Goal: Information Seeking & Learning: Learn about a topic

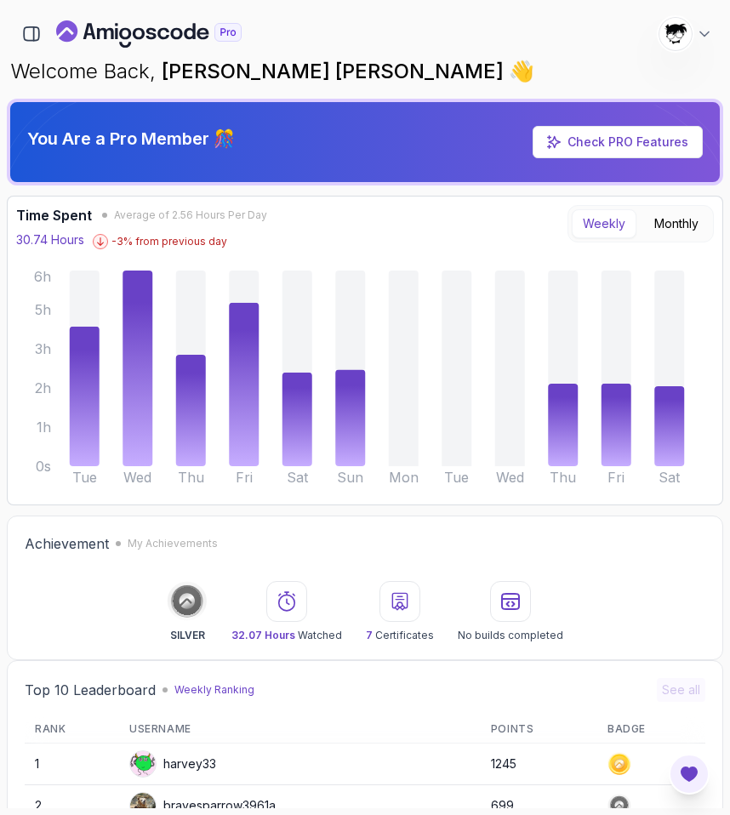
click at [679, 774] on icon "Open Feedback Button" at bounding box center [689, 774] width 20 height 20
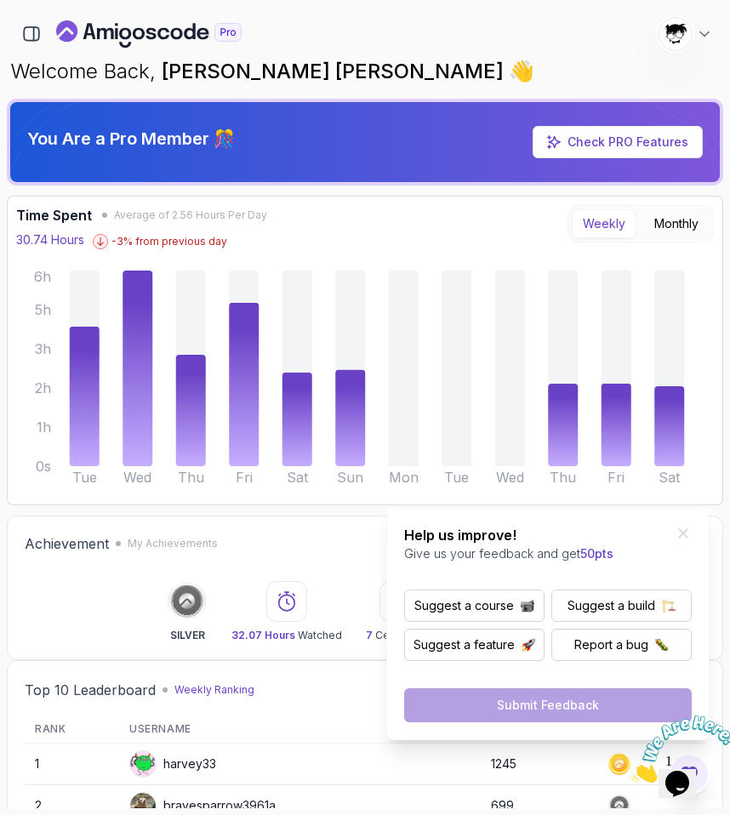
click at [688, 775] on img at bounding box center [685, 749] width 106 height 67
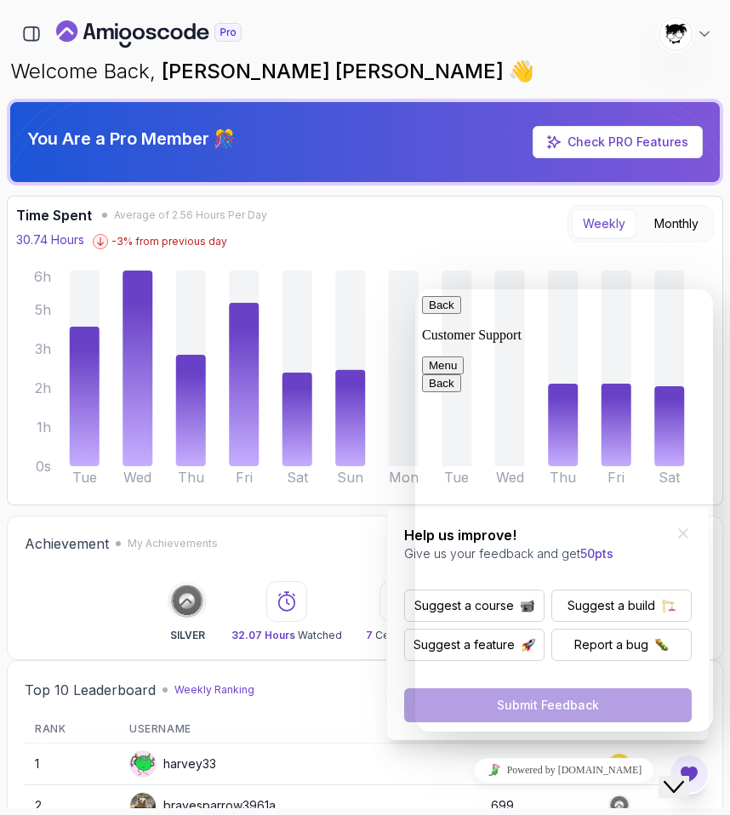
click at [684, 777] on icon "Close Chat This icon closes the chat window." at bounding box center [674, 787] width 20 height 20
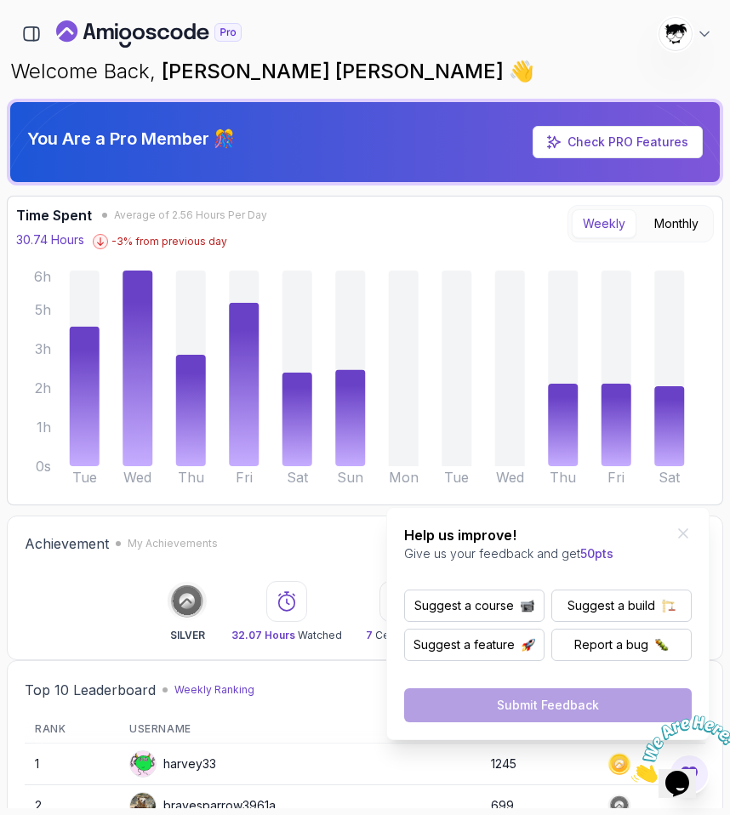
click at [632, 771] on icon "Close" at bounding box center [632, 778] width 0 height 14
click at [682, 529] on icon "Close Feedback Widget" at bounding box center [683, 533] width 17 height 17
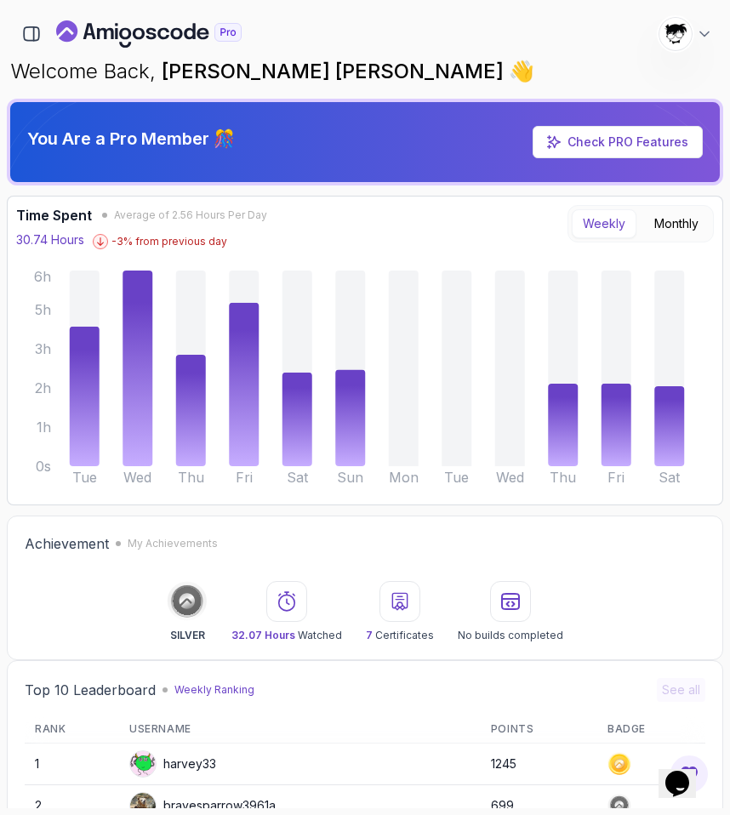
click at [682, 771] on icon "Chat widget" at bounding box center [678, 784] width 24 height 26
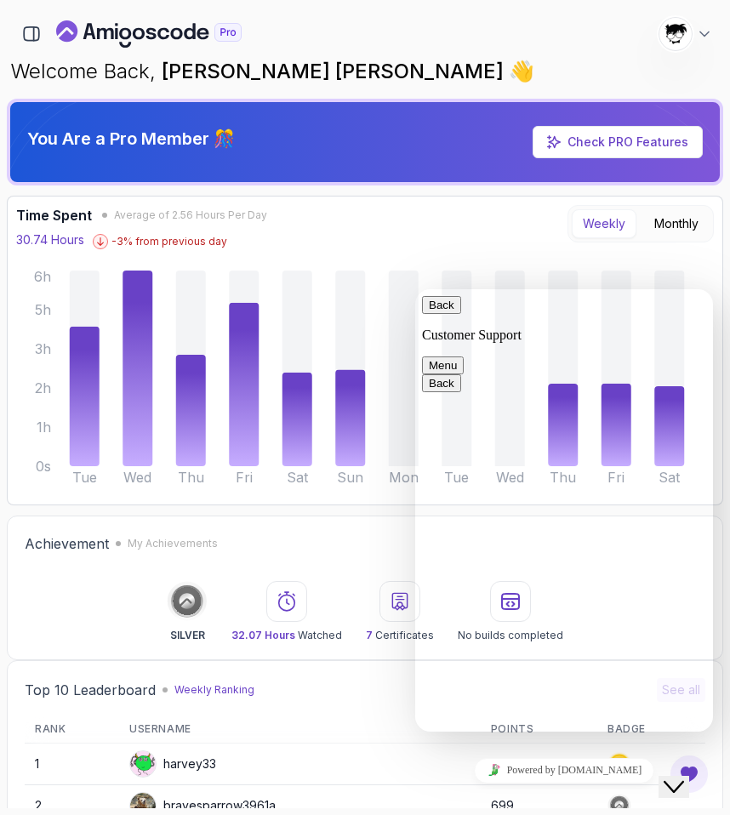
click at [682, 777] on icon "Close Chat This icon closes the chat window." at bounding box center [674, 787] width 20 height 20
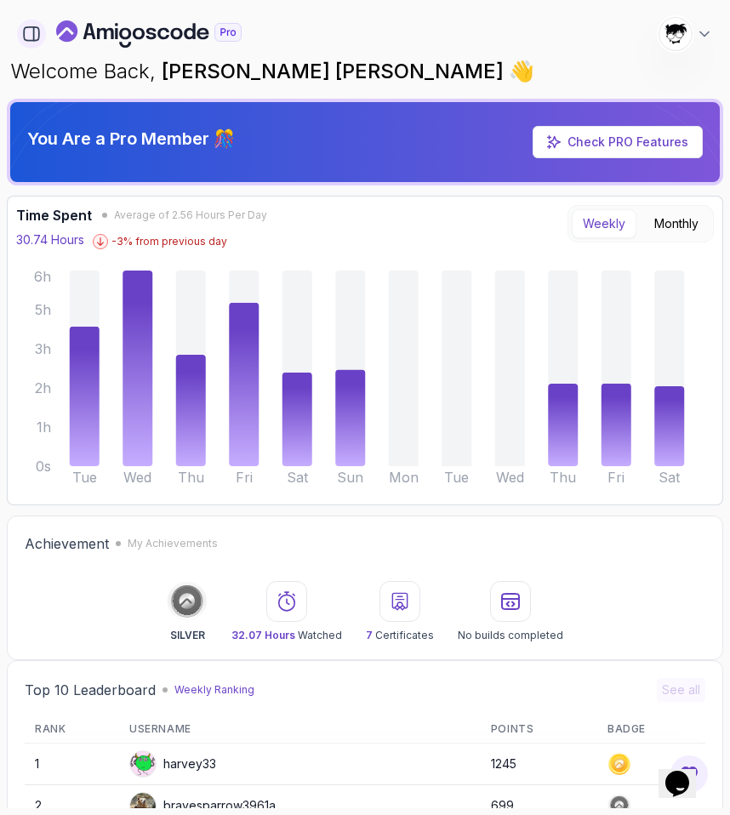
click at [29, 29] on icon "button" at bounding box center [31, 34] width 19 height 19
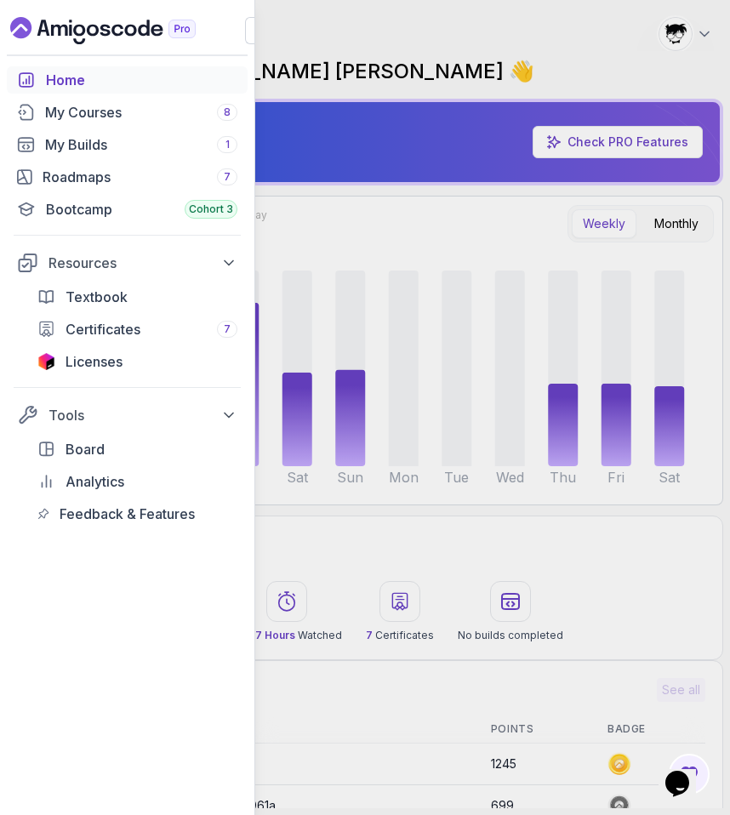
click at [60, 94] on div "Home My Courses 8 My Builds 1 Roadmaps 7 Bootcamp Cohort 3 Resources Textbook C…" at bounding box center [127, 296] width 241 height 461
click at [60, 101] on link "My Courses 8" at bounding box center [127, 112] width 241 height 27
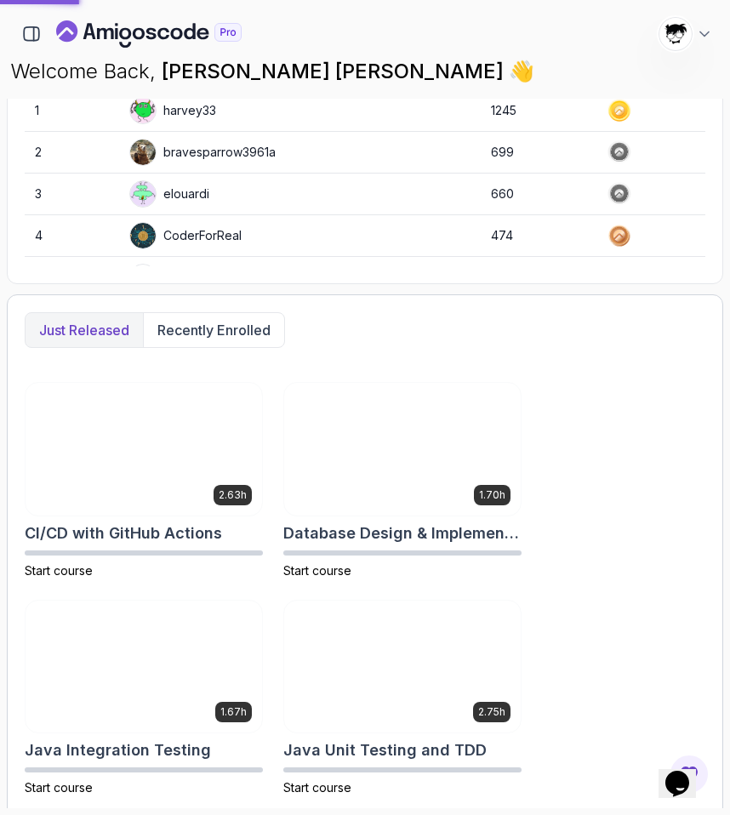
scroll to position [624, 0]
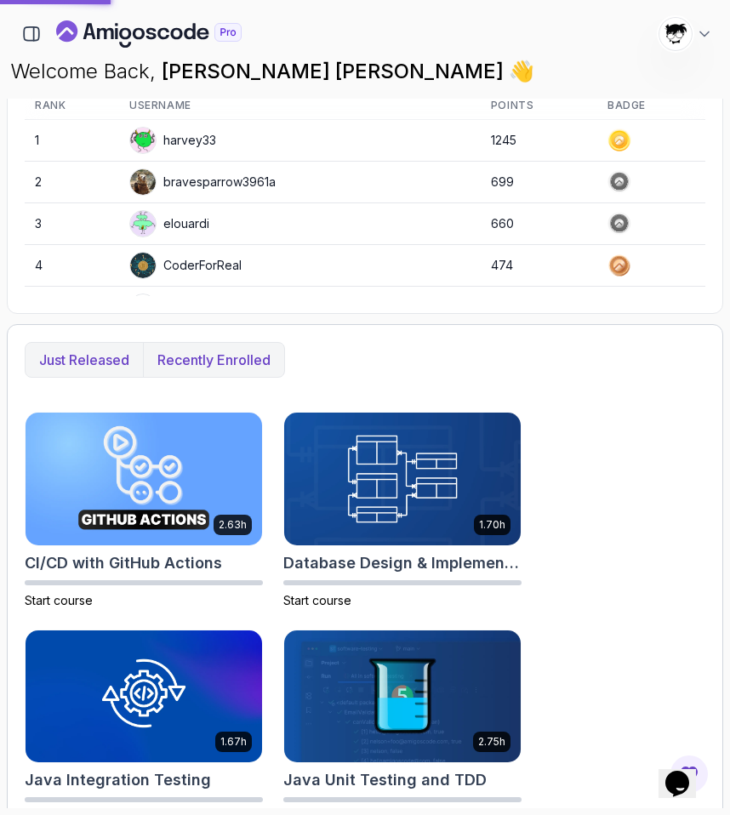
click at [226, 374] on button "Recently enrolled" at bounding box center [213, 360] width 141 height 34
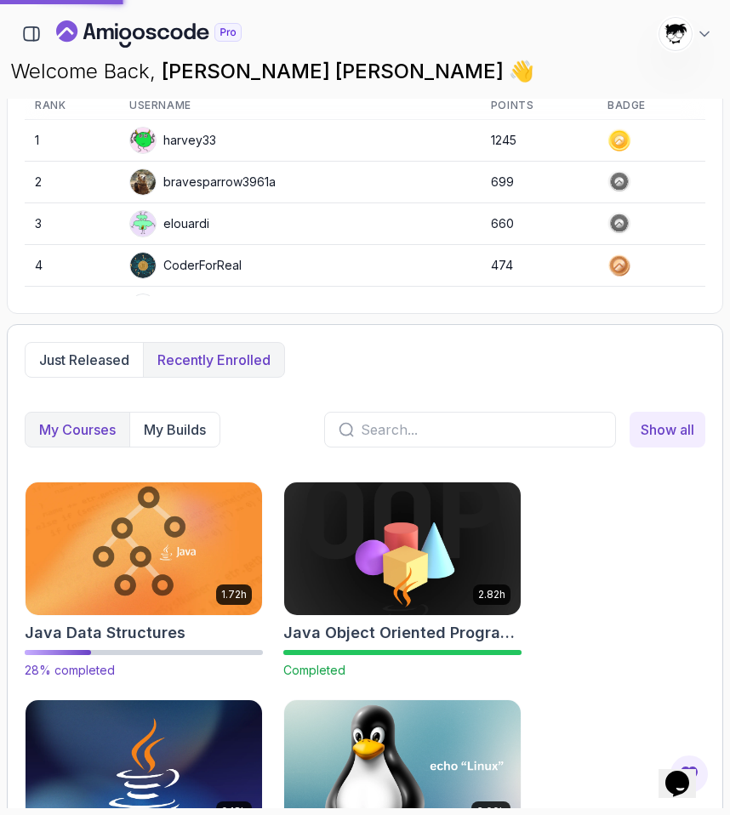
click at [189, 523] on img at bounding box center [144, 548] width 249 height 139
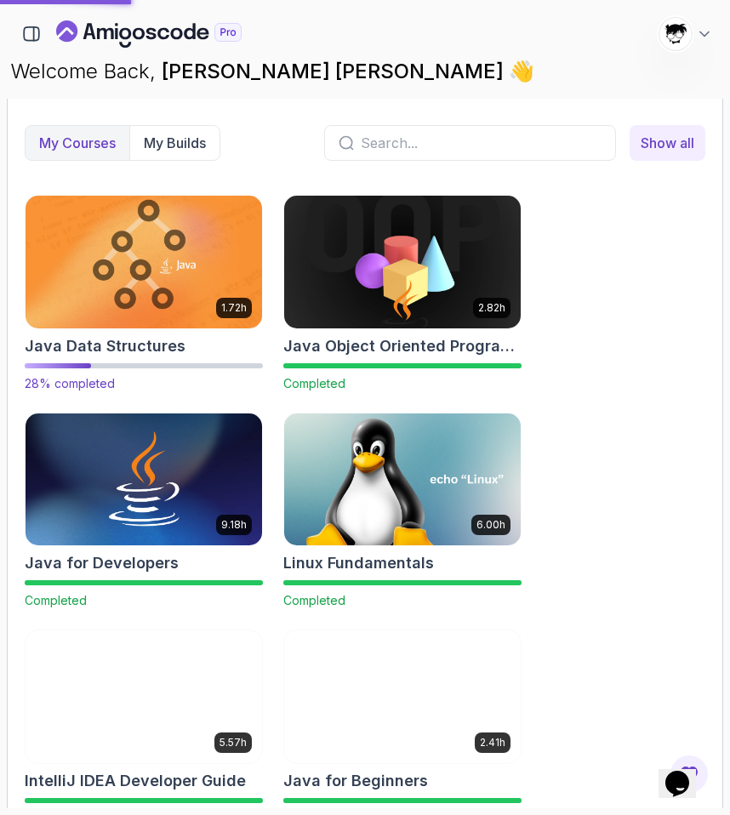
scroll to position [946, 0]
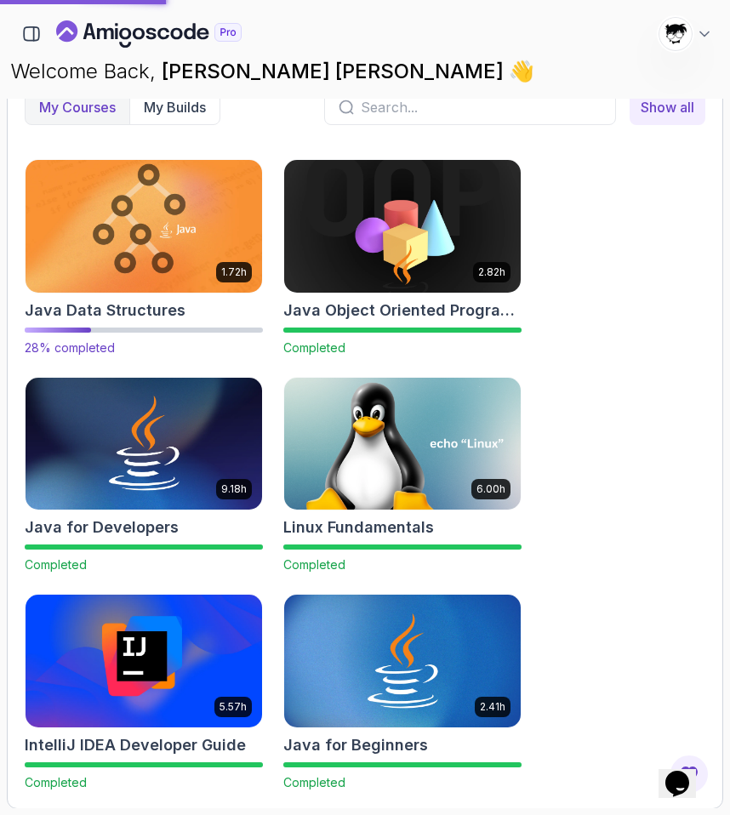
click at [124, 283] on img at bounding box center [144, 226] width 249 height 139
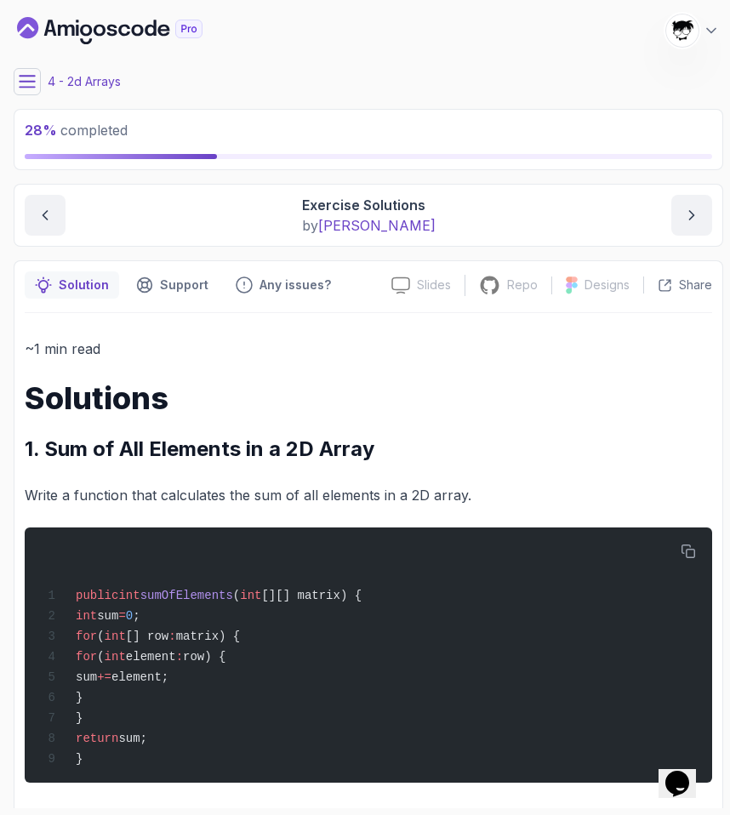
click at [19, 90] on button at bounding box center [27, 81] width 27 height 27
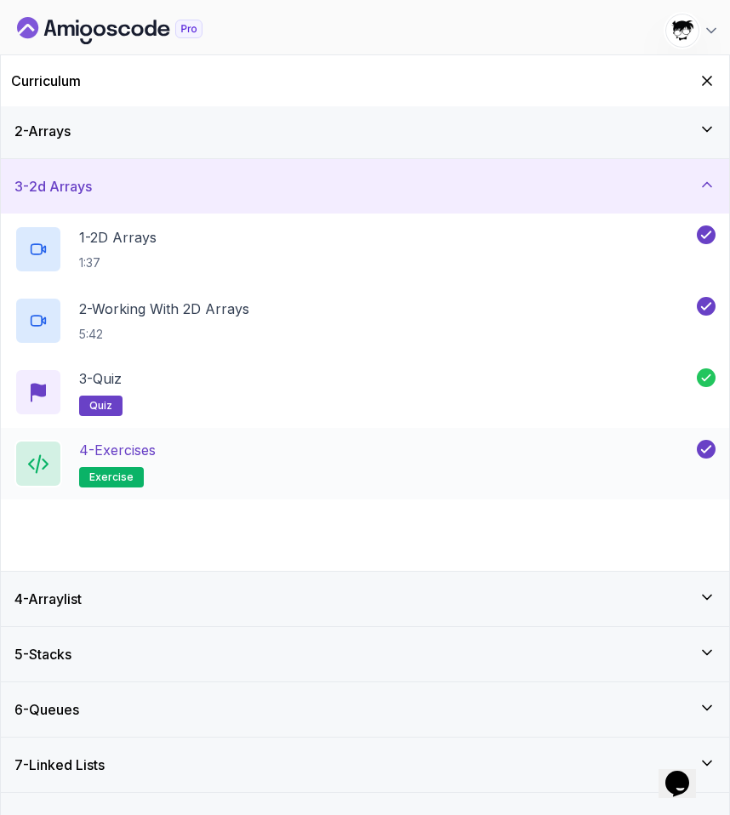
scroll to position [59, 0]
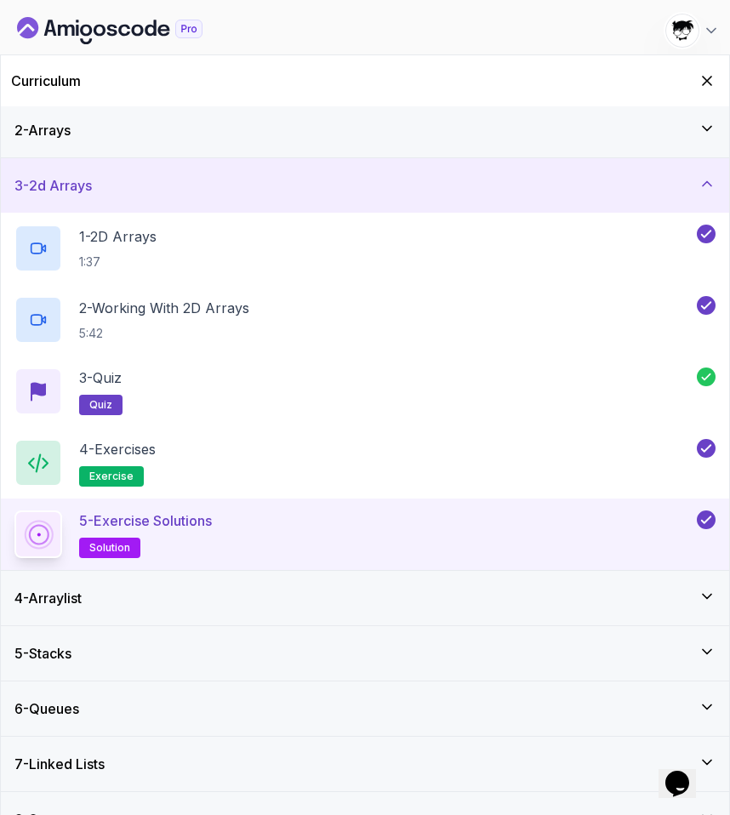
click at [192, 603] on div "4 - Arraylist" at bounding box center [364, 598] width 701 height 20
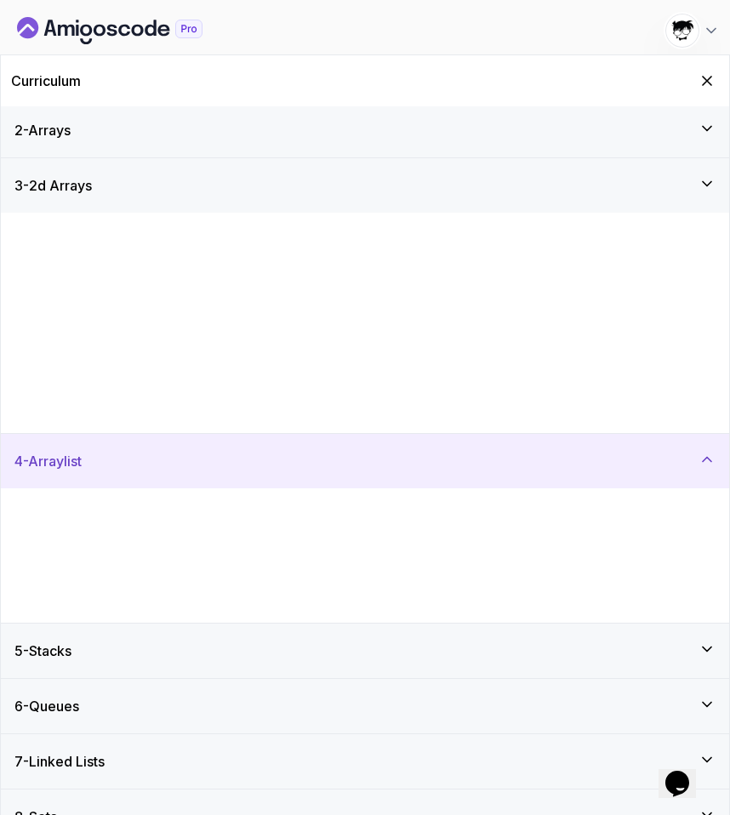
scroll to position [0, 0]
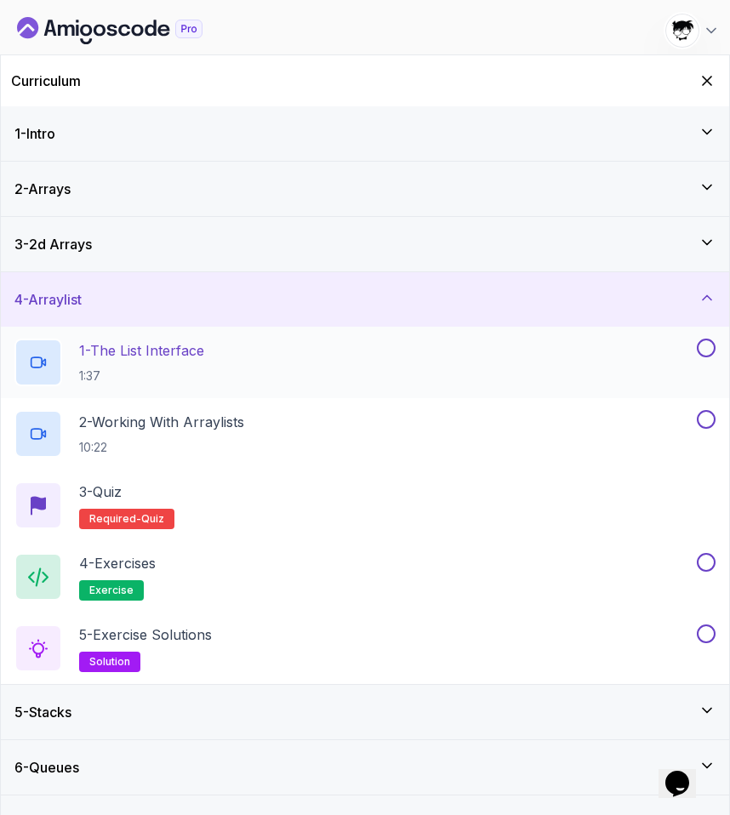
click at [159, 382] on p "1:37" at bounding box center [141, 376] width 125 height 17
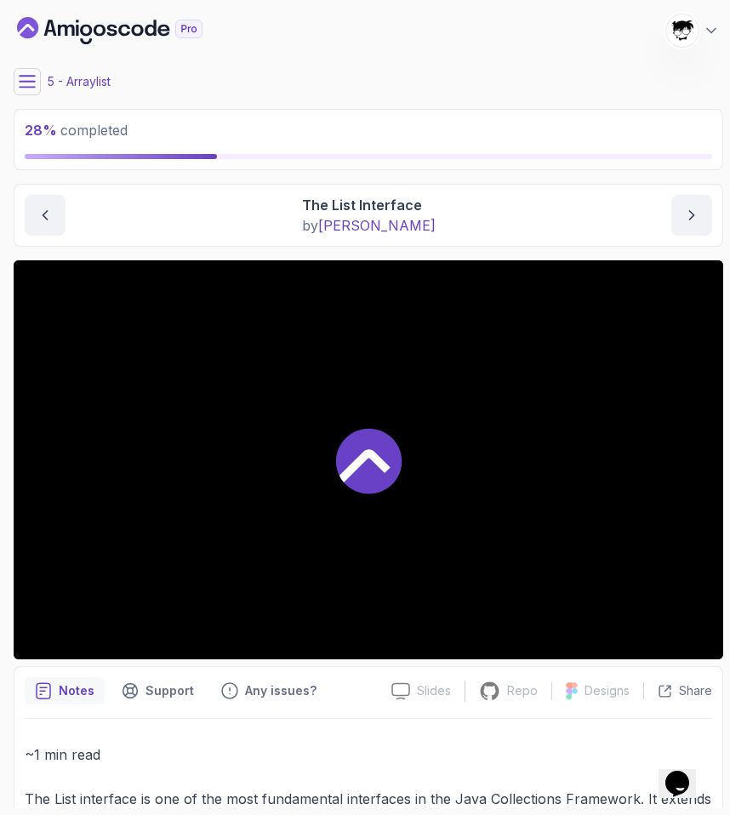
click at [27, 67] on main "My Courses Java Data Structures 705 Points [PERSON_NAME] [PERSON_NAME] Student …" at bounding box center [369, 408] width 710 height 802
click at [31, 79] on icon at bounding box center [27, 81] width 17 height 17
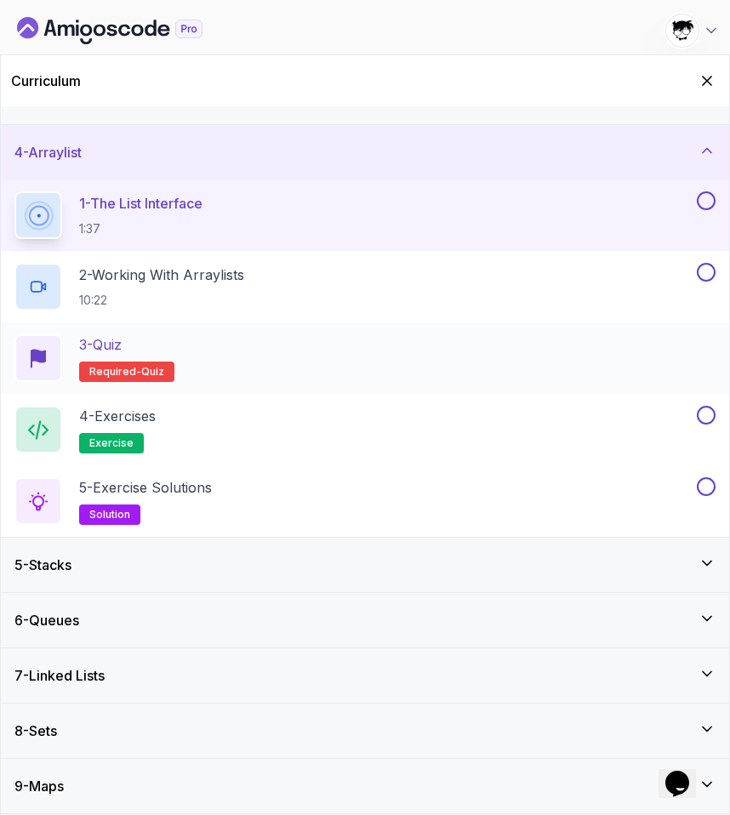
scroll to position [146, 0]
click at [713, 82] on icon "Hide Curriculum for mobile" at bounding box center [707, 80] width 19 height 19
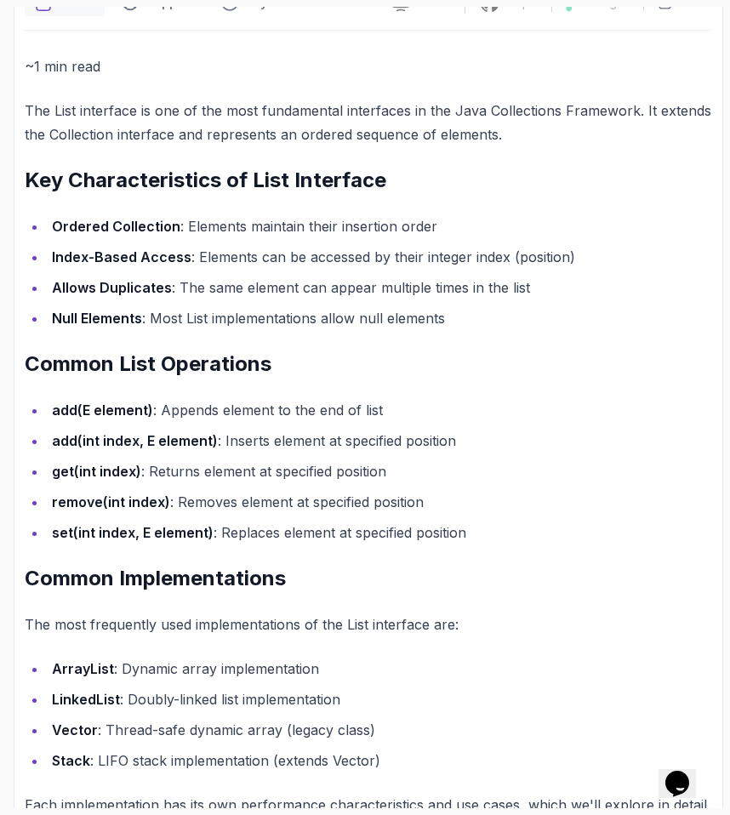
scroll to position [732, 0]
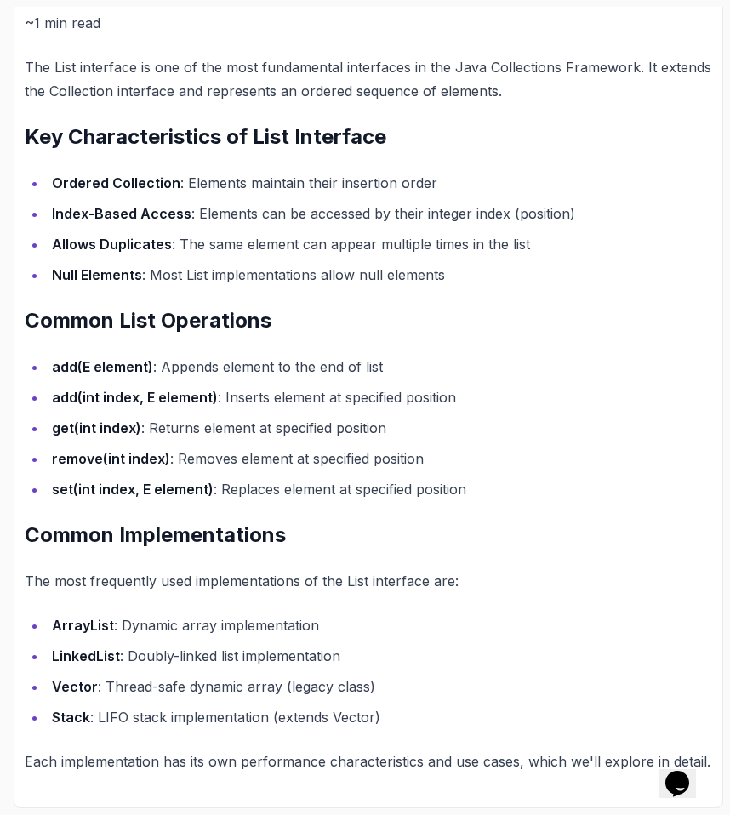
click at [43, 530] on h2 "Common Implementations" at bounding box center [369, 535] width 688 height 27
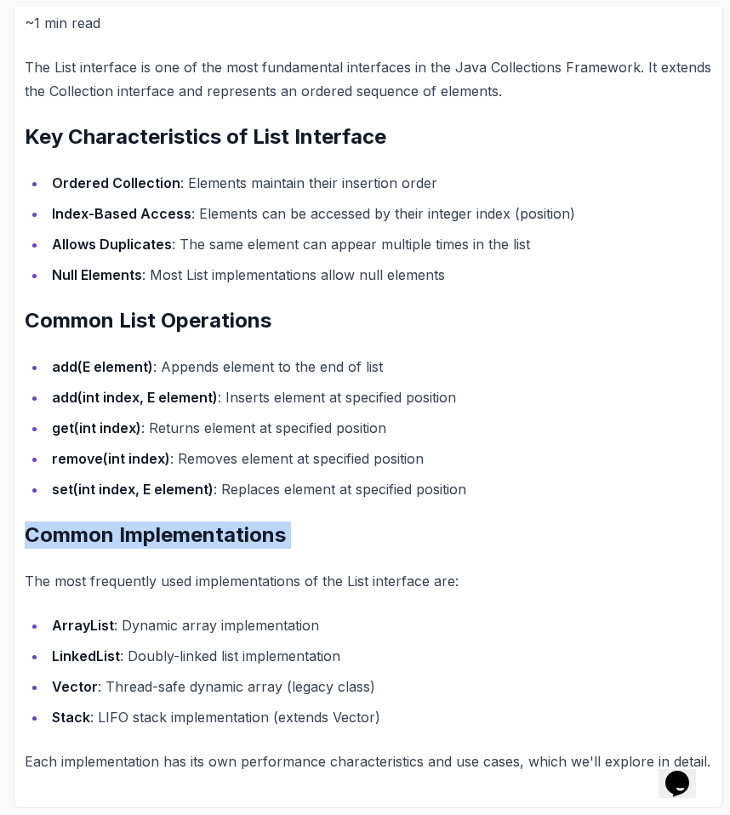
click at [43, 530] on h2 "Common Implementations" at bounding box center [369, 535] width 688 height 27
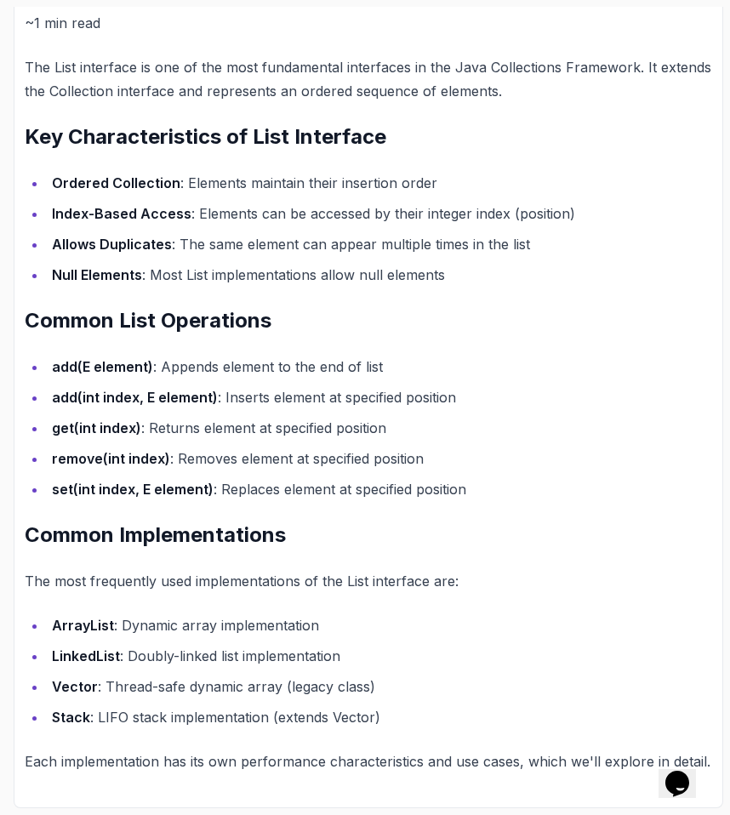
click at [62, 605] on div "~1 min read The List interface is one of the most fundamental interfaces in the…" at bounding box center [369, 392] width 688 height 763
click at [69, 658] on strong "LinkedList" at bounding box center [86, 656] width 68 height 17
click at [210, 691] on li "Vector : Thread-safe dynamic array (legacy class)" at bounding box center [380, 687] width 666 height 24
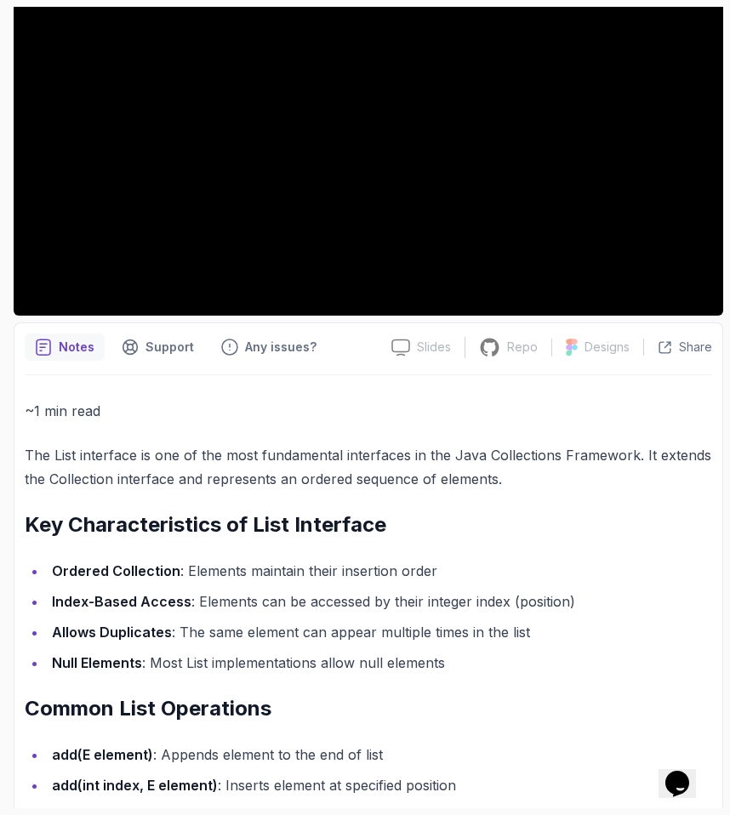
scroll to position [317, 0]
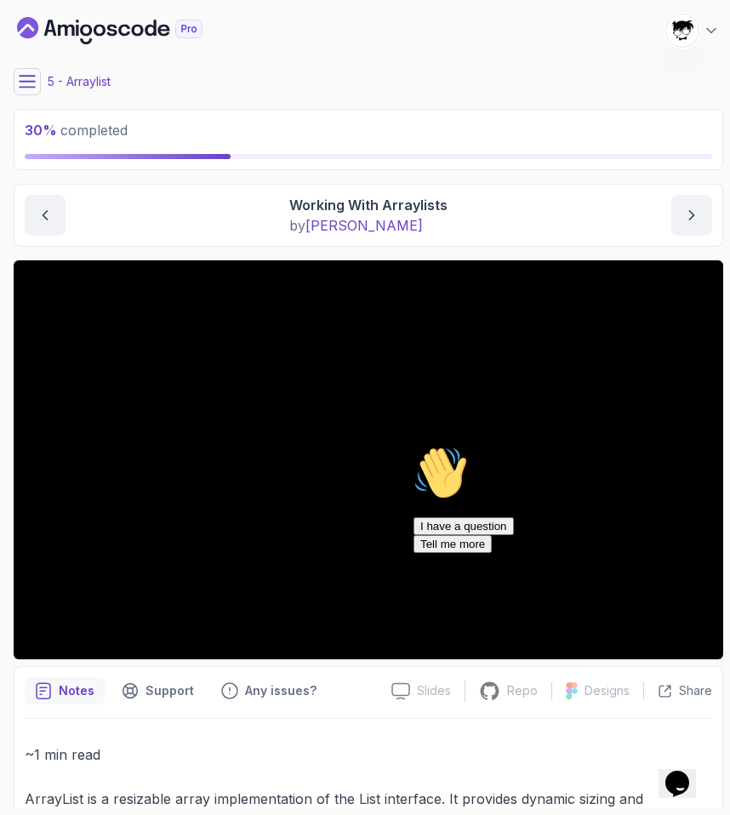
click at [679, 771] on icon "Chat widget" at bounding box center [678, 784] width 24 height 26
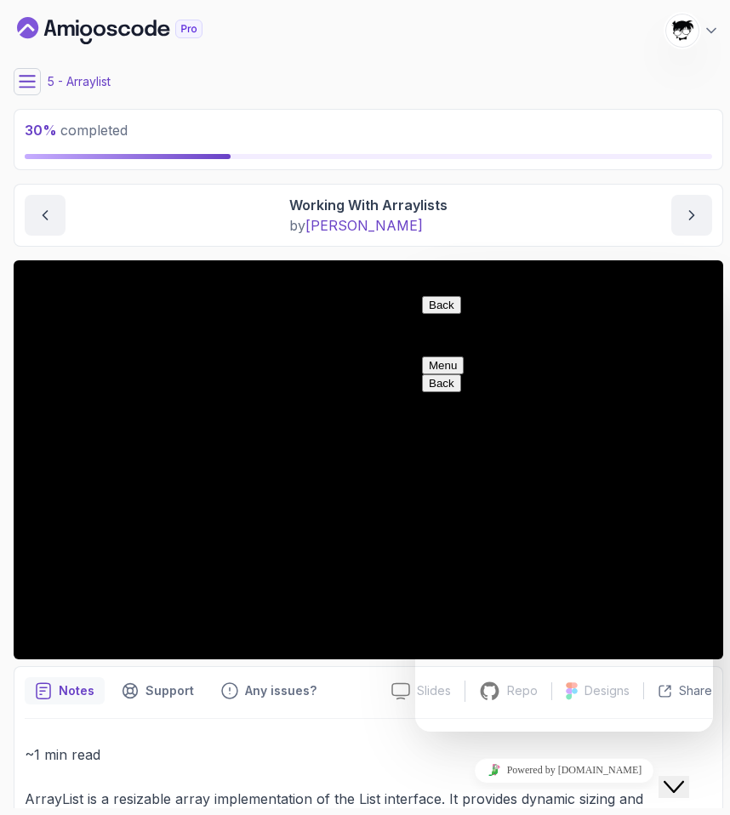
click at [679, 777] on icon "Close Chat This icon closes the chat window." at bounding box center [674, 787] width 20 height 20
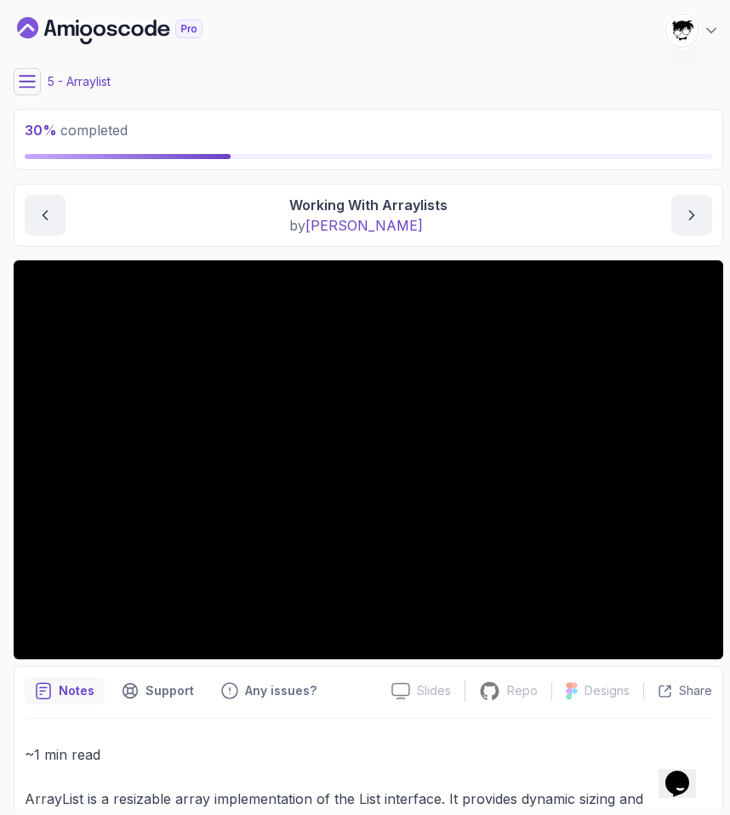
click at [682, 770] on icon "Opens Chat This icon Opens the chat window." at bounding box center [677, 783] width 27 height 27
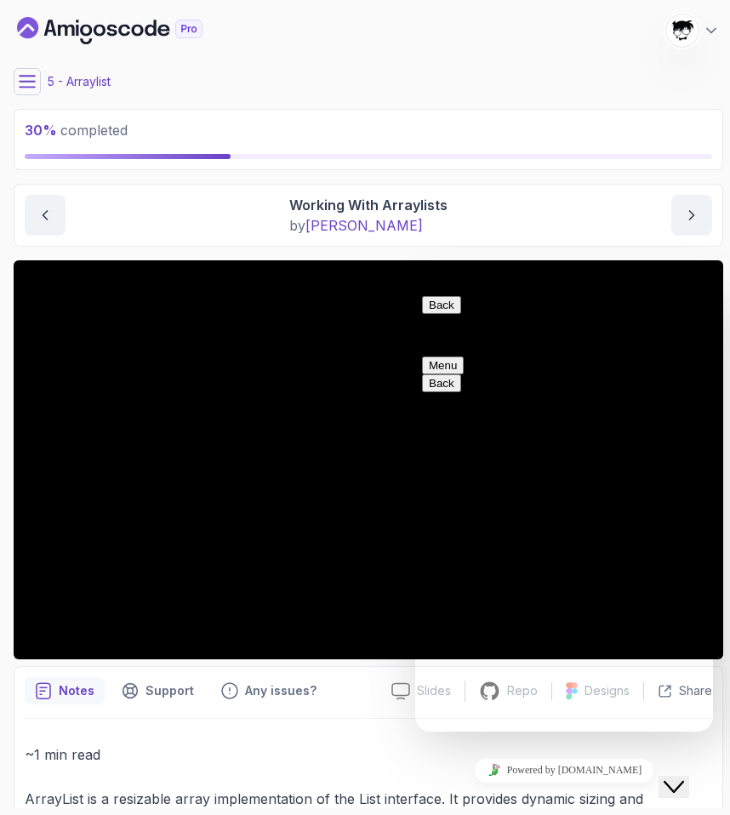
click at [682, 776] on button "Close Chat This icon closes the chat window." at bounding box center [674, 787] width 31 height 22
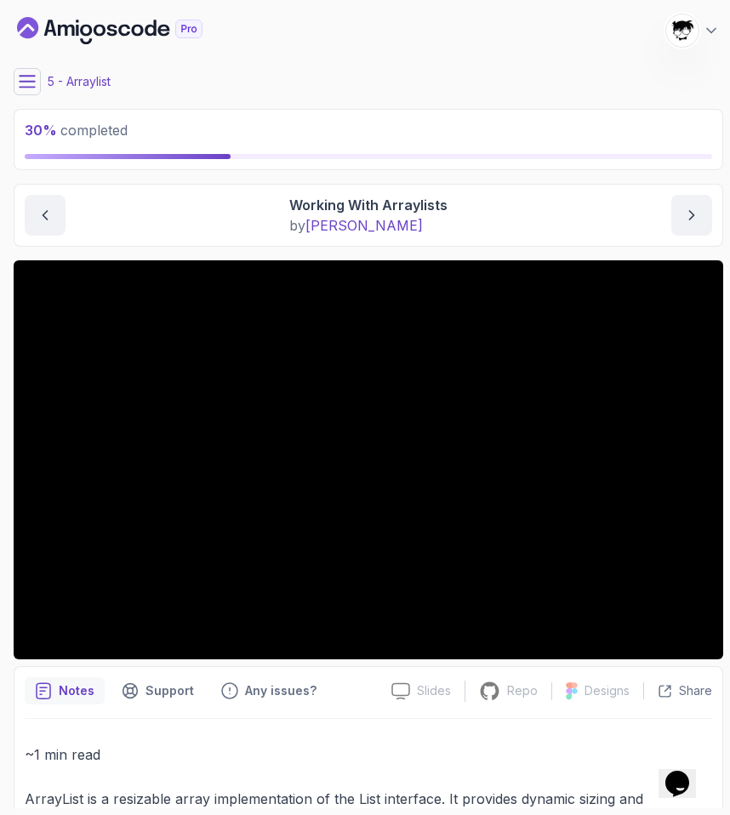
click at [25, 100] on main "My Courses Java Data Structures 705 Points [PERSON_NAME] [PERSON_NAME] Student …" at bounding box center [369, 408] width 710 height 802
click at [27, 67] on main "My Courses Java Data Structures 705 Points [PERSON_NAME] [PERSON_NAME] Student …" at bounding box center [369, 408] width 710 height 802
click at [25, 89] on icon at bounding box center [27, 81] width 17 height 17
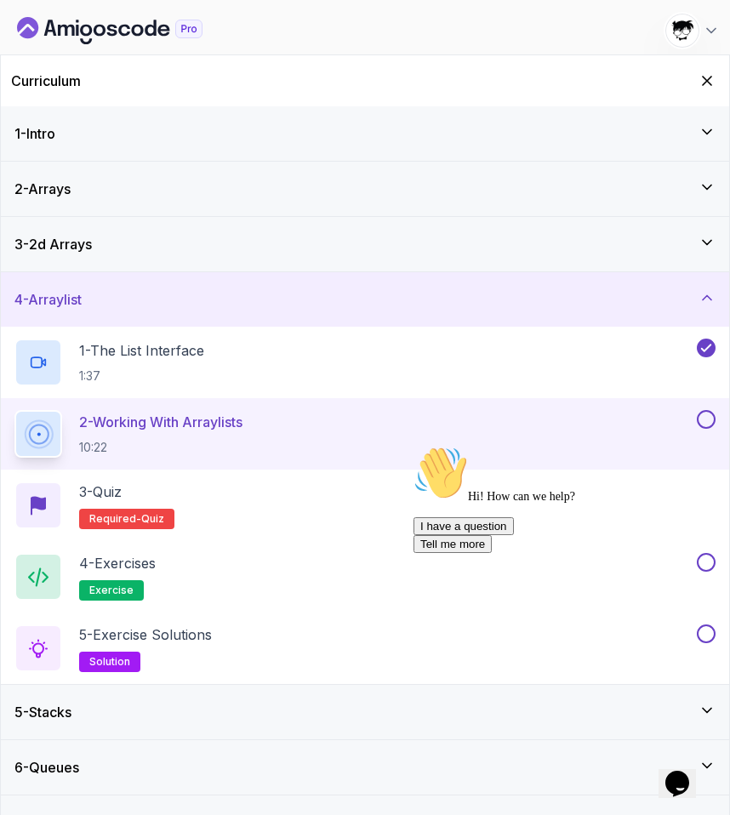
click at [671, 770] on icon "Opens Chat This icon Opens the chat window." at bounding box center [677, 783] width 27 height 27
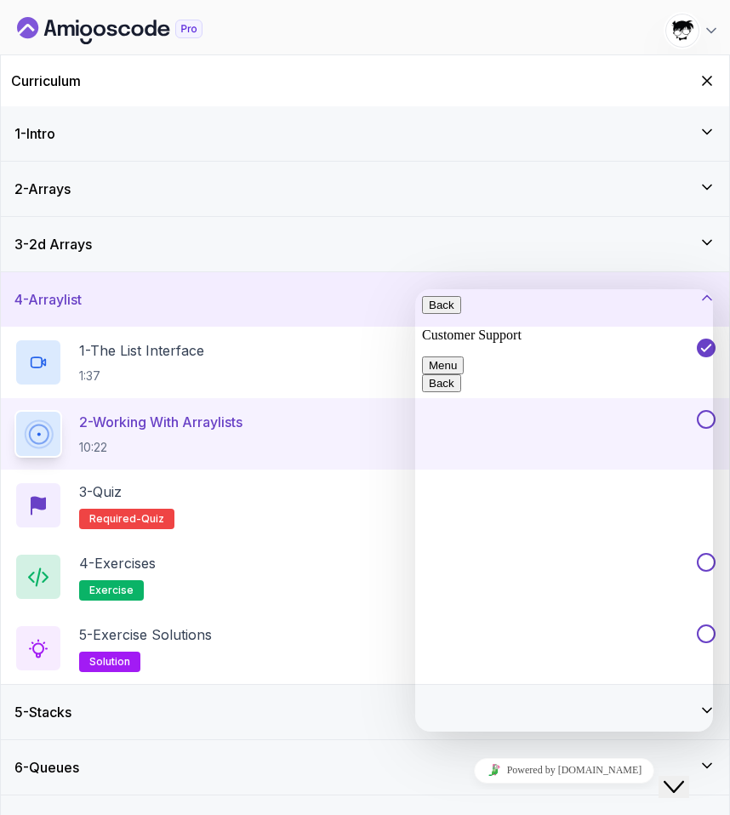
click at [684, 777] on icon "Close Chat This icon closes the chat window." at bounding box center [674, 787] width 20 height 20
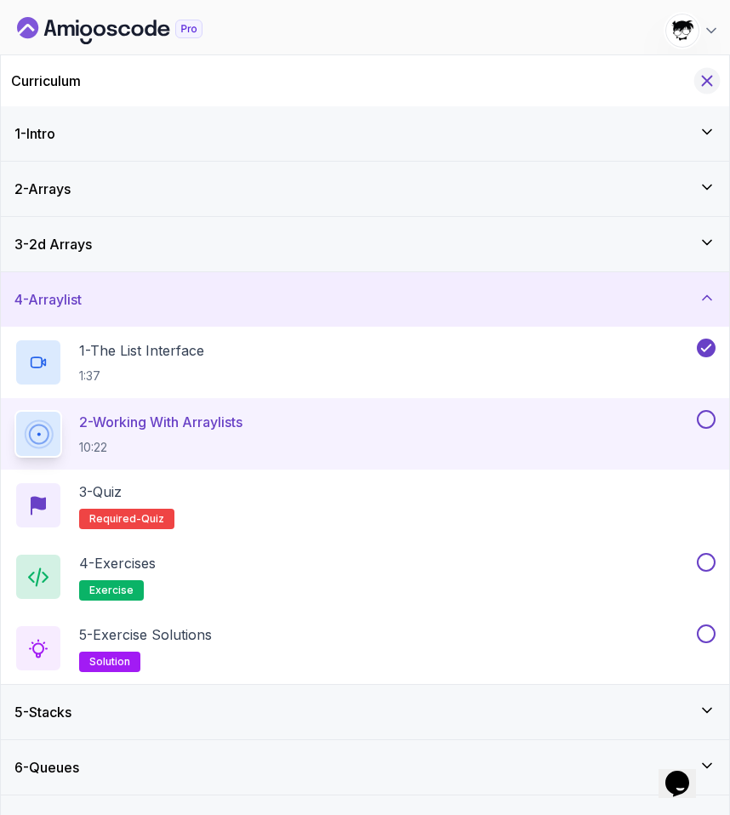
click at [697, 74] on button "Hide Curriculum for mobile" at bounding box center [707, 81] width 26 height 26
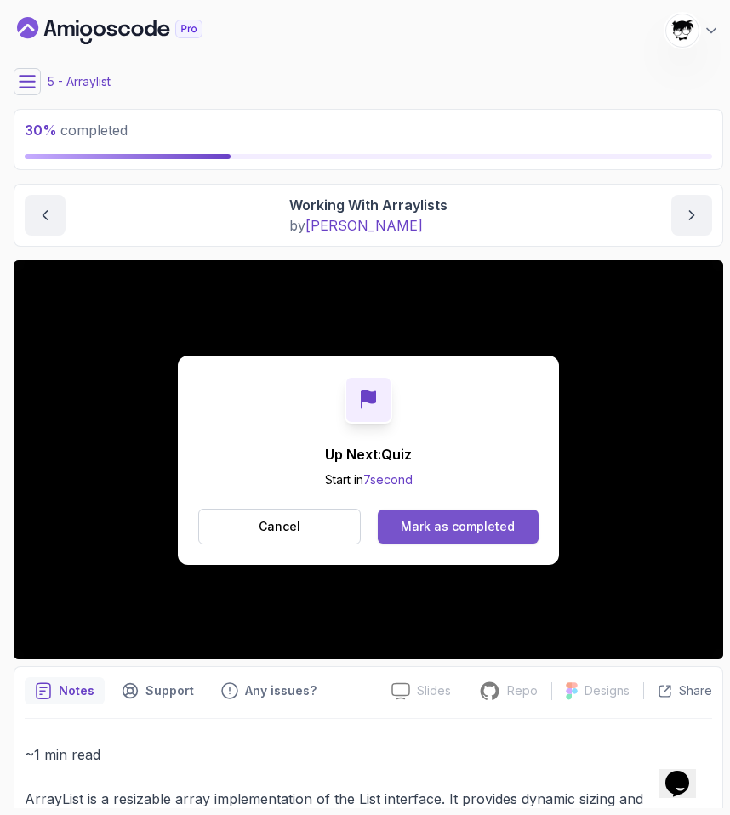
click at [459, 526] on div "Mark as completed" at bounding box center [458, 526] width 114 height 17
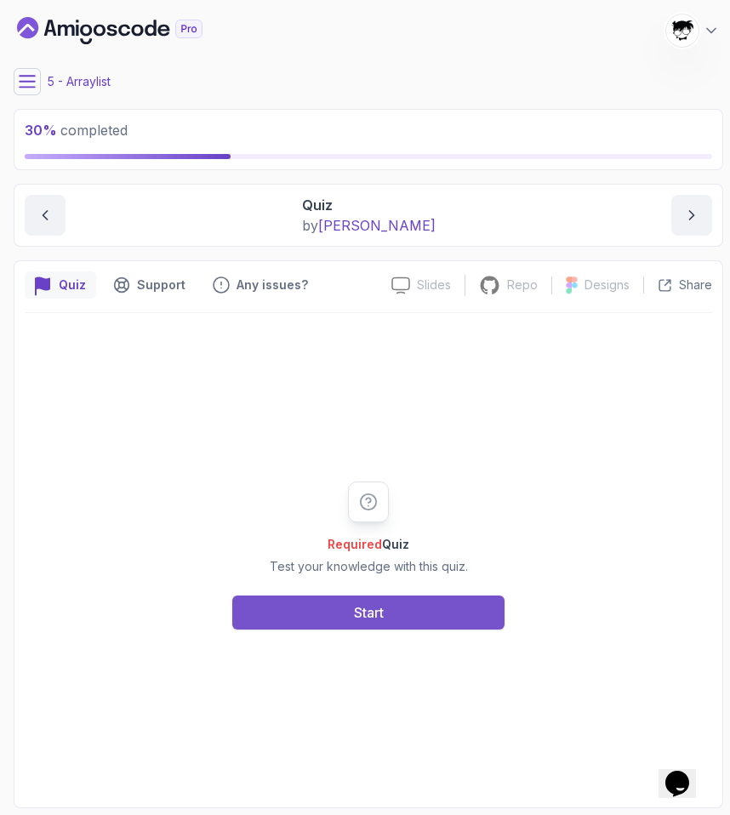
click at [339, 609] on button "Start" at bounding box center [368, 613] width 272 height 34
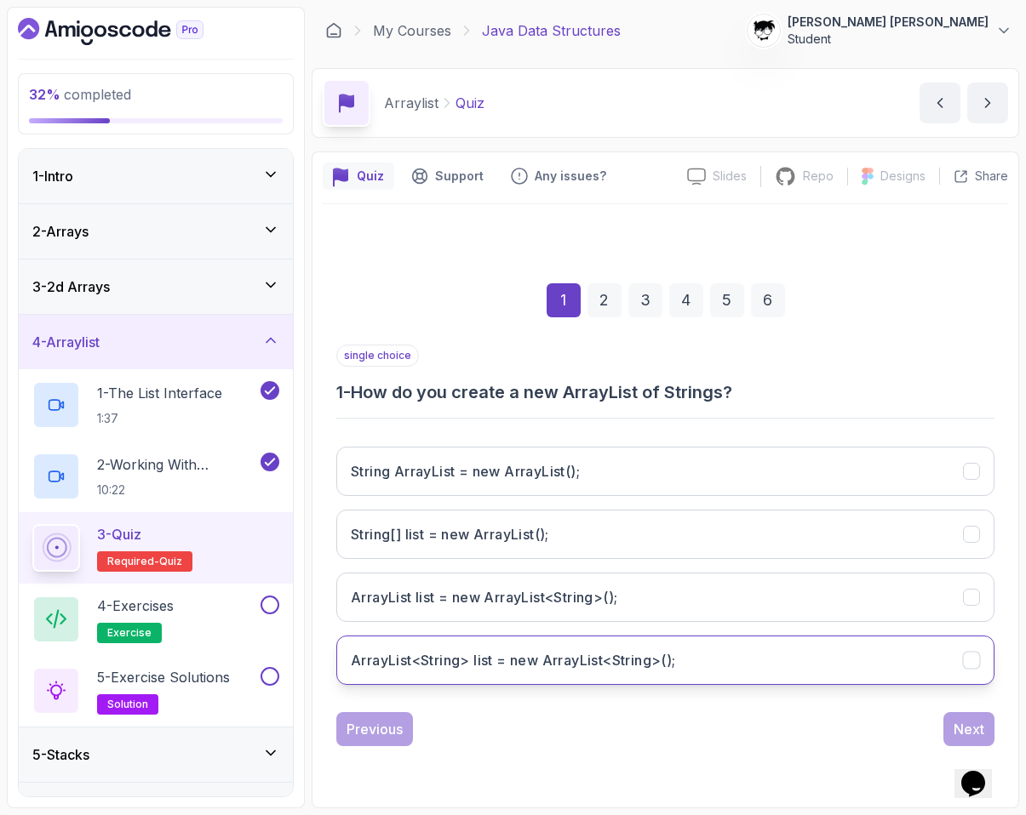
click at [480, 646] on button "ArrayList<String> list = new ArrayList<String>();" at bounding box center [665, 660] width 658 height 49
click at [729, 730] on div "Next" at bounding box center [968, 729] width 31 height 20
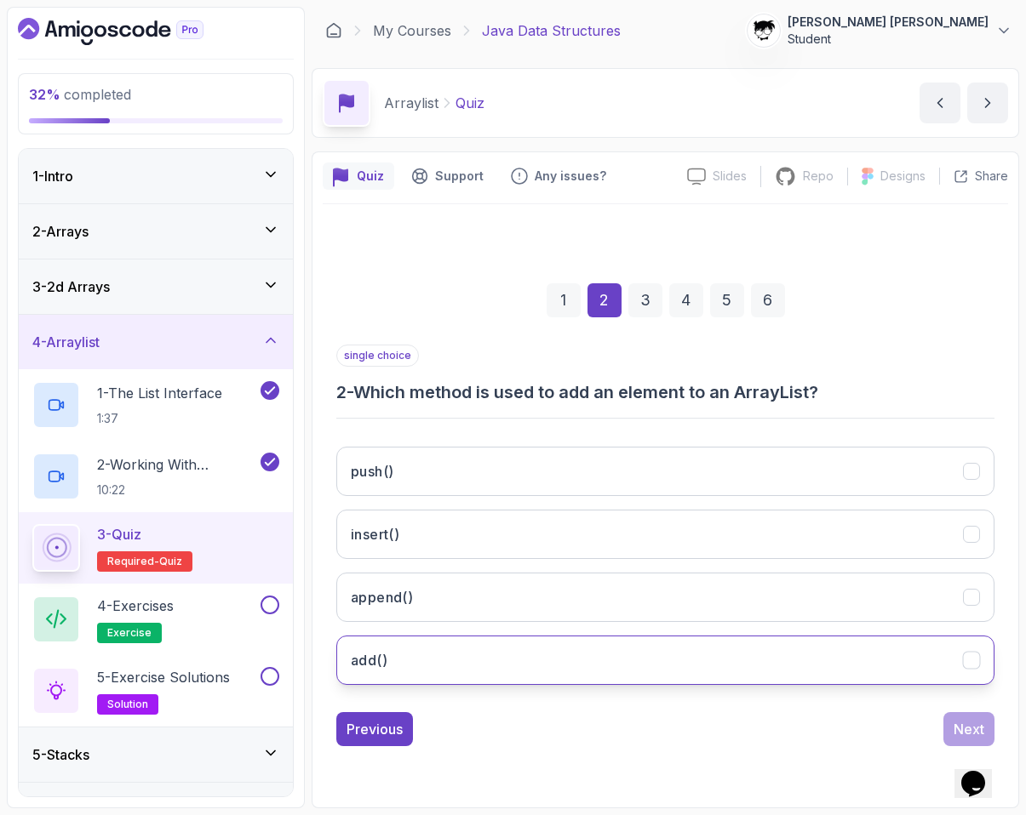
click at [664, 663] on button "add()" at bounding box center [665, 660] width 658 height 49
click at [729, 720] on div "Next" at bounding box center [968, 729] width 31 height 20
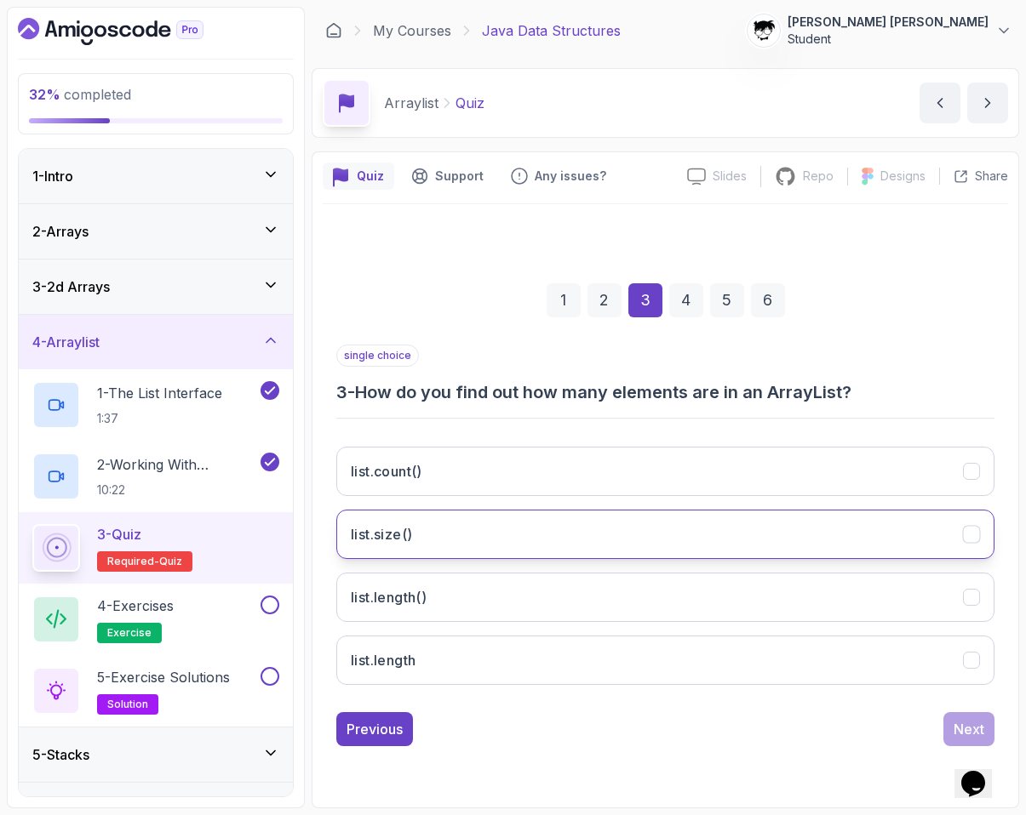
click at [389, 514] on button "list.size()" at bounding box center [665, 534] width 658 height 49
click at [729, 727] on div "Next" at bounding box center [968, 729] width 31 height 20
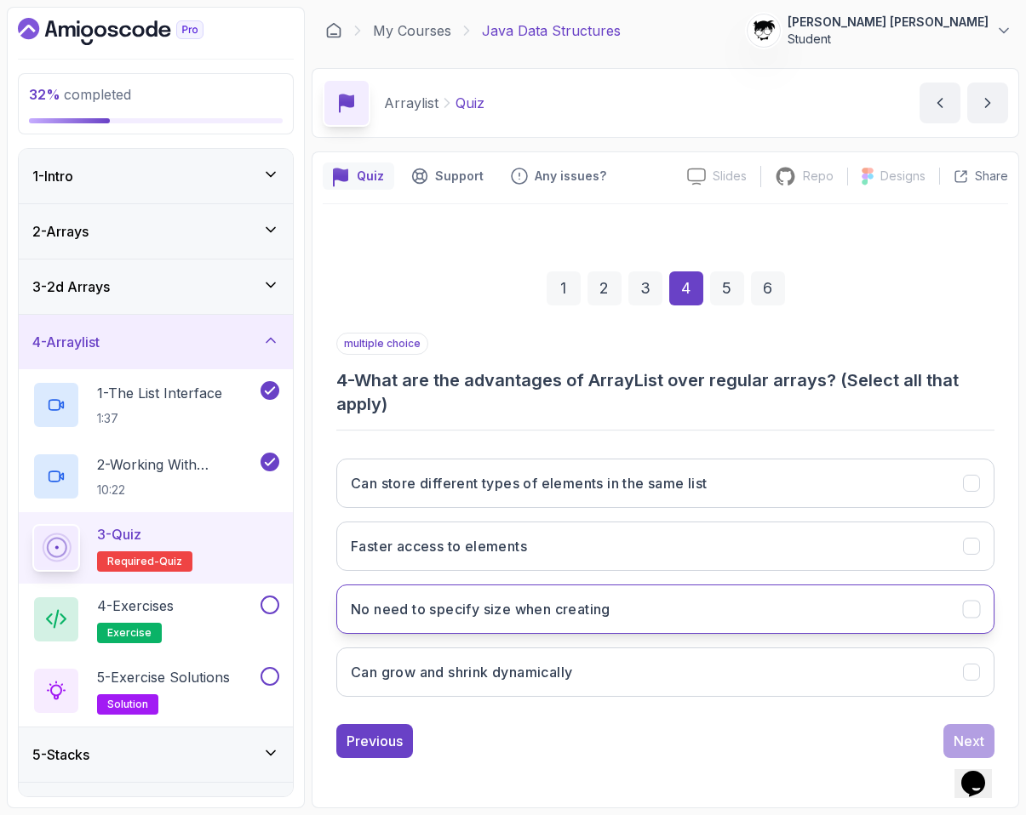
click at [505, 604] on h3 "No need to specify size when creating" at bounding box center [481, 609] width 260 height 20
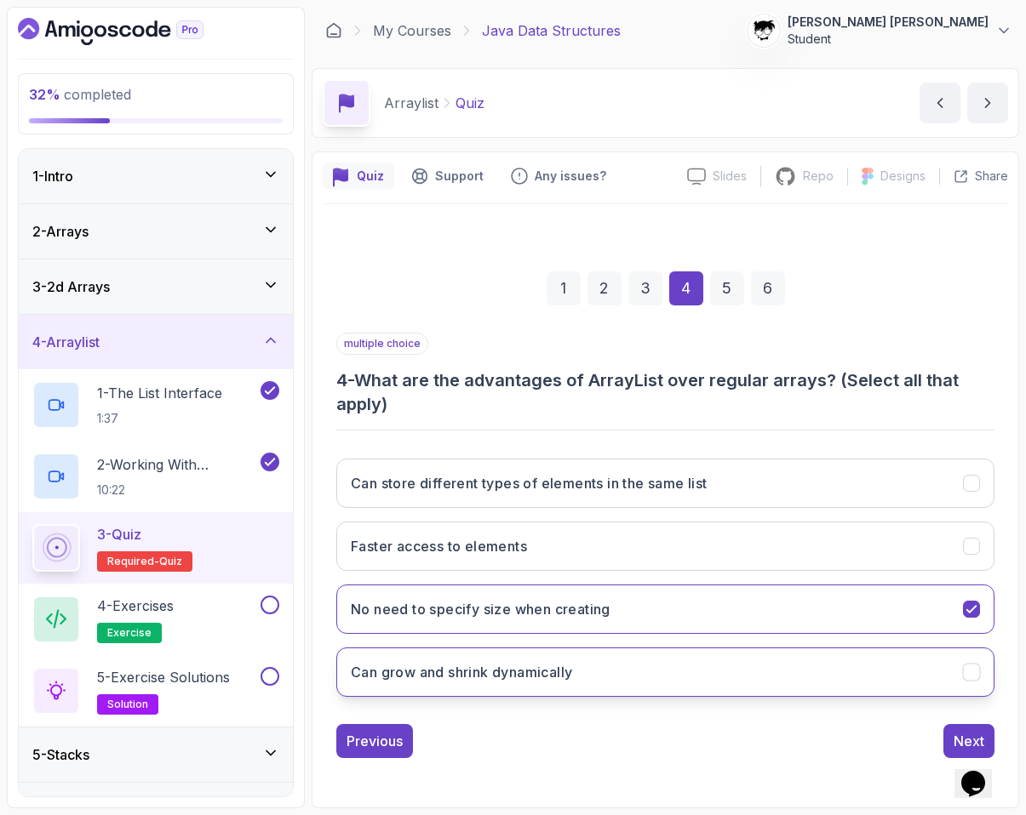
click at [517, 663] on h3 "Can grow and shrink dynamically" at bounding box center [461, 672] width 221 height 20
click at [729, 737] on div "Next" at bounding box center [968, 741] width 31 height 20
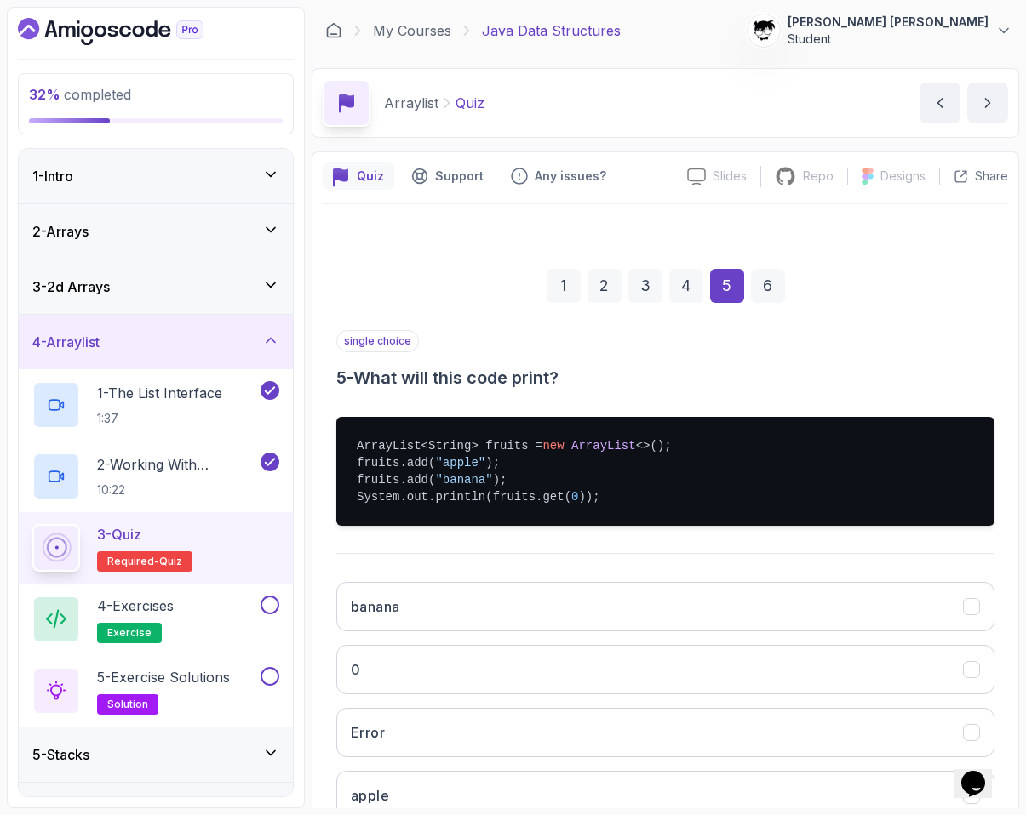
scroll to position [122, 0]
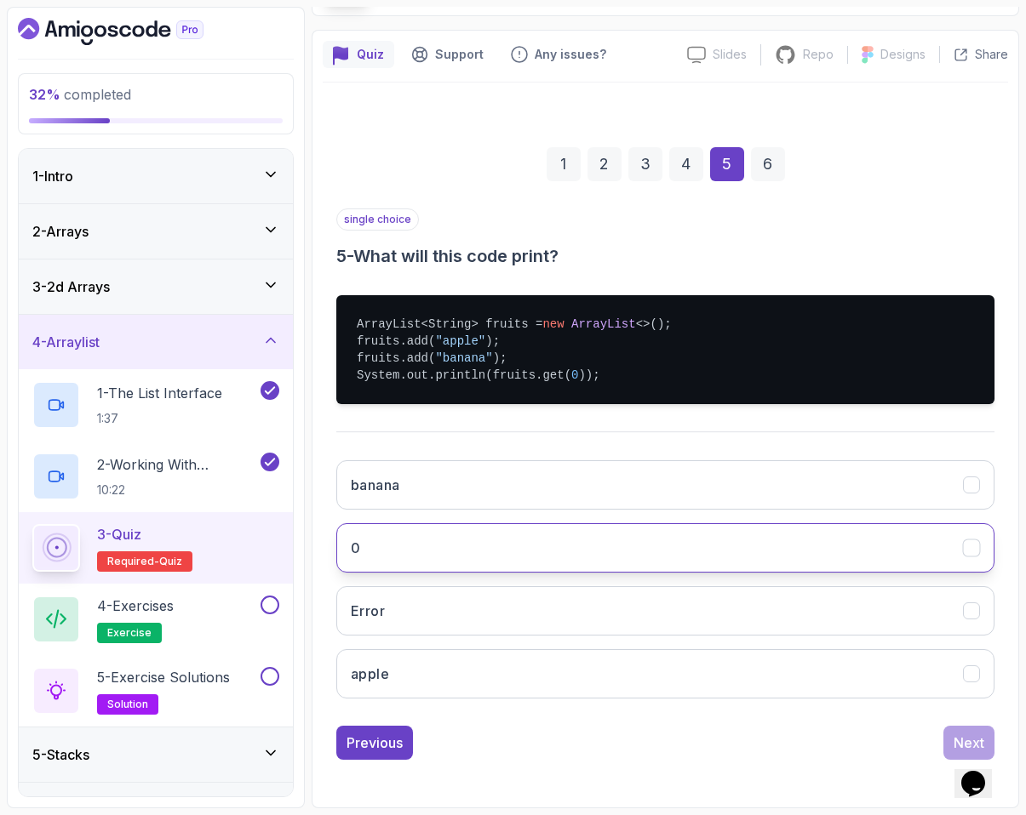
click at [503, 554] on button "0" at bounding box center [665, 547] width 658 height 49
click at [729, 734] on div "Next" at bounding box center [968, 743] width 31 height 20
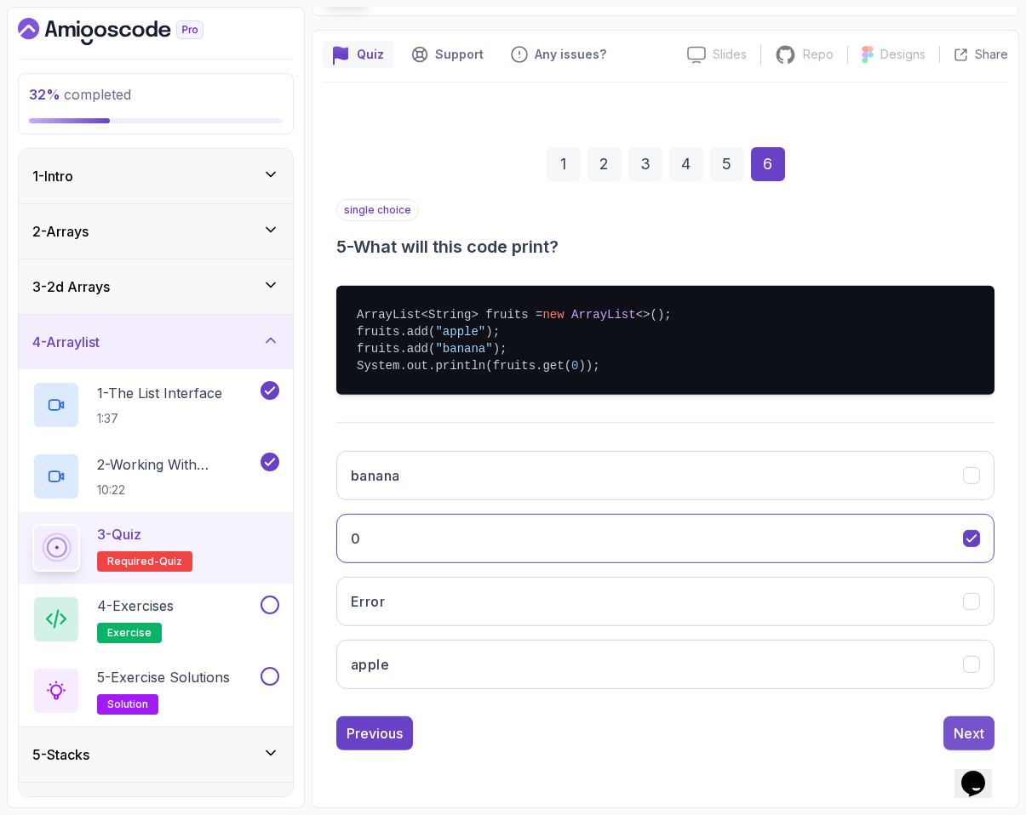
scroll to position [0, 0]
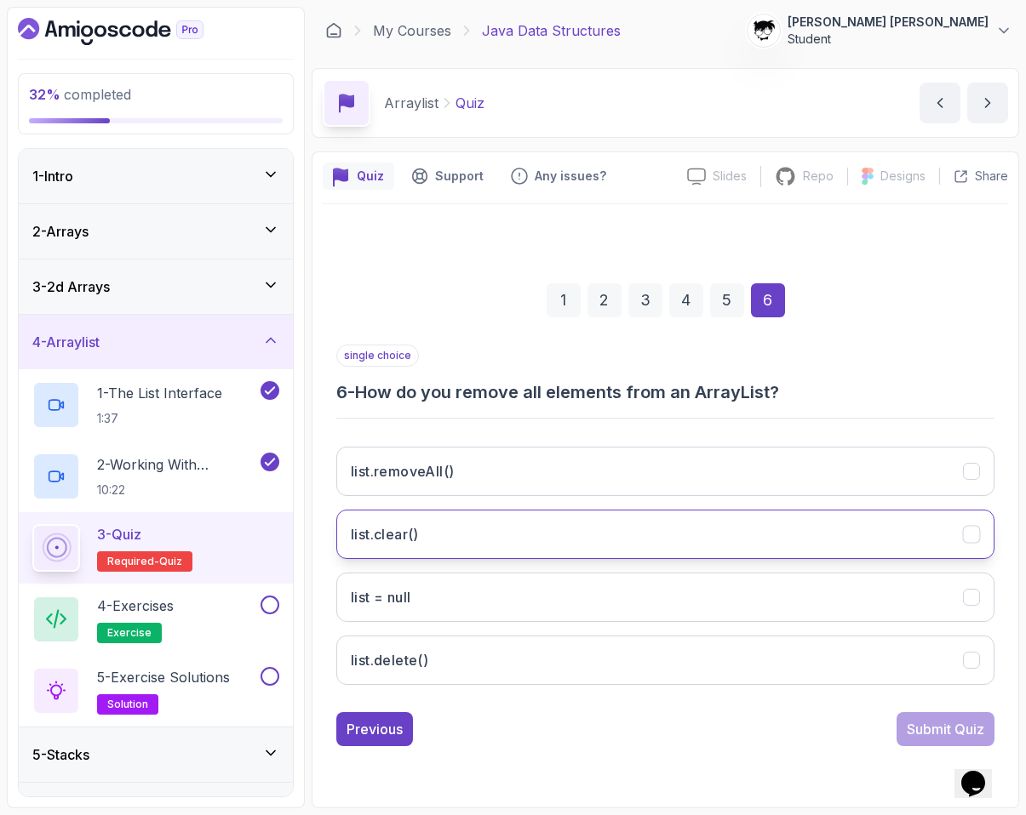
click at [494, 528] on button "list.clear()" at bounding box center [665, 534] width 658 height 49
click at [729, 729] on div "Submit Quiz" at bounding box center [944, 729] width 77 height 20
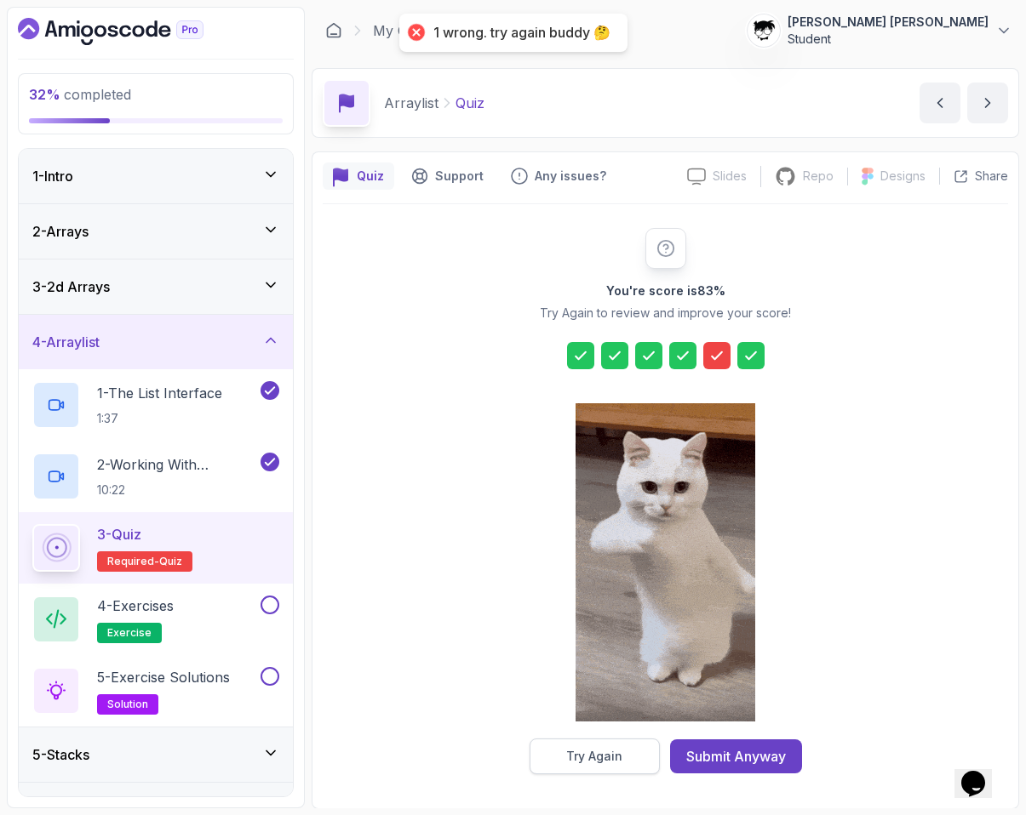
click at [612, 748] on div "Try Again" at bounding box center [594, 756] width 56 height 17
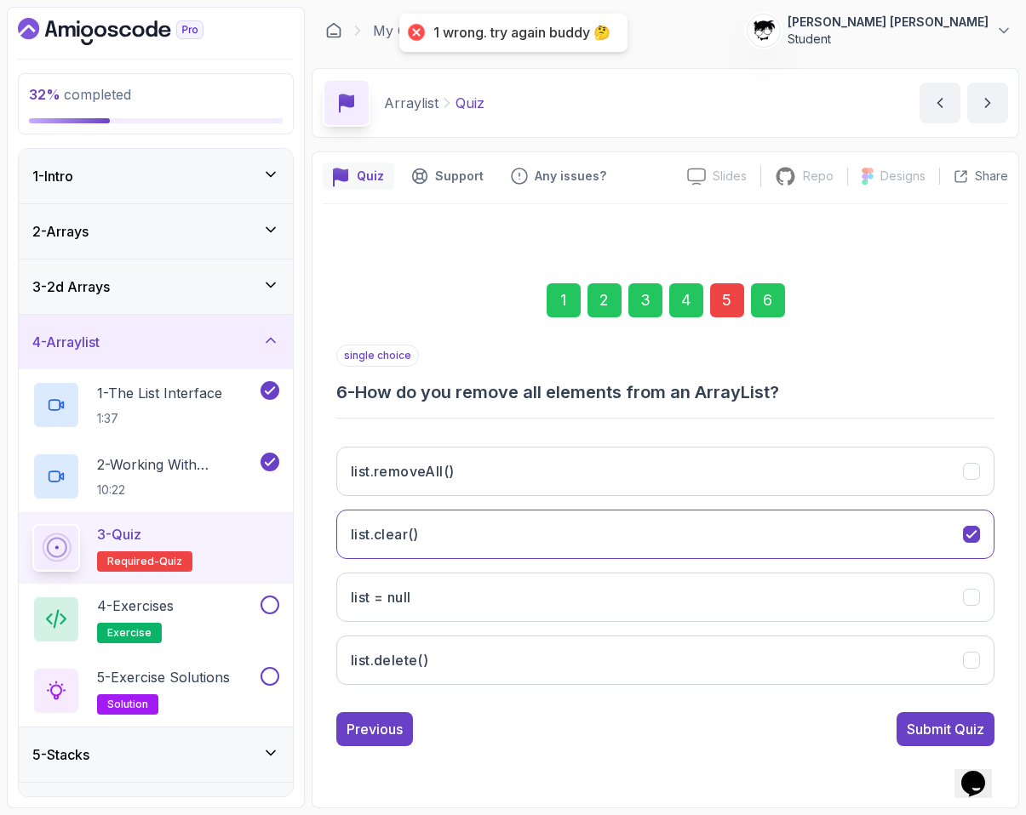
click at [729, 305] on div "5" at bounding box center [727, 300] width 34 height 34
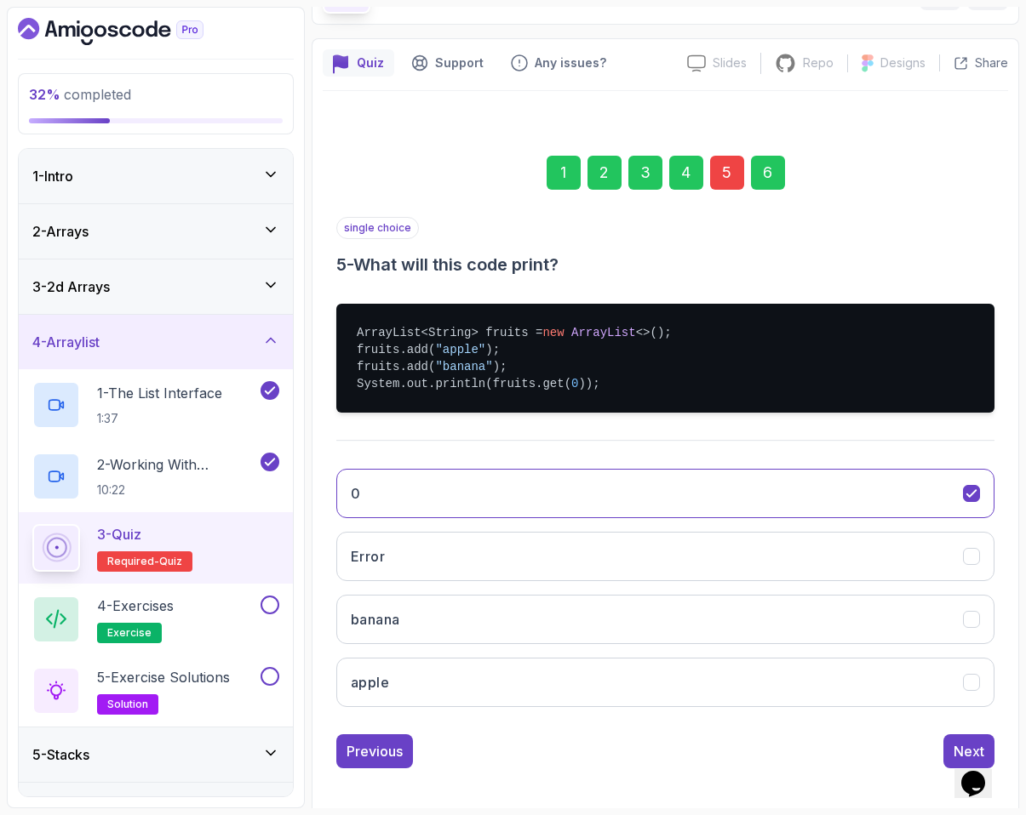
scroll to position [122, 0]
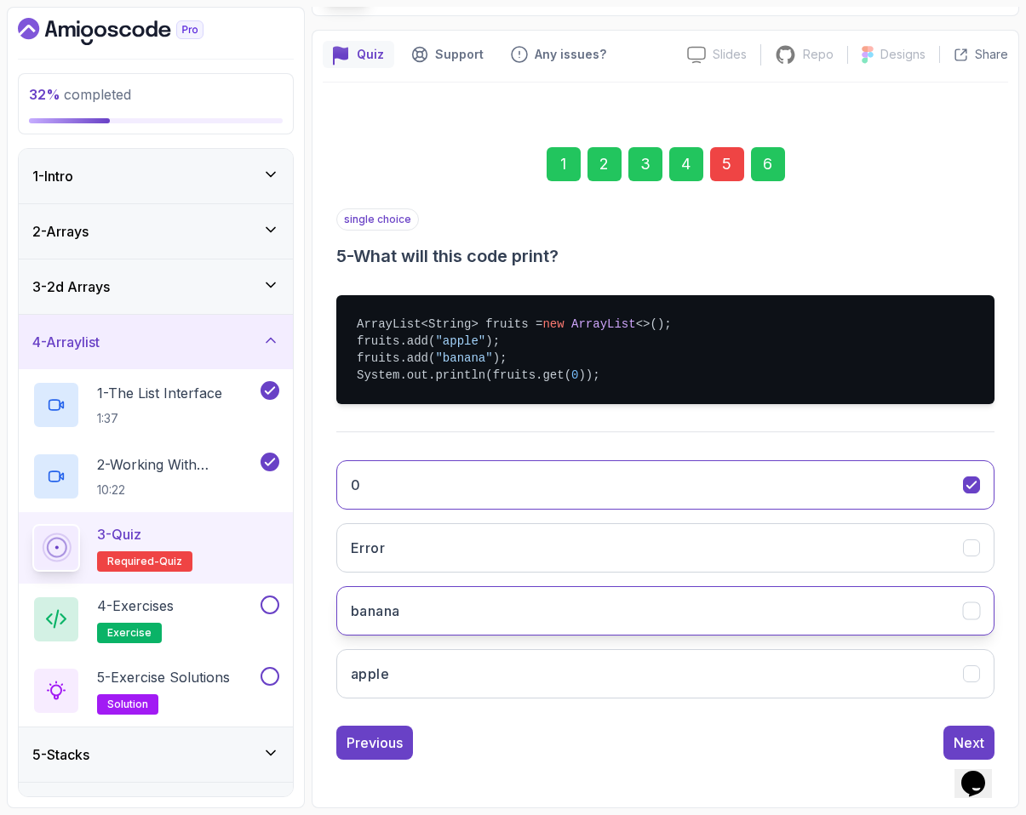
click at [436, 619] on button "banana" at bounding box center [665, 610] width 658 height 49
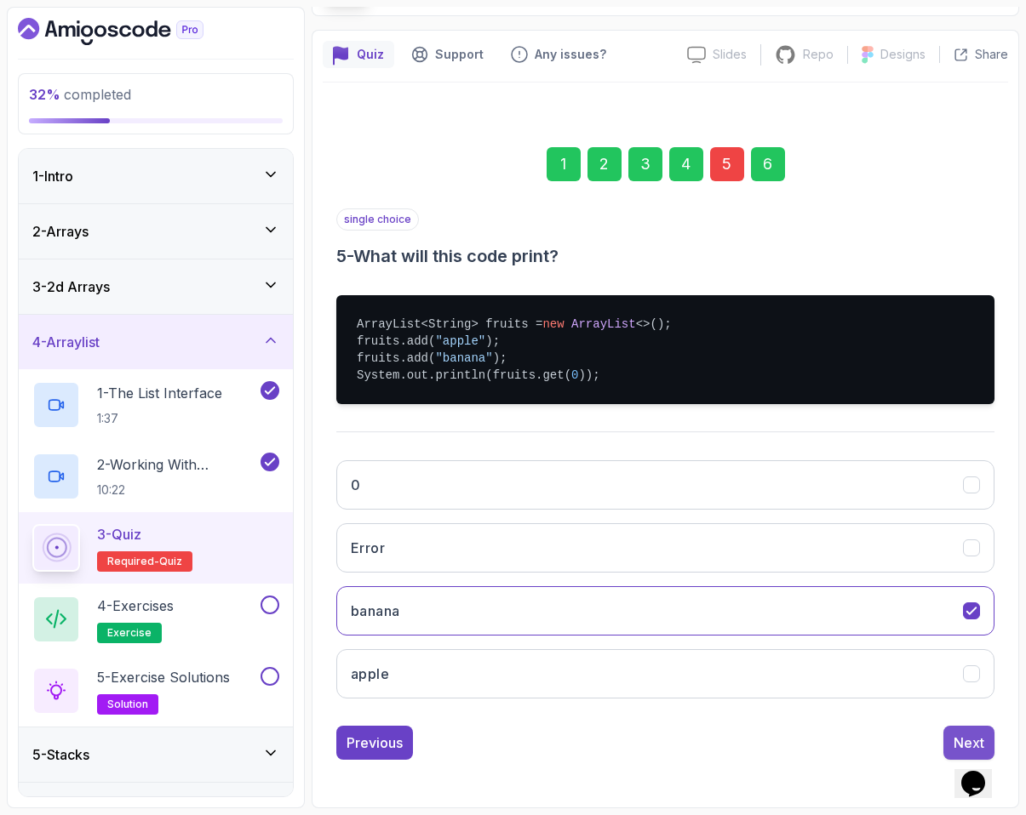
click at [729, 754] on button "Next" at bounding box center [968, 743] width 51 height 34
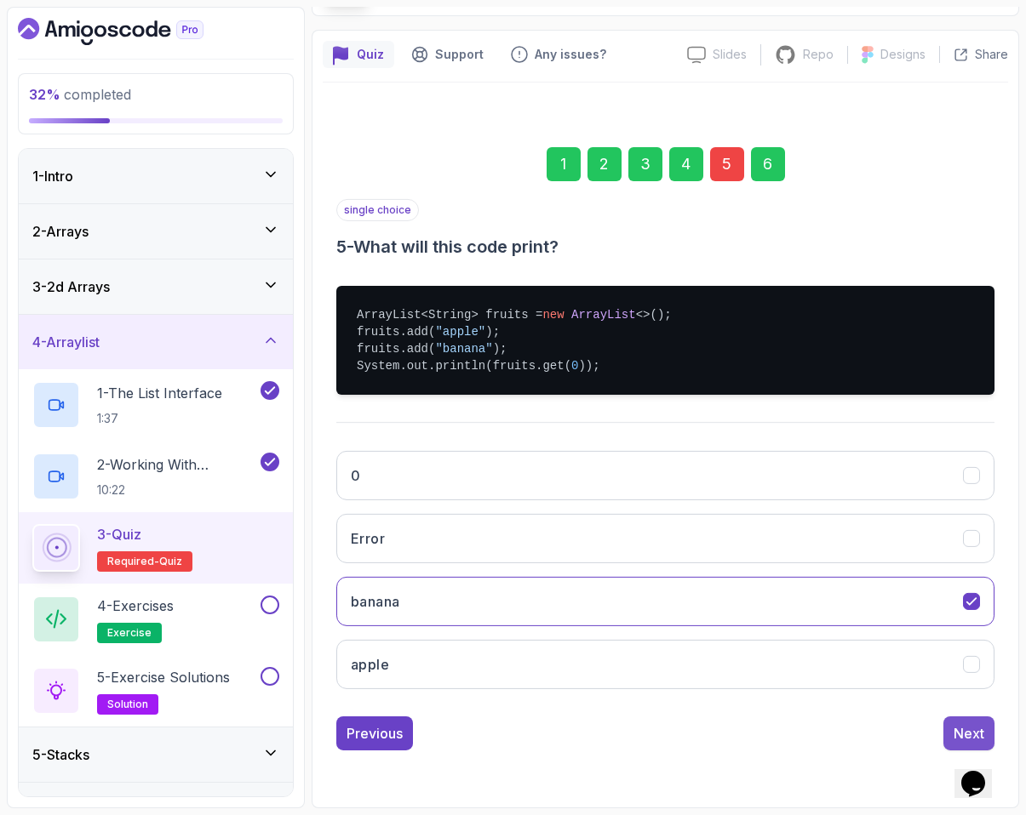
scroll to position [0, 0]
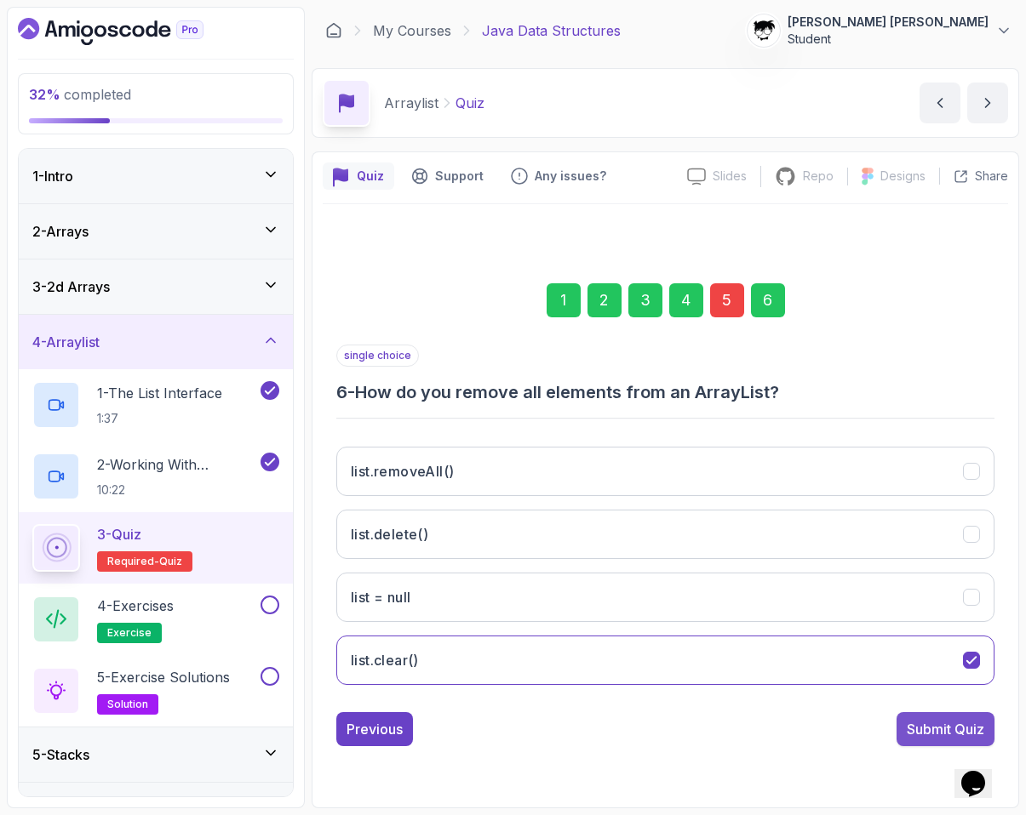
click at [729, 737] on div "Submit Quiz" at bounding box center [944, 729] width 77 height 20
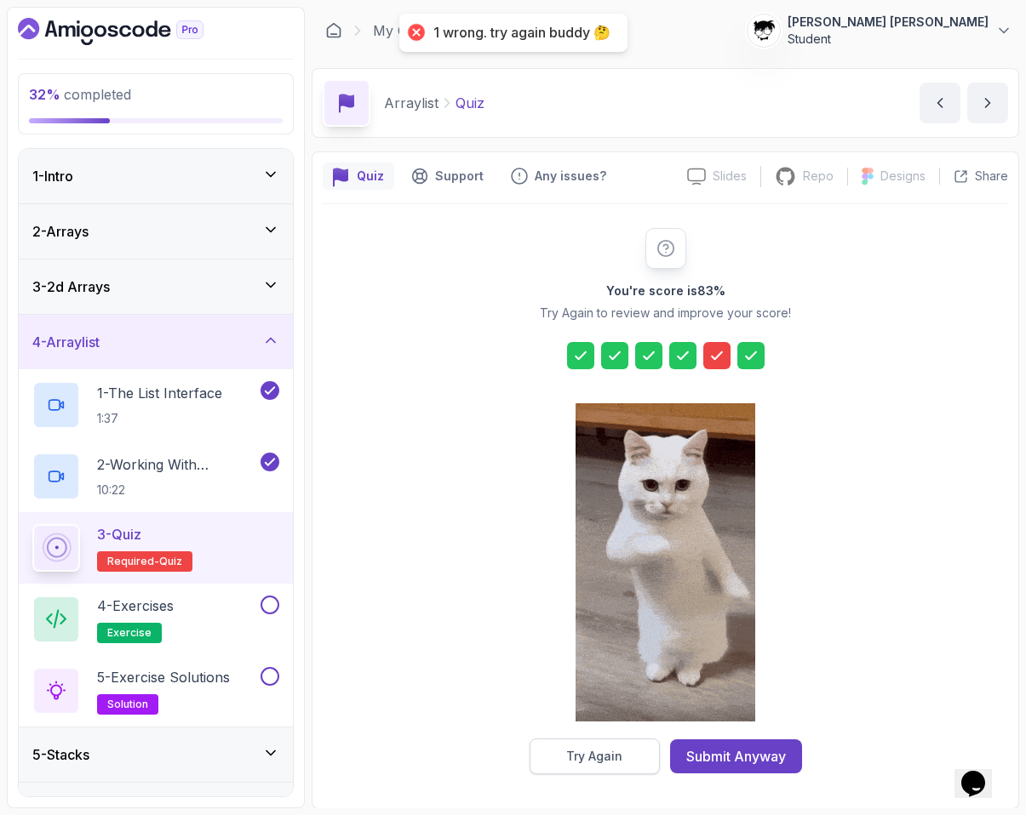
click at [586, 763] on div "Try Again" at bounding box center [594, 756] width 56 height 17
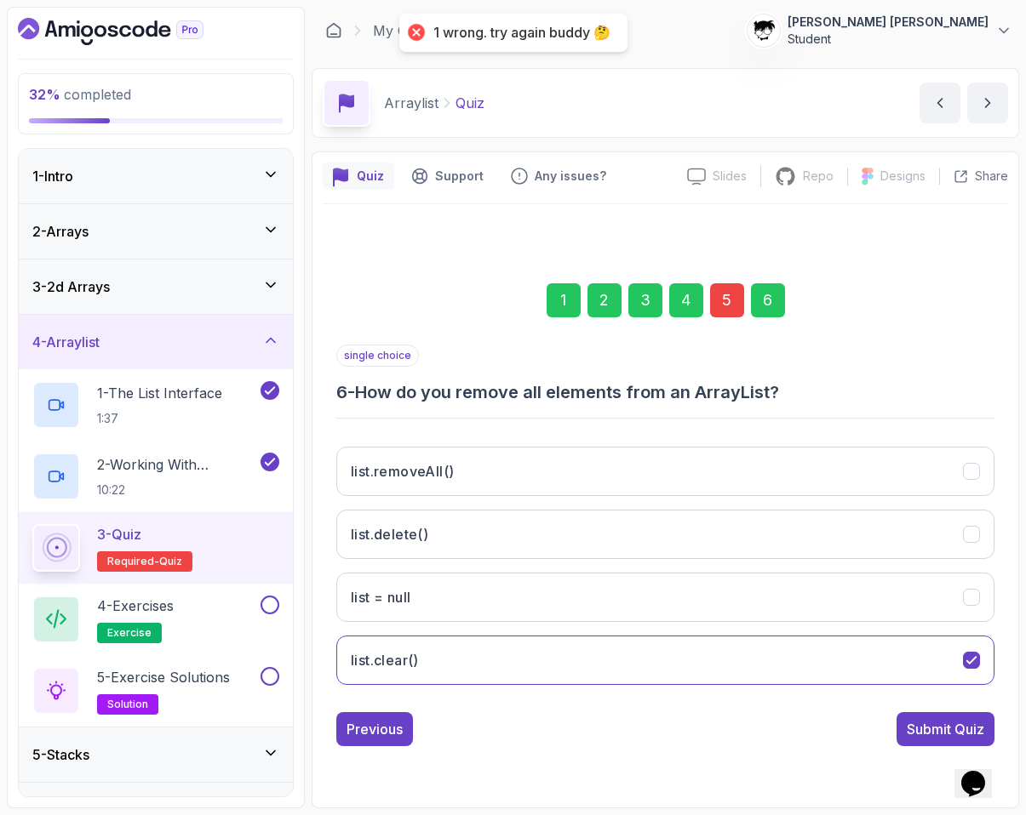
click at [728, 297] on div "5" at bounding box center [727, 300] width 34 height 34
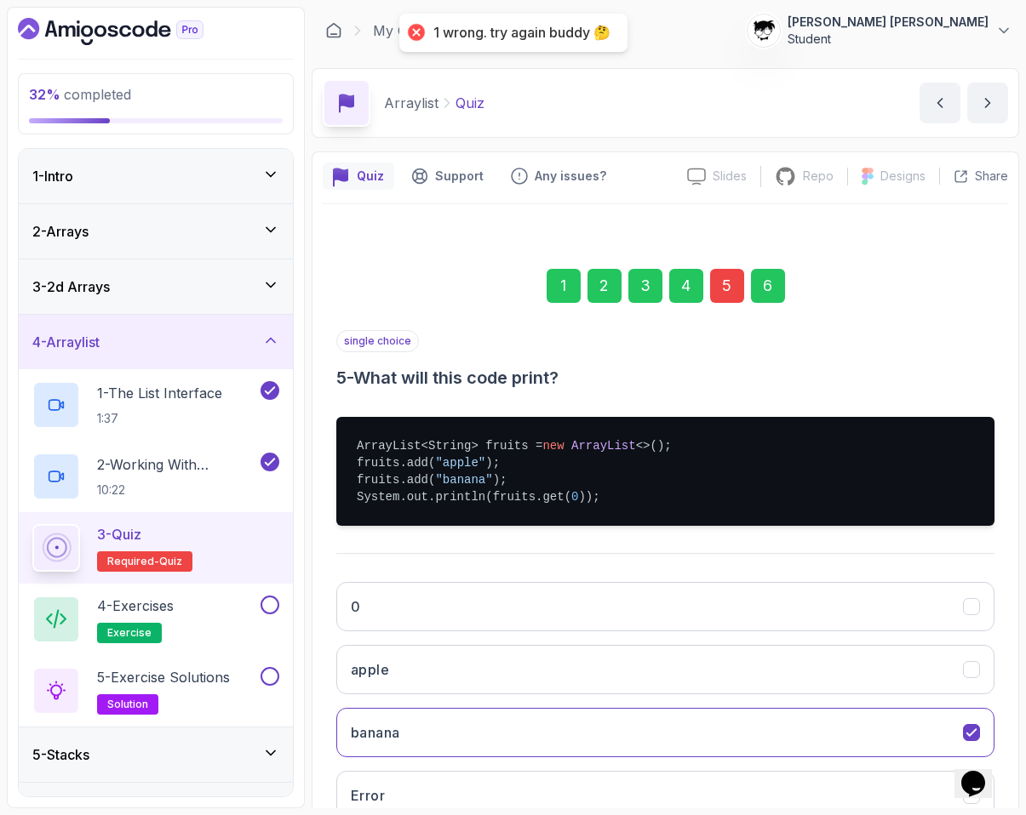
scroll to position [122, 0]
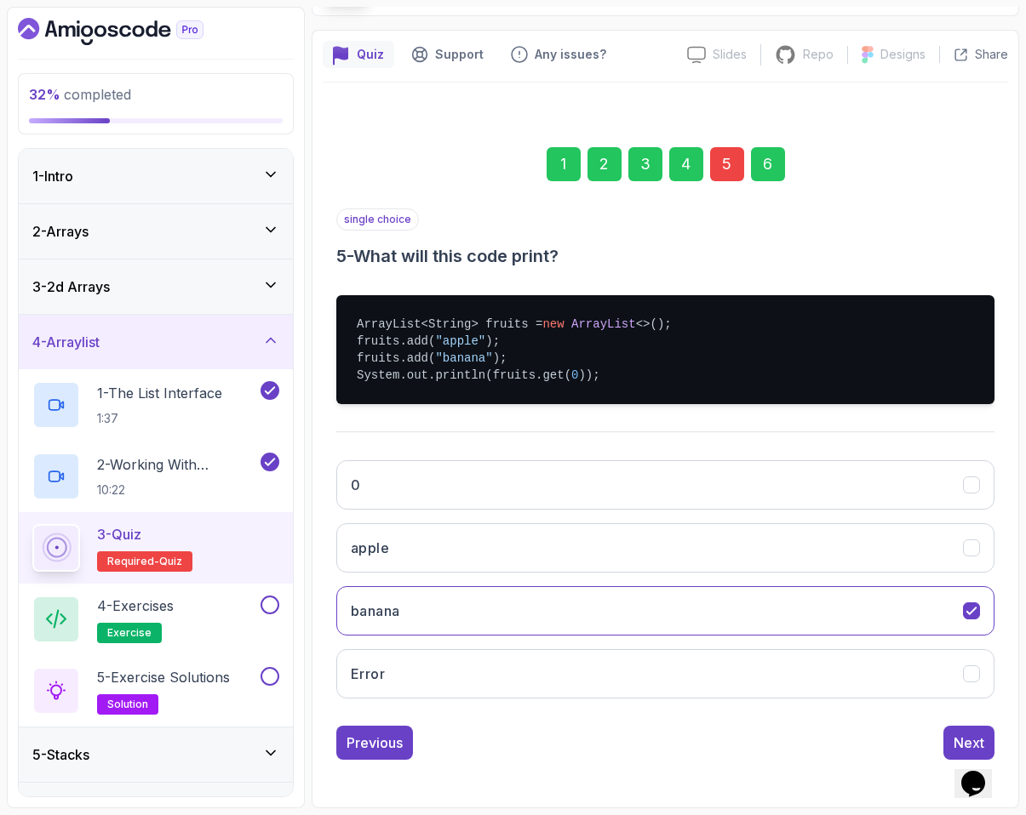
click at [528, 516] on div "0 apple banana Error" at bounding box center [665, 580] width 658 height 266
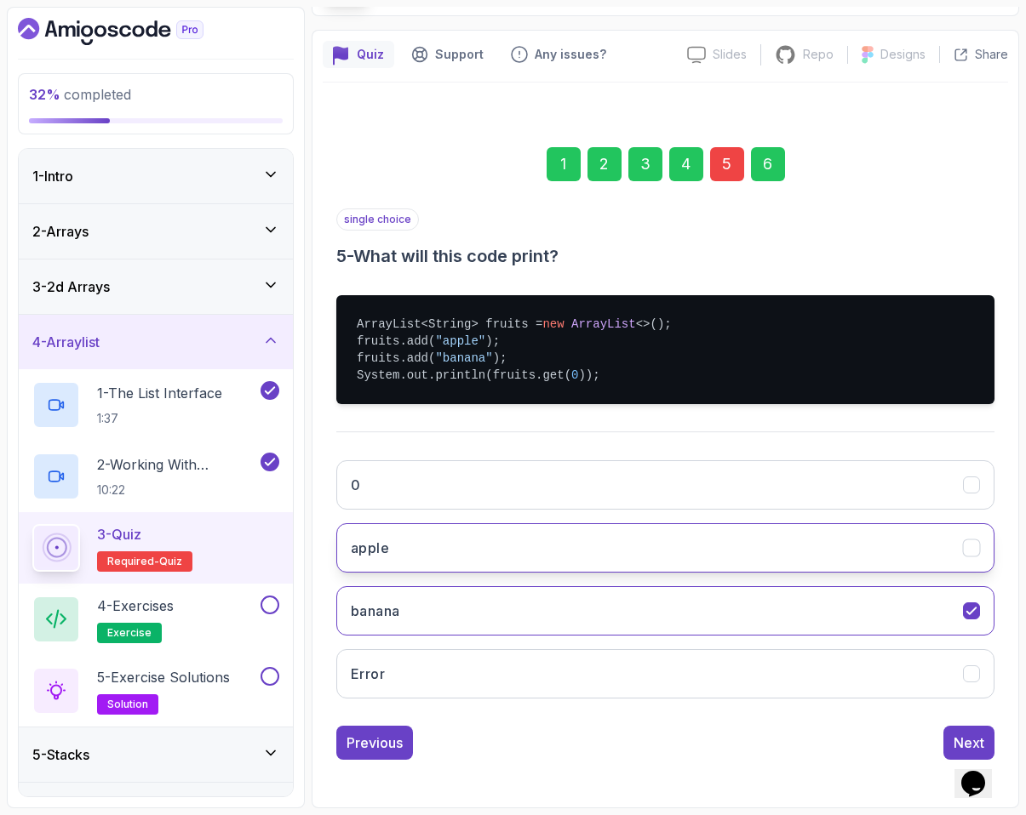
click at [529, 551] on button "apple" at bounding box center [665, 547] width 658 height 49
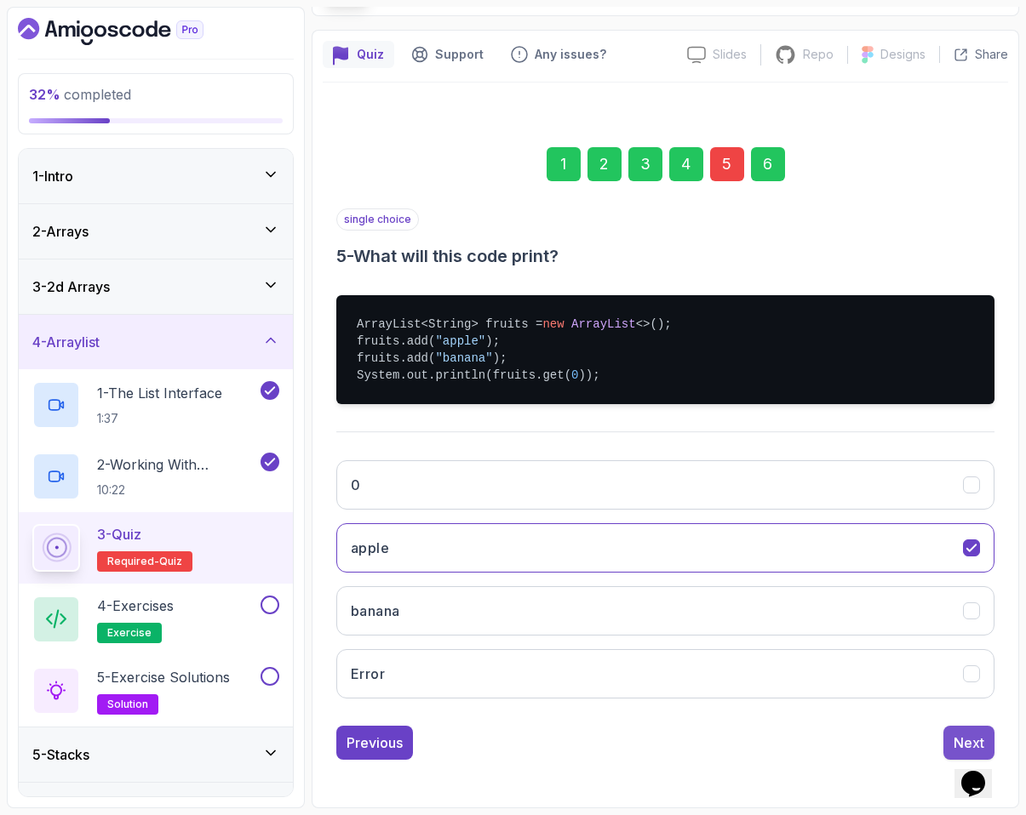
click at [729, 734] on div "Next" at bounding box center [968, 743] width 31 height 20
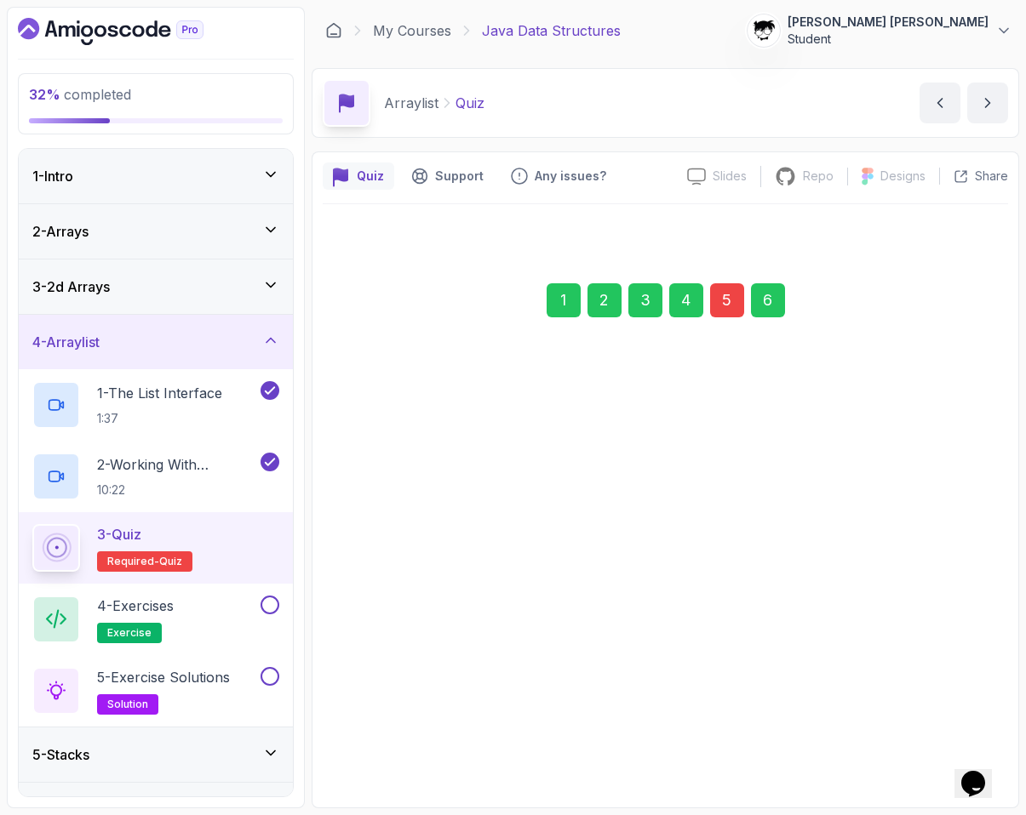
scroll to position [0, 0]
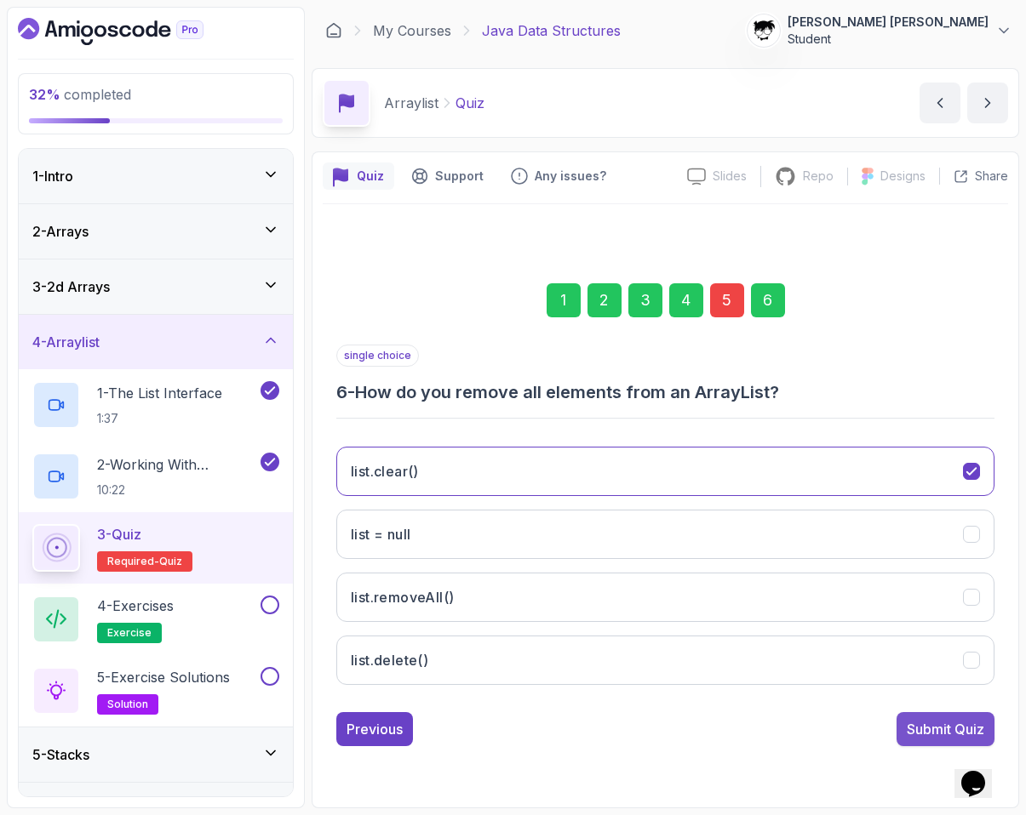
click at [729, 730] on div "Submit Quiz" at bounding box center [944, 729] width 77 height 20
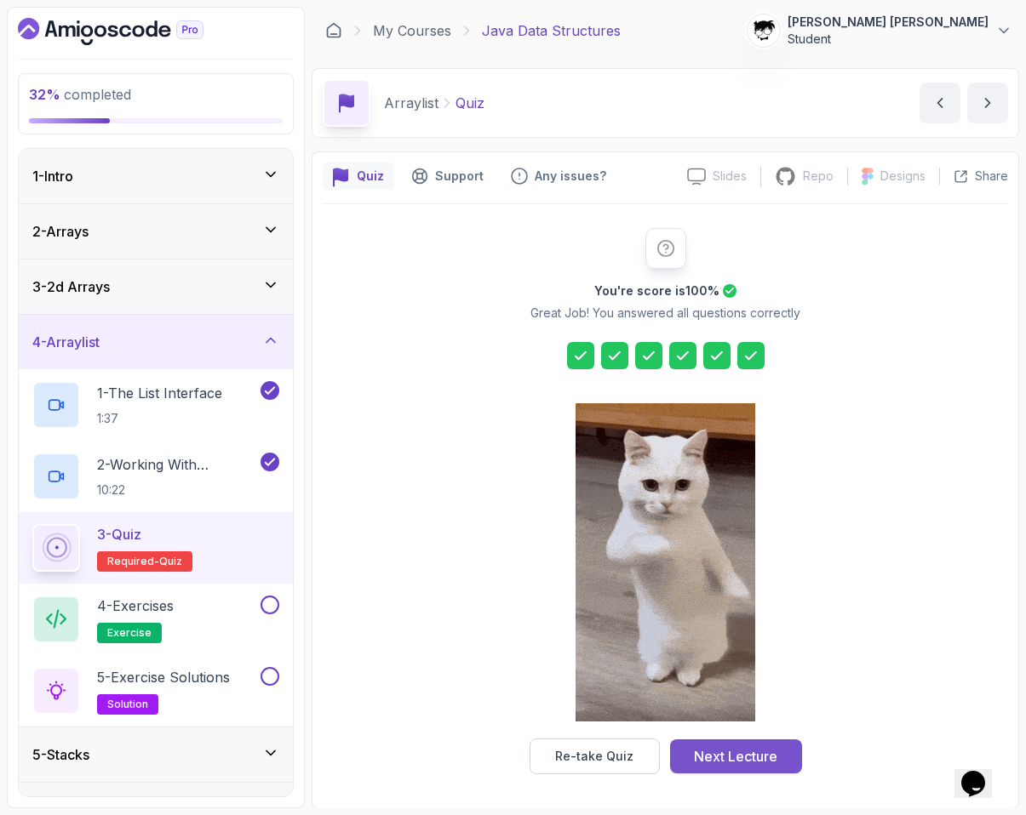
click at [729, 769] on button "Next Lecture" at bounding box center [736, 757] width 132 height 34
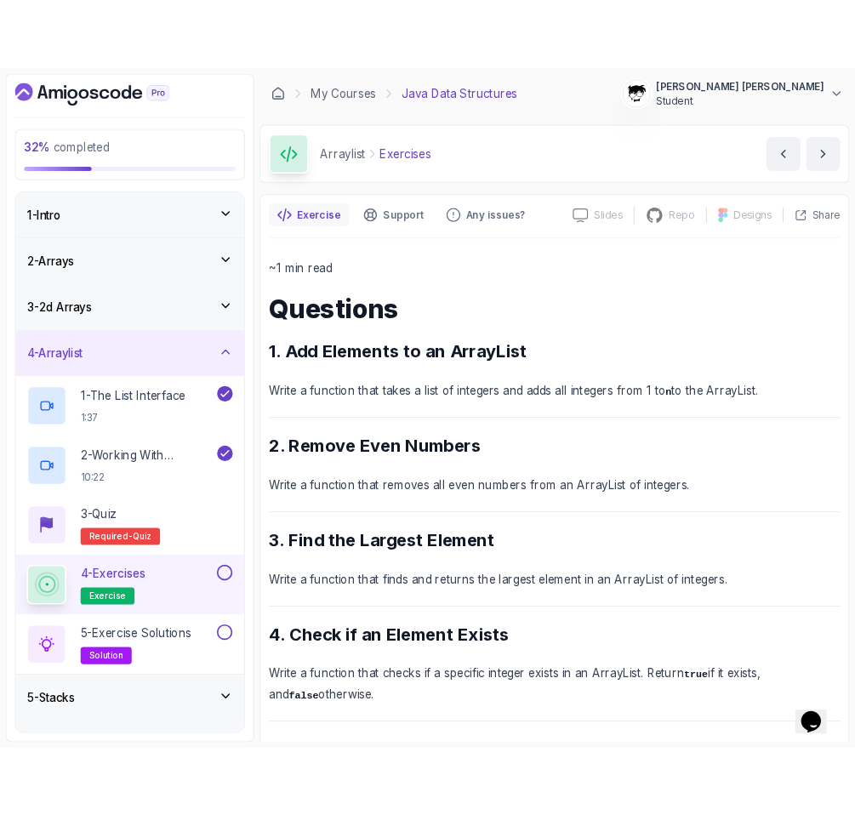
scroll to position [125, 0]
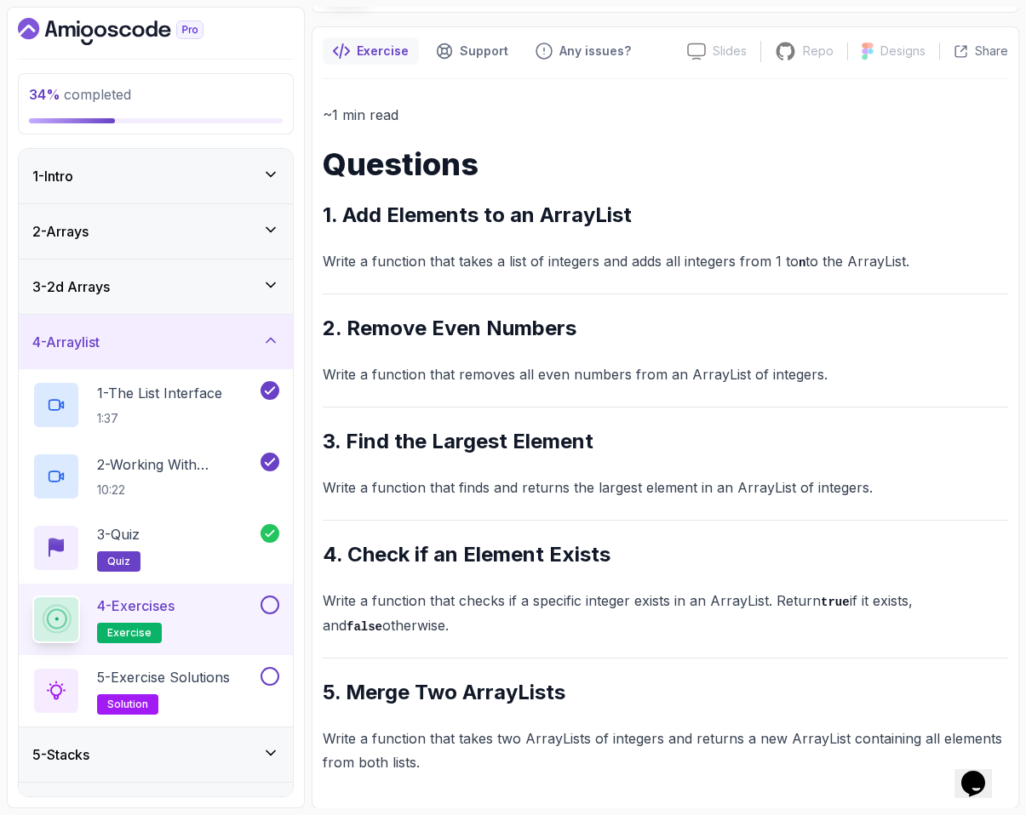
click at [2, 256] on section "34 % completed 1 - Intro 2 - Arrays 3 - 2d Arrays 4 - Arraylist 1 - The List In…" at bounding box center [513, 407] width 1026 height 815
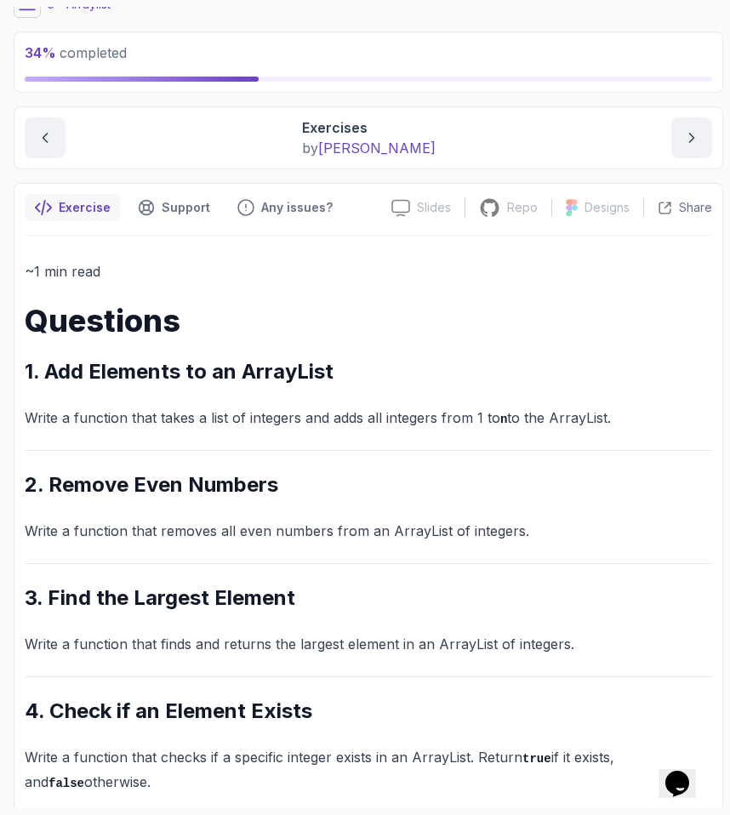
scroll to position [234, 0]
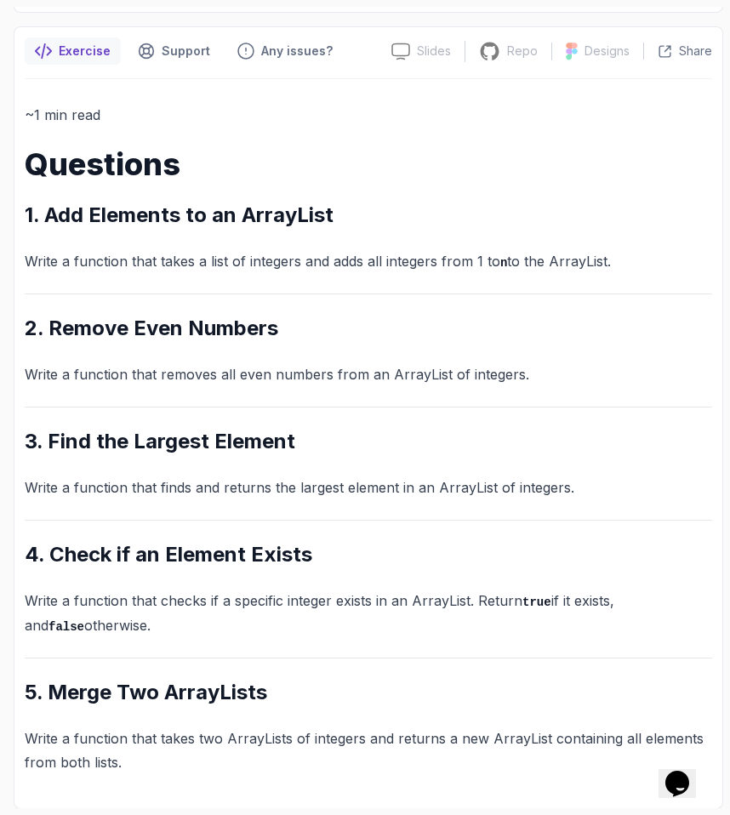
click at [61, 80] on div "~1 min read Questions 1. Add Elements to an ArrayList Write a function that tak…" at bounding box center [369, 438] width 688 height 719
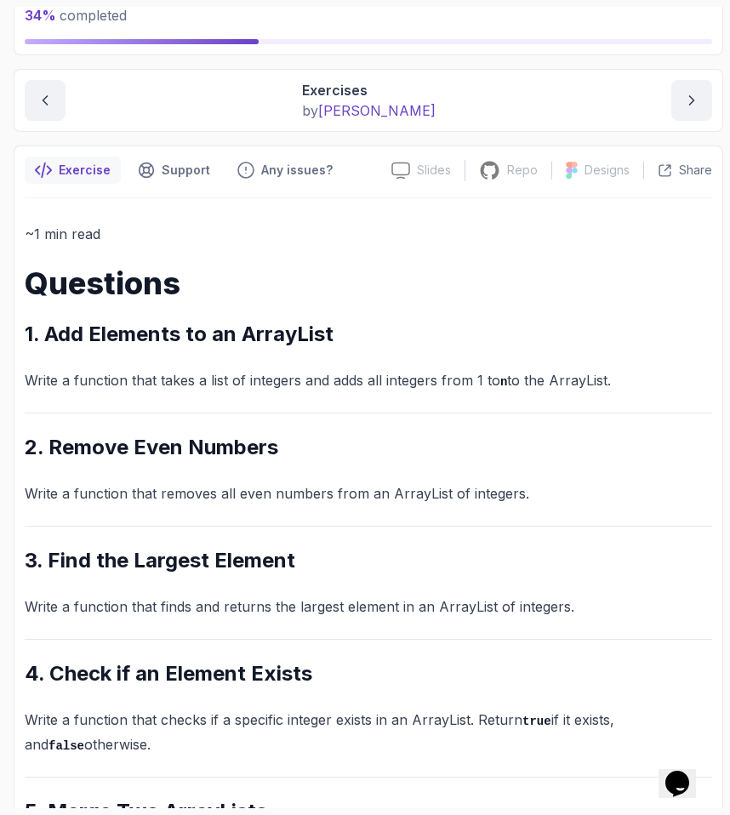
scroll to position [0, 0]
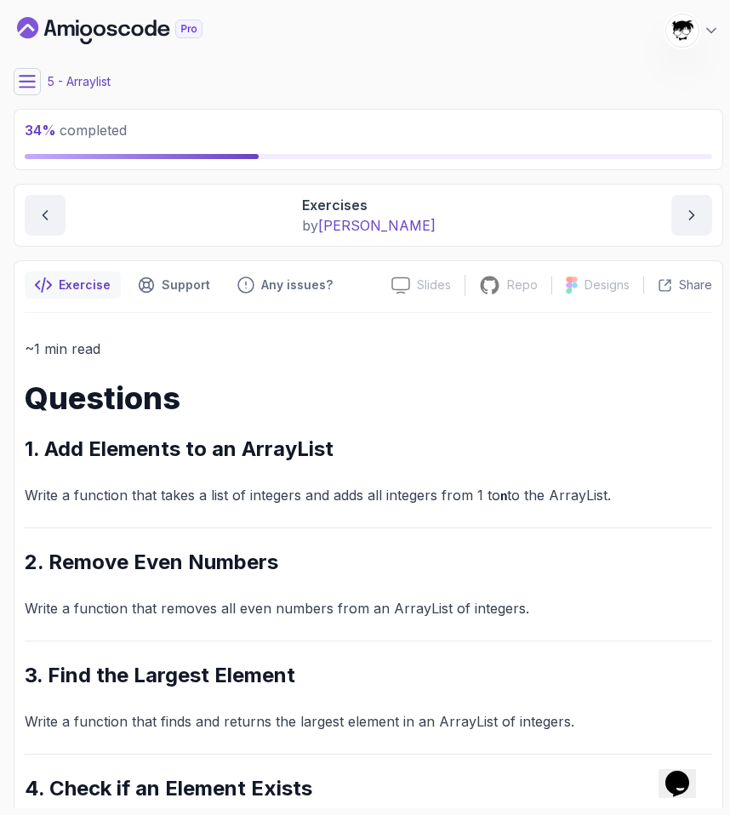
click at [26, 75] on icon at bounding box center [27, 81] width 17 height 17
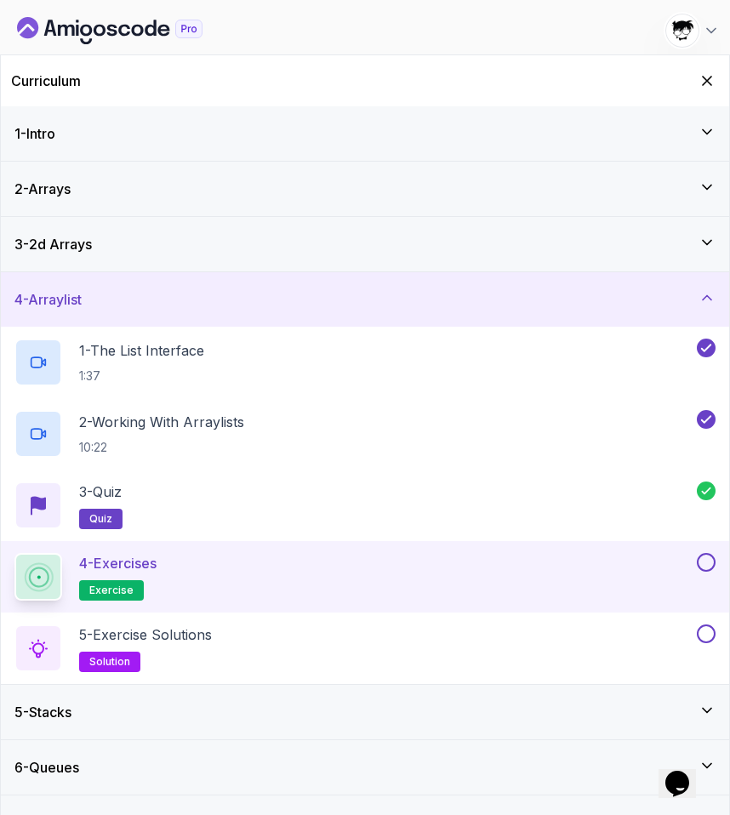
click at [703, 558] on button at bounding box center [706, 562] width 19 height 19
click at [547, 626] on div "5 - Exercise Solutions solution" at bounding box center [353, 649] width 679 height 48
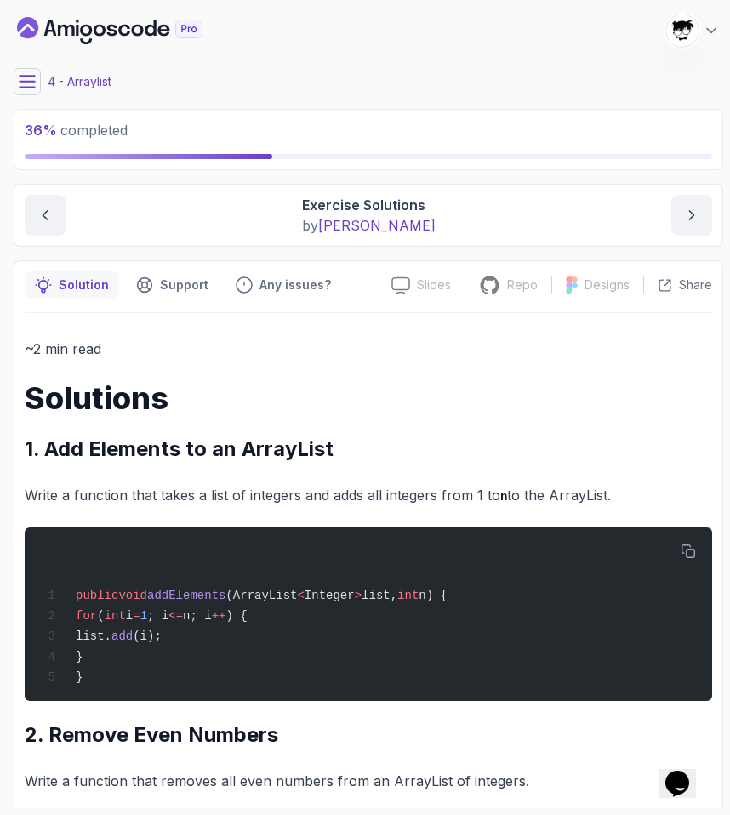
click at [22, 77] on icon at bounding box center [27, 81] width 17 height 17
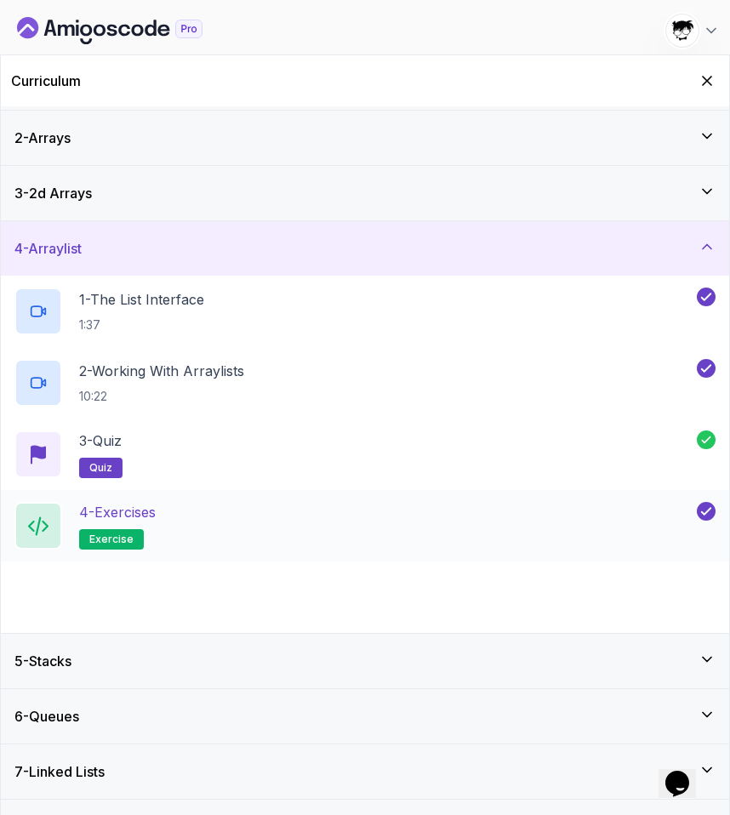
scroll to position [50, 0]
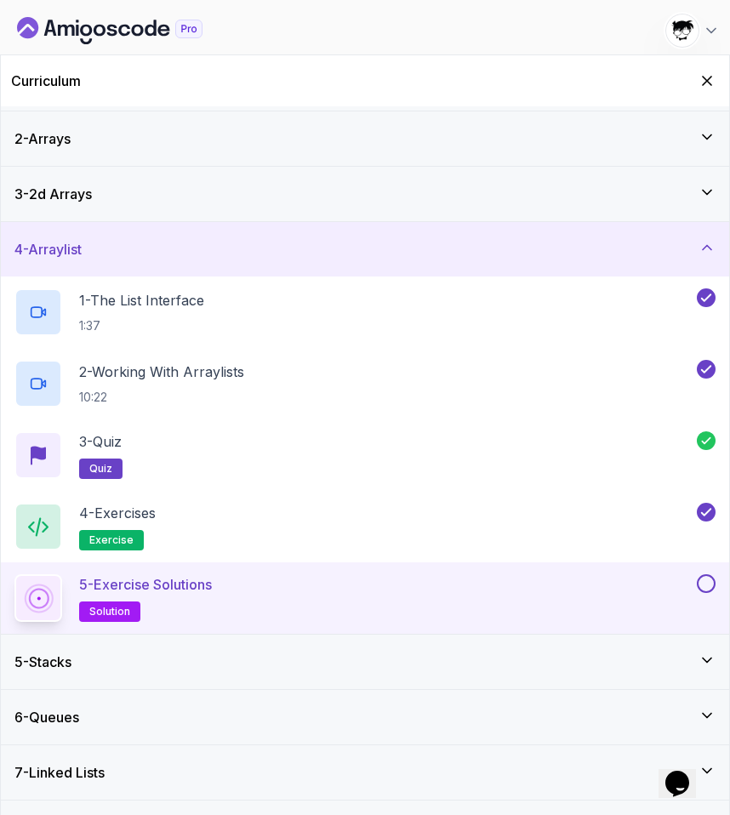
click at [699, 577] on button at bounding box center [706, 583] width 19 height 19
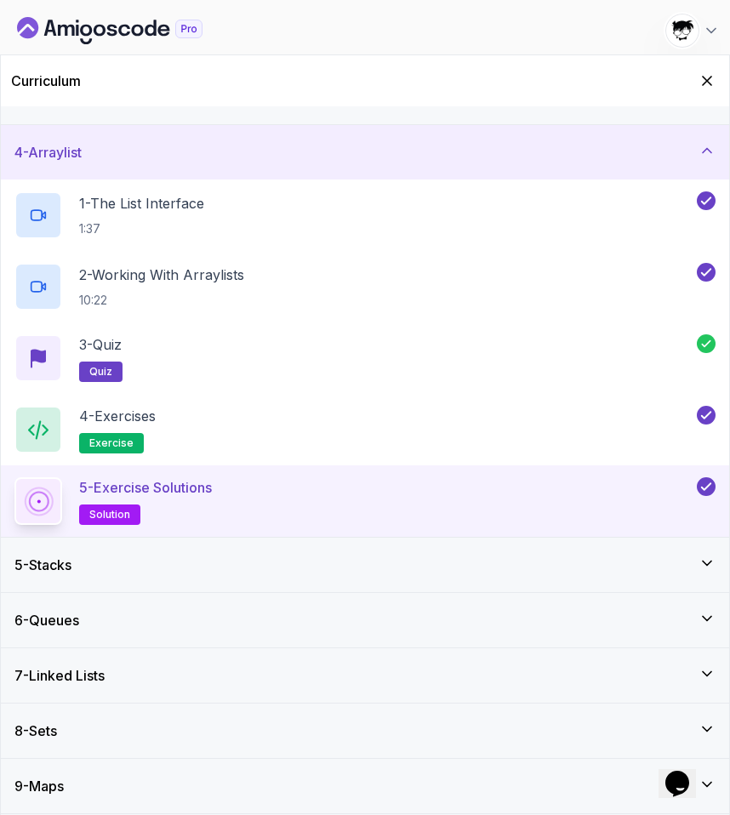
click at [440, 563] on div "5 - Stacks" at bounding box center [364, 565] width 701 height 20
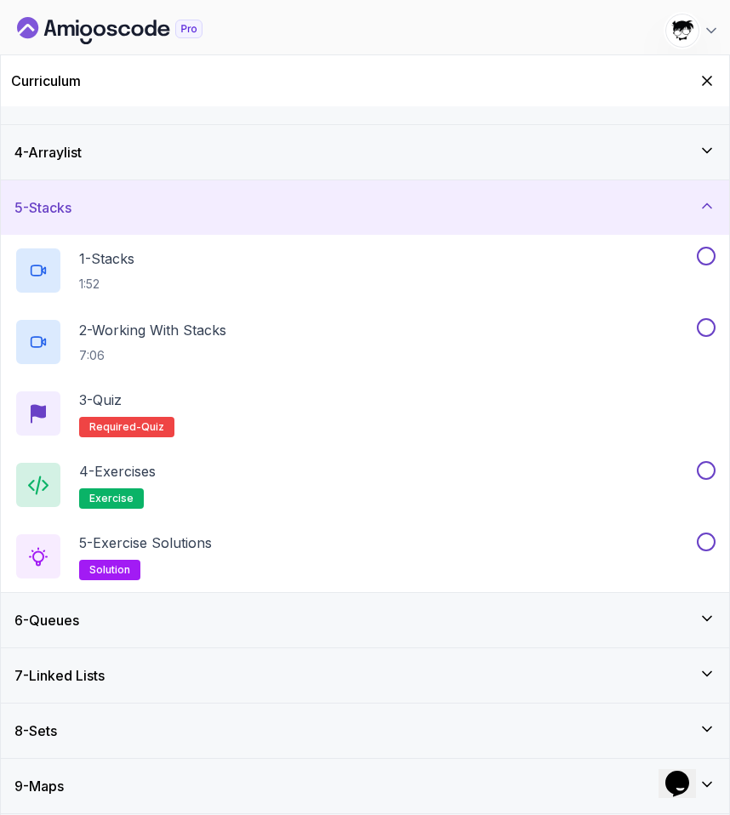
click at [376, 622] on div "6 - Queues" at bounding box center [364, 620] width 701 height 20
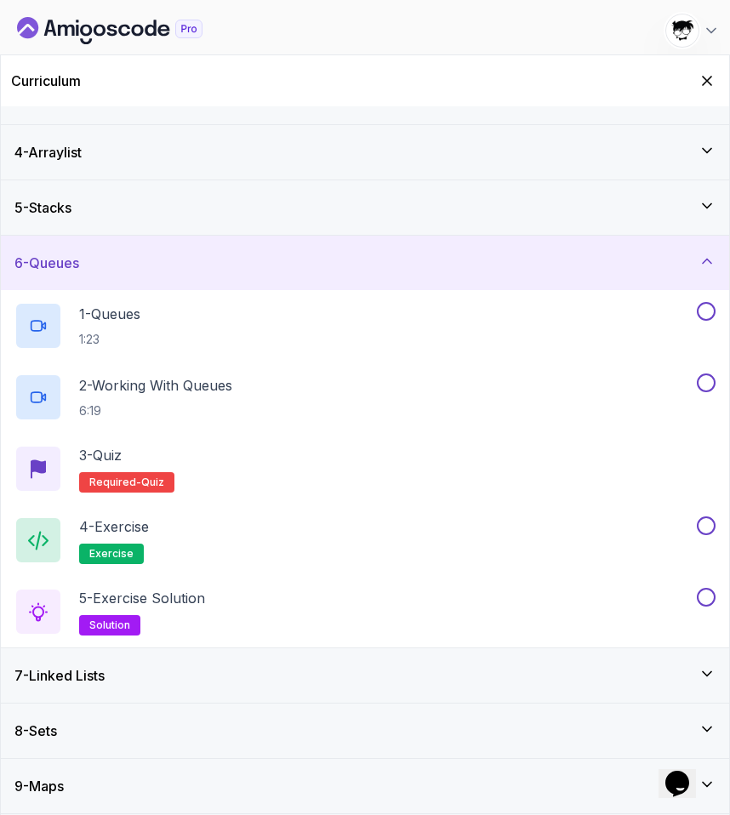
click at [319, 684] on div "7 - Linked Lists" at bounding box center [364, 676] width 701 height 20
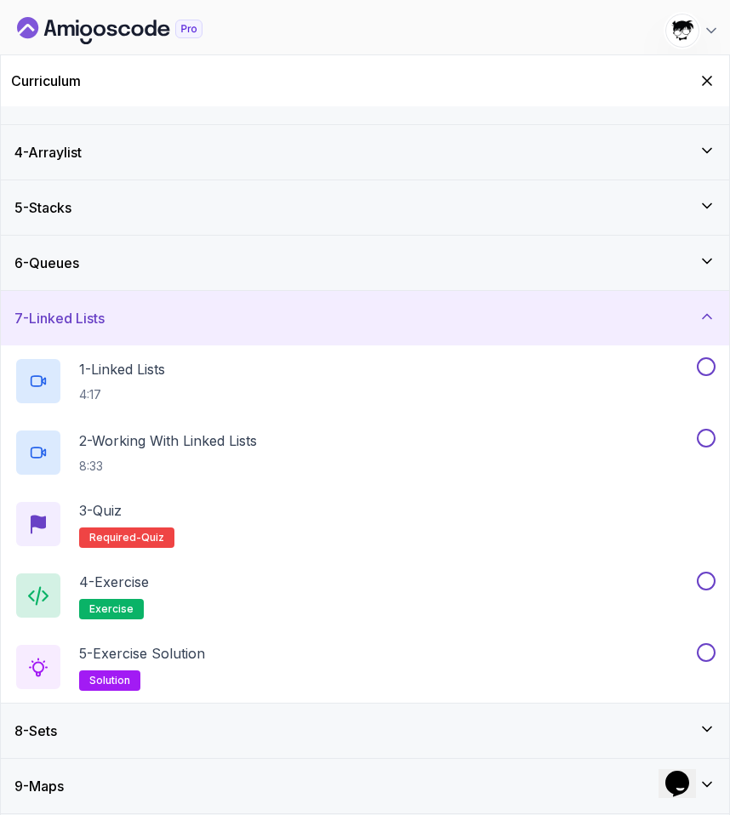
click at [270, 730] on div "8 - Sets" at bounding box center [364, 731] width 701 height 20
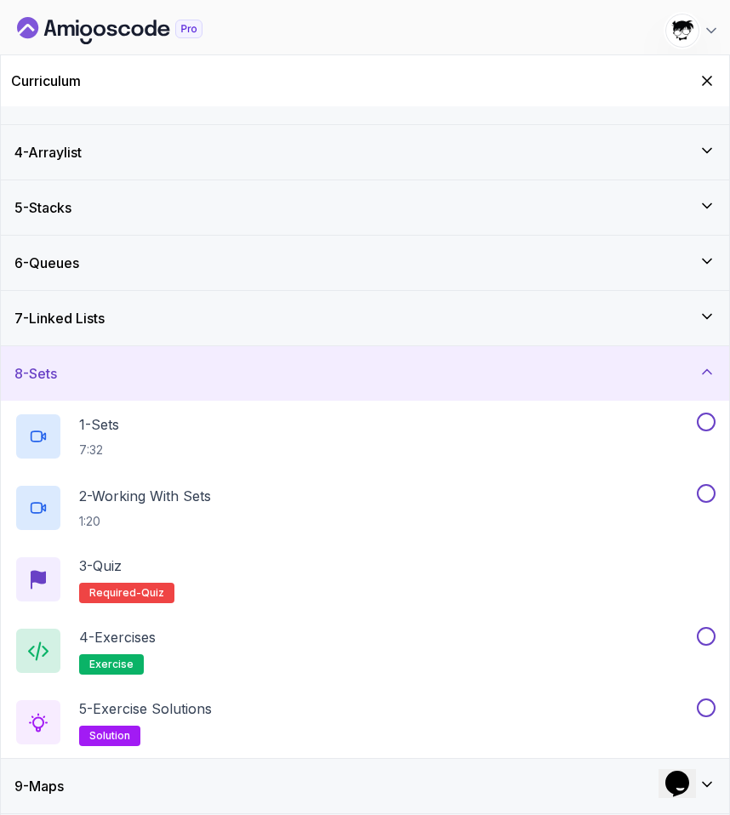
click at [225, 785] on div "9 - Maps" at bounding box center [364, 786] width 701 height 20
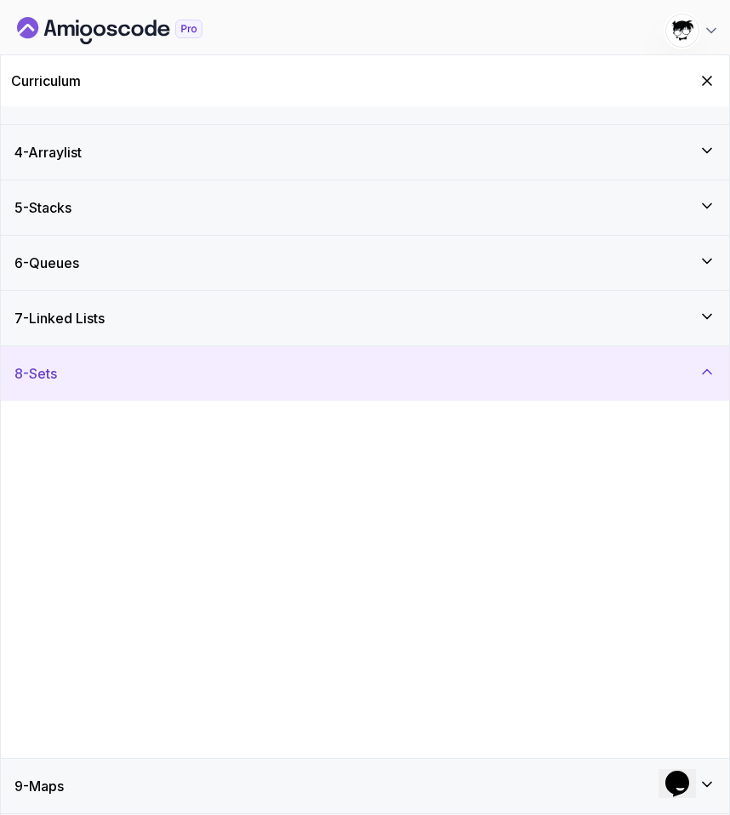
scroll to position [0, 0]
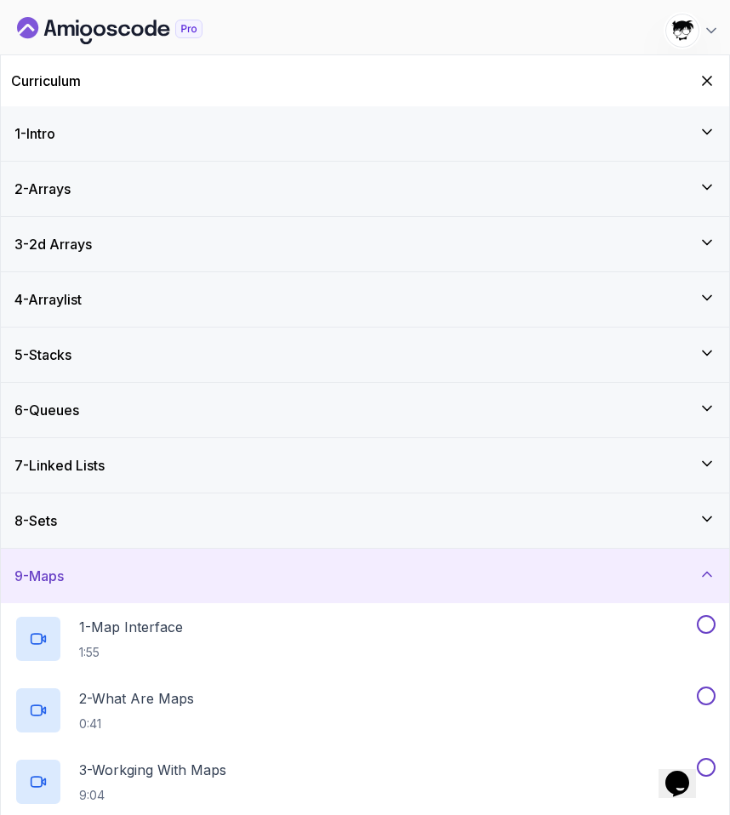
click at [117, 343] on div "5 - Stacks" at bounding box center [365, 355] width 729 height 54
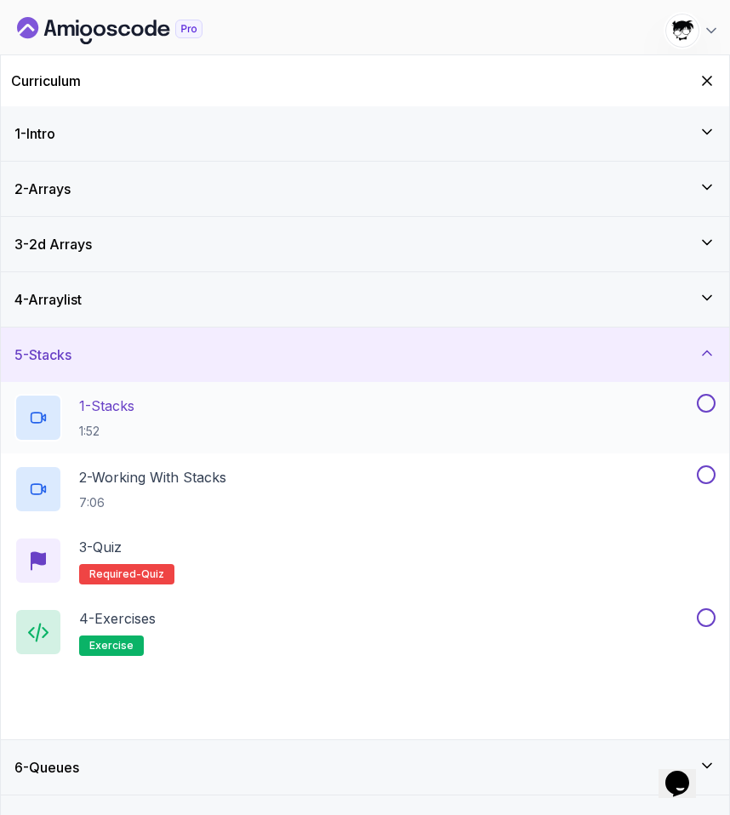
click at [134, 399] on p "1 - Stacks" at bounding box center [106, 406] width 55 height 20
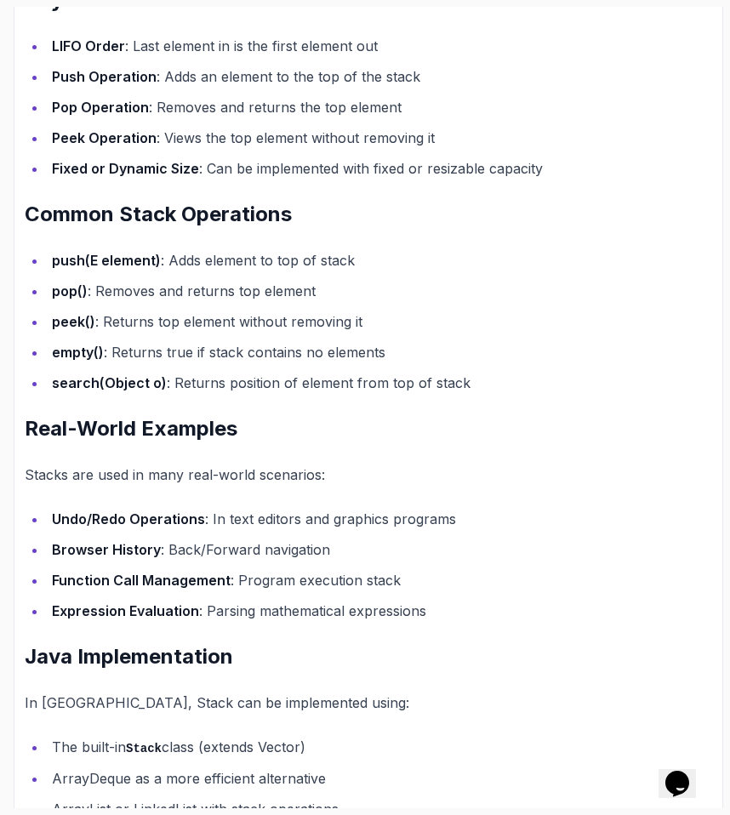
scroll to position [878, 0]
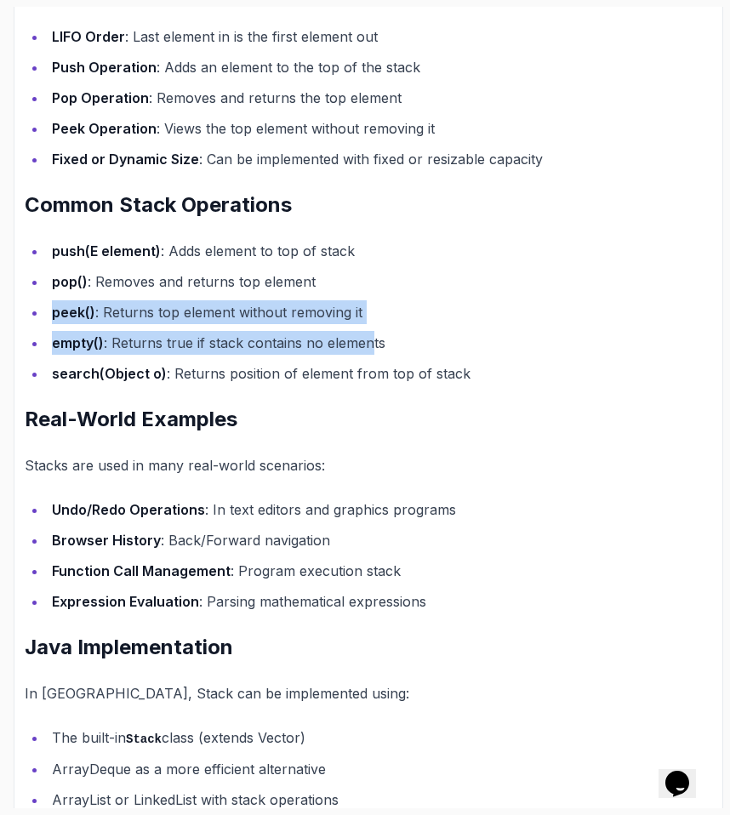
drag, startPoint x: 45, startPoint y: 296, endPoint x: 360, endPoint y: 329, distance: 316.6
click at [367, 332] on ul "push(E element) : Adds element to top of stack pop() : Removes and returns top …" at bounding box center [369, 312] width 688 height 146
click at [360, 329] on ul "push(E element) : Adds element to top of stack pop() : Removes and returns top …" at bounding box center [369, 312] width 688 height 146
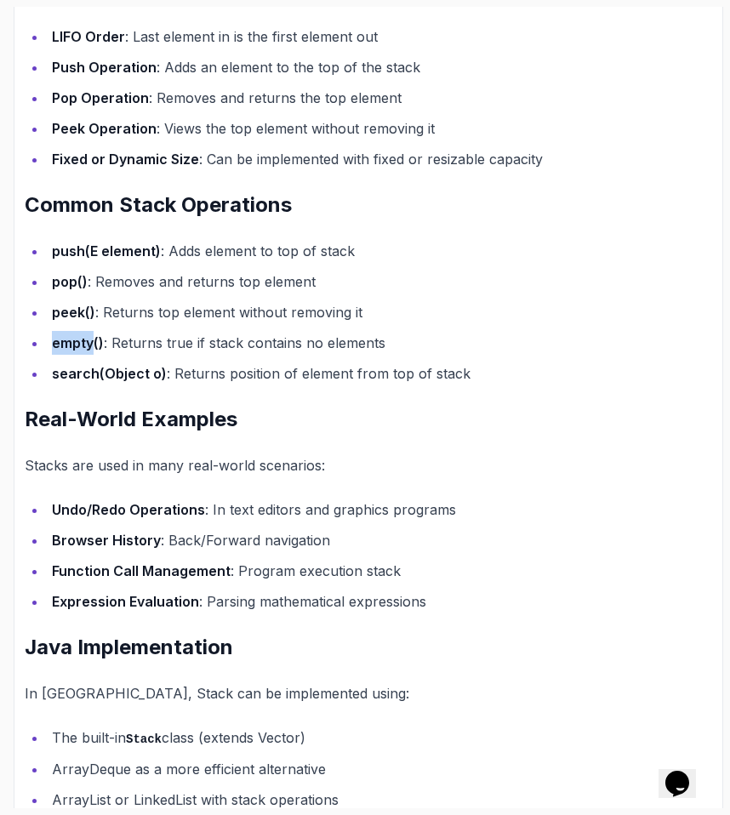
click at [360, 329] on ul "push(E element) : Adds element to top of stack pop() : Removes and returns top …" at bounding box center [369, 312] width 688 height 146
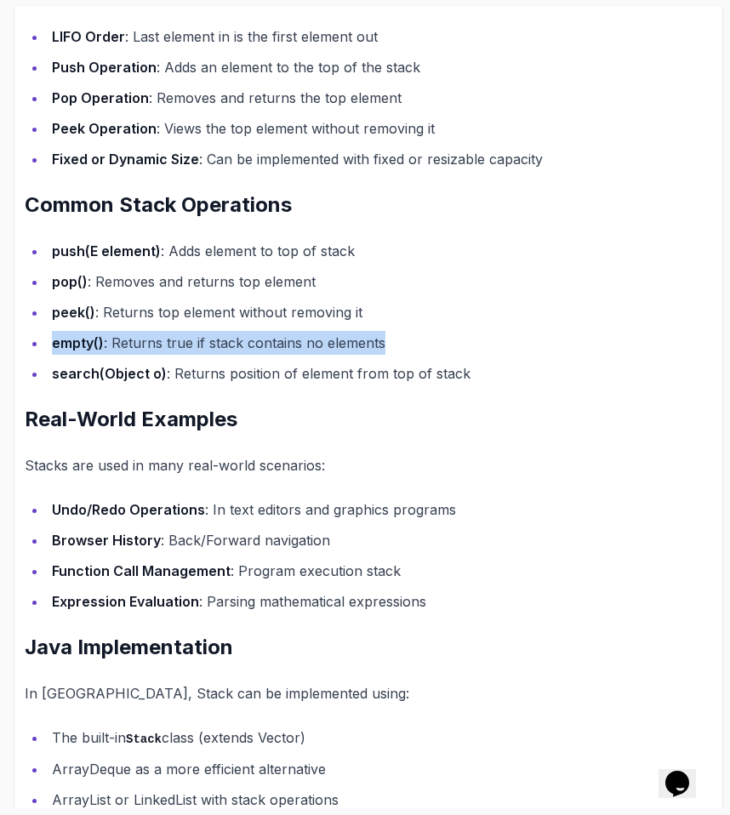
click at [360, 329] on ul "push(E element) : Adds element to top of stack pop() : Removes and returns top …" at bounding box center [369, 312] width 688 height 146
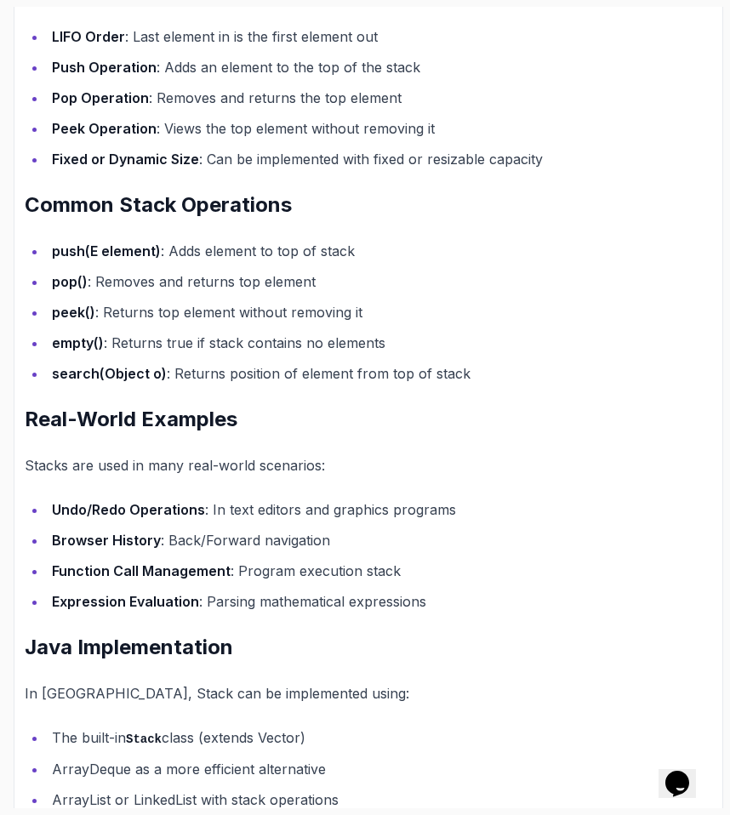
click at [352, 322] on li "peek() : Returns top element without removing it" at bounding box center [380, 312] width 666 height 24
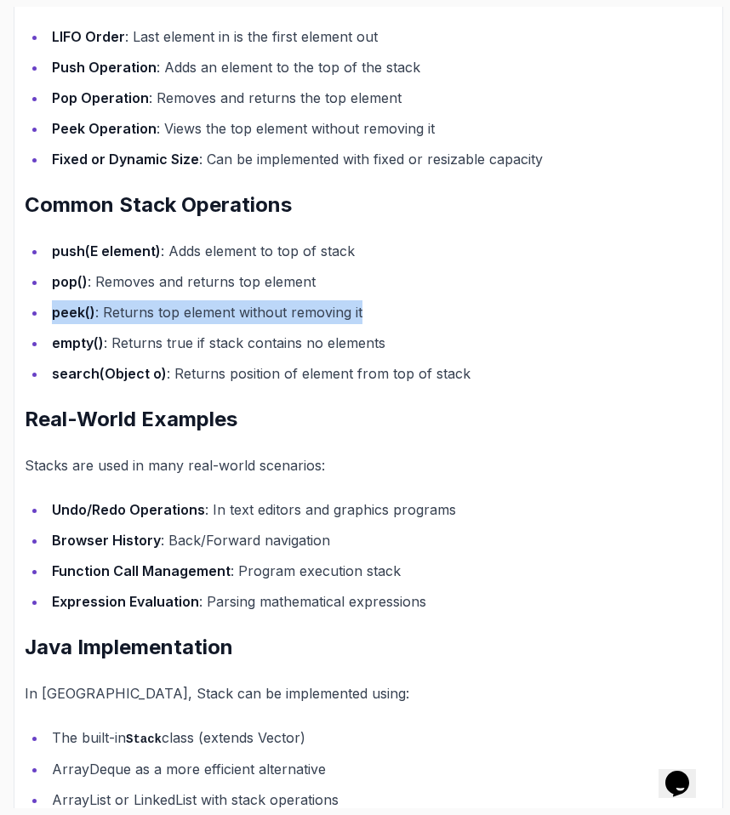
click at [352, 322] on li "peek() : Returns top element without removing it" at bounding box center [380, 312] width 666 height 24
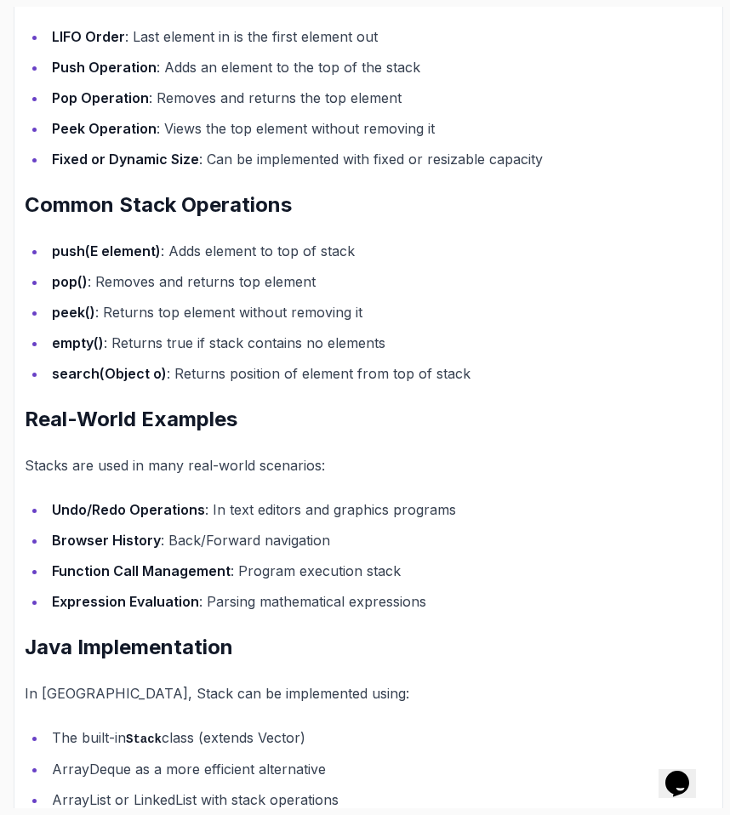
click at [341, 370] on li "search(Object o) : Returns position of element from top of stack" at bounding box center [380, 374] width 666 height 24
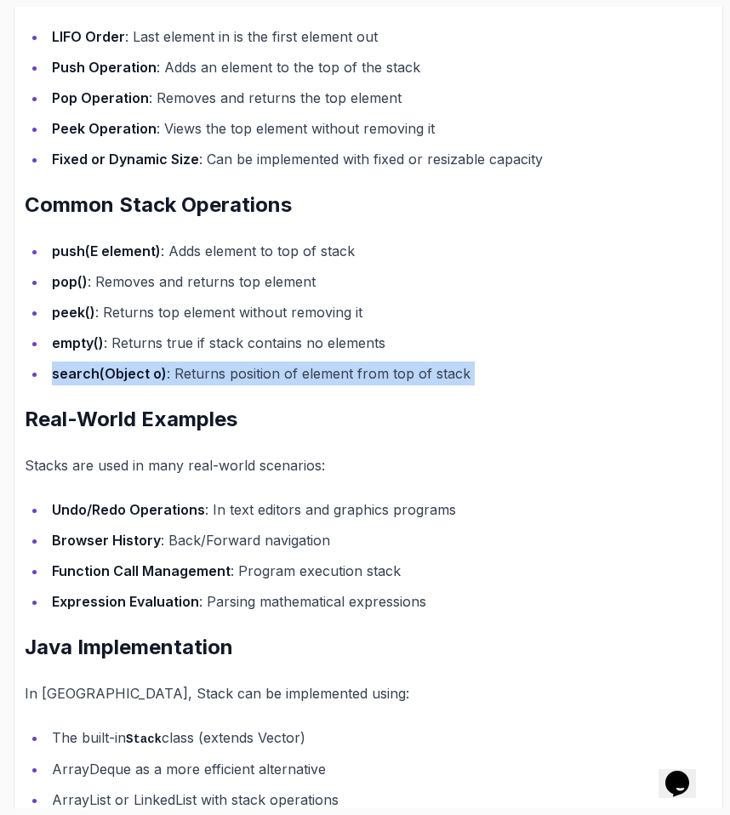
click at [341, 370] on li "search(Object o) : Returns position of element from top of stack" at bounding box center [380, 374] width 666 height 24
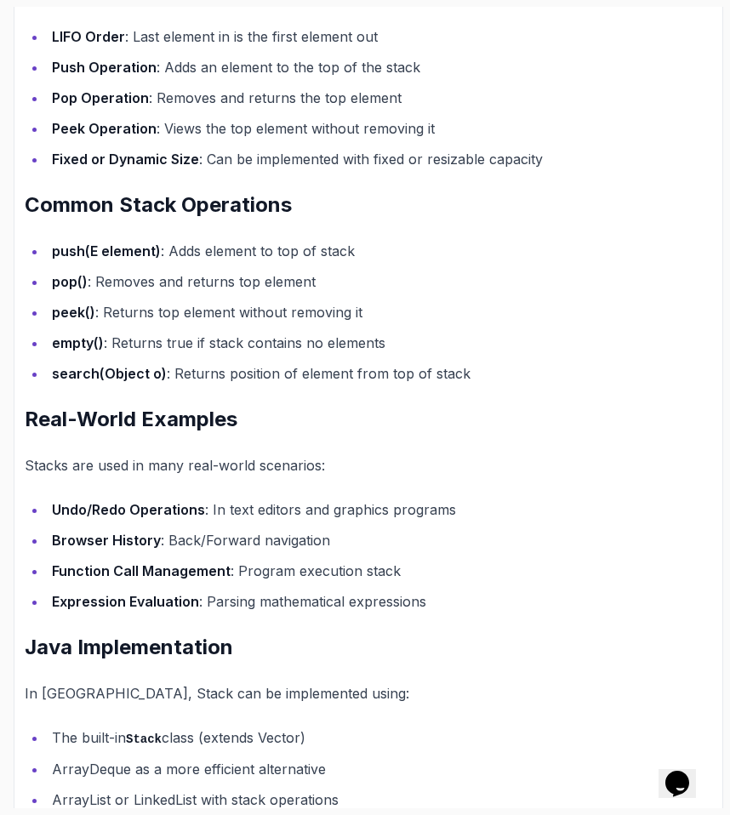
click at [329, 353] on li "empty() : Returns true if stack contains no elements" at bounding box center [380, 343] width 666 height 24
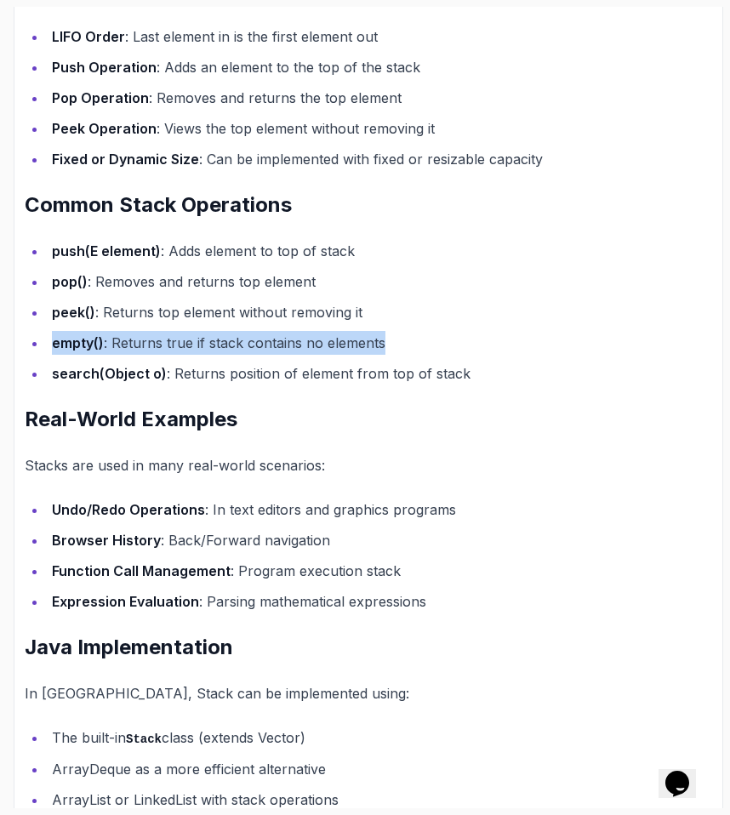
click at [329, 353] on li "empty() : Returns true if stack contains no elements" at bounding box center [380, 343] width 666 height 24
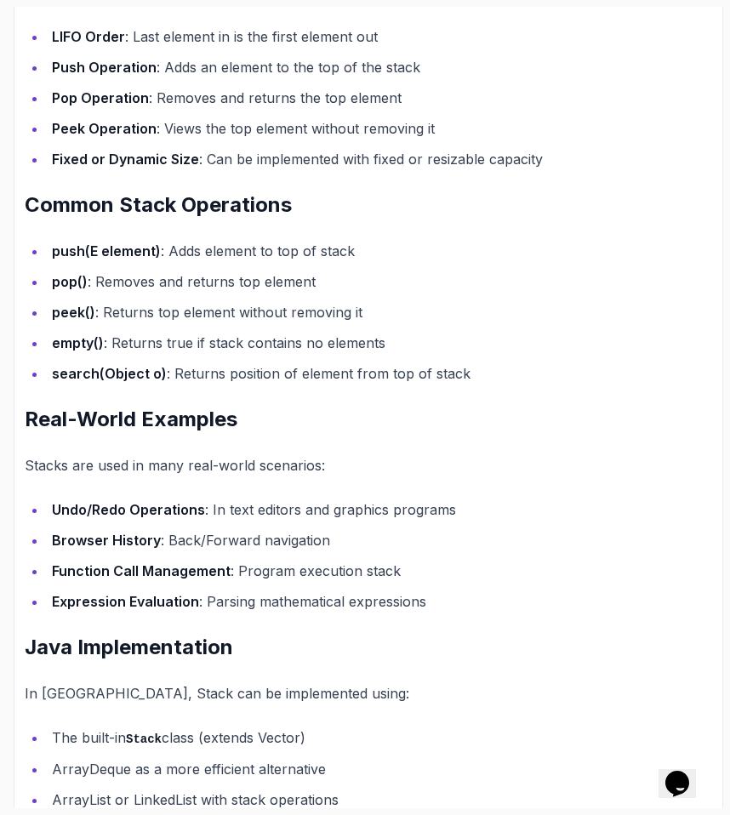
click at [338, 382] on li "search(Object o) : Returns position of element from top of stack" at bounding box center [380, 374] width 666 height 24
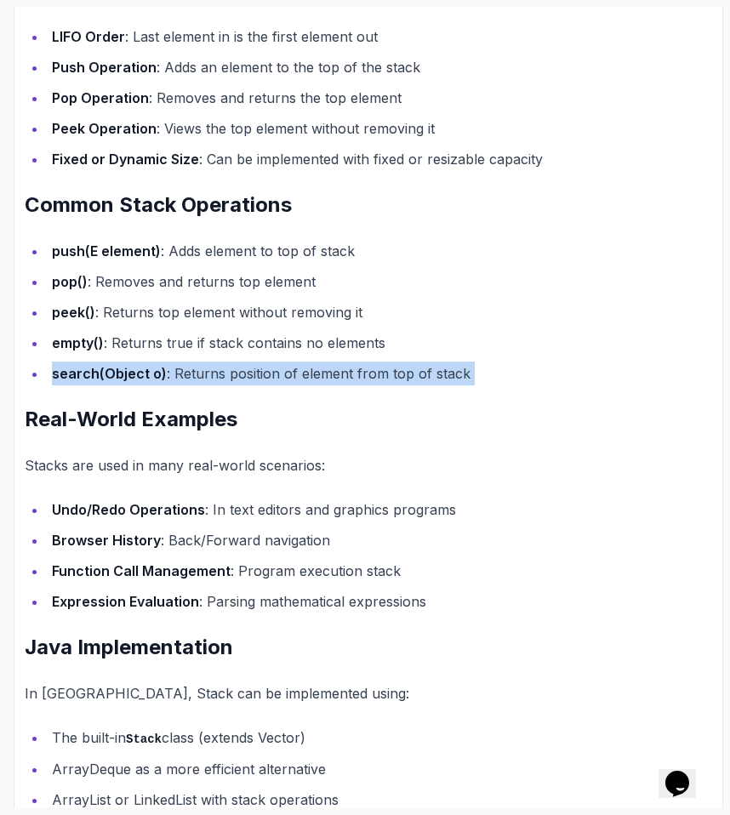
click at [338, 382] on li "search(Object o) : Returns position of element from top of stack" at bounding box center [380, 374] width 666 height 24
click at [346, 398] on div "~2 min read A Stack is a fundamental data structure that follows the Last-In-Fi…" at bounding box center [369, 376] width 688 height 1022
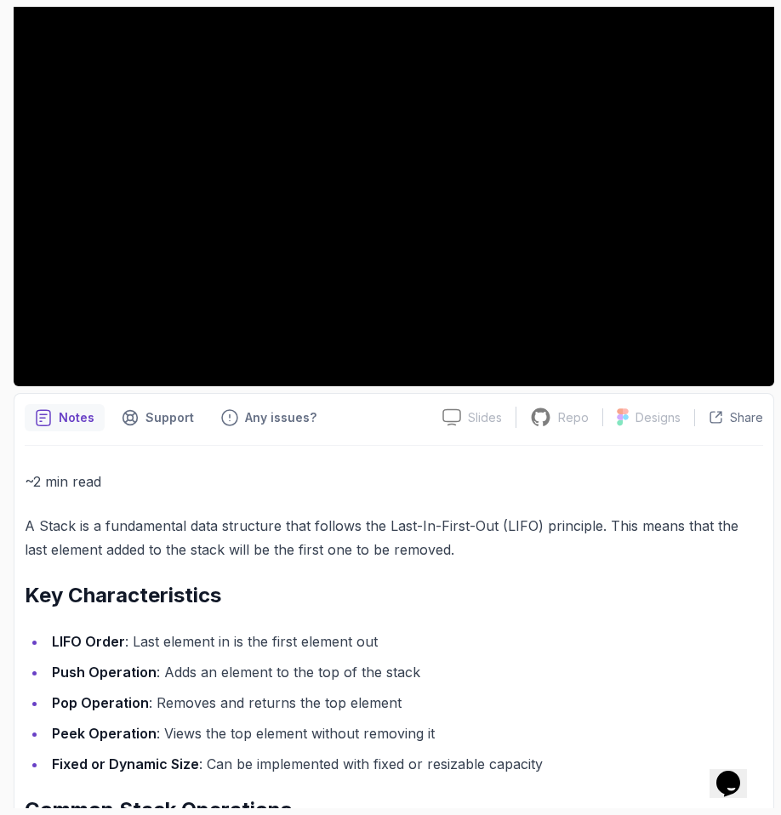
scroll to position [0, 0]
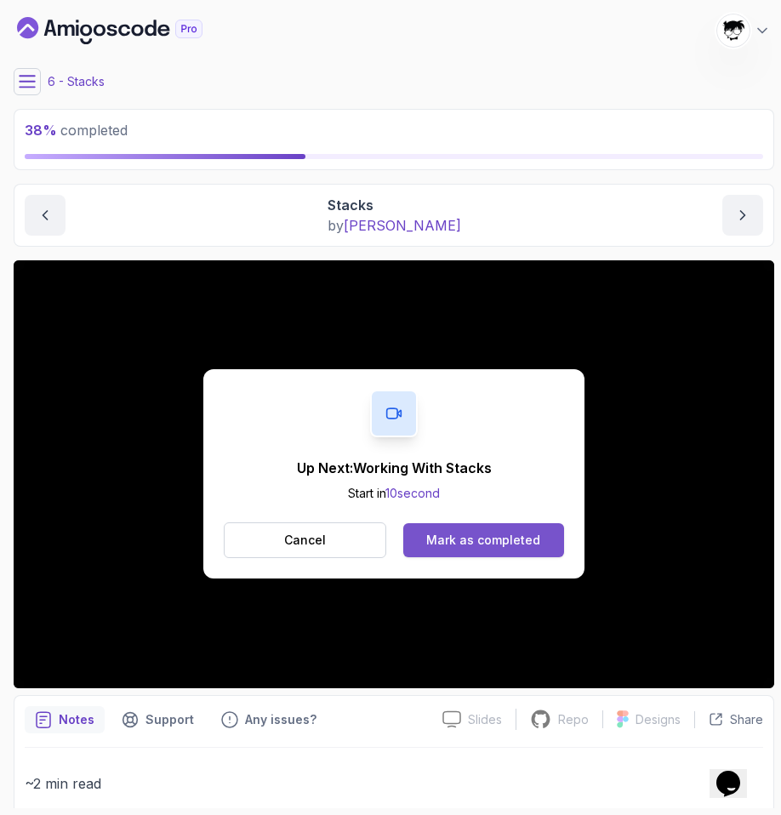
click at [466, 544] on div "Mark as completed" at bounding box center [483, 540] width 114 height 17
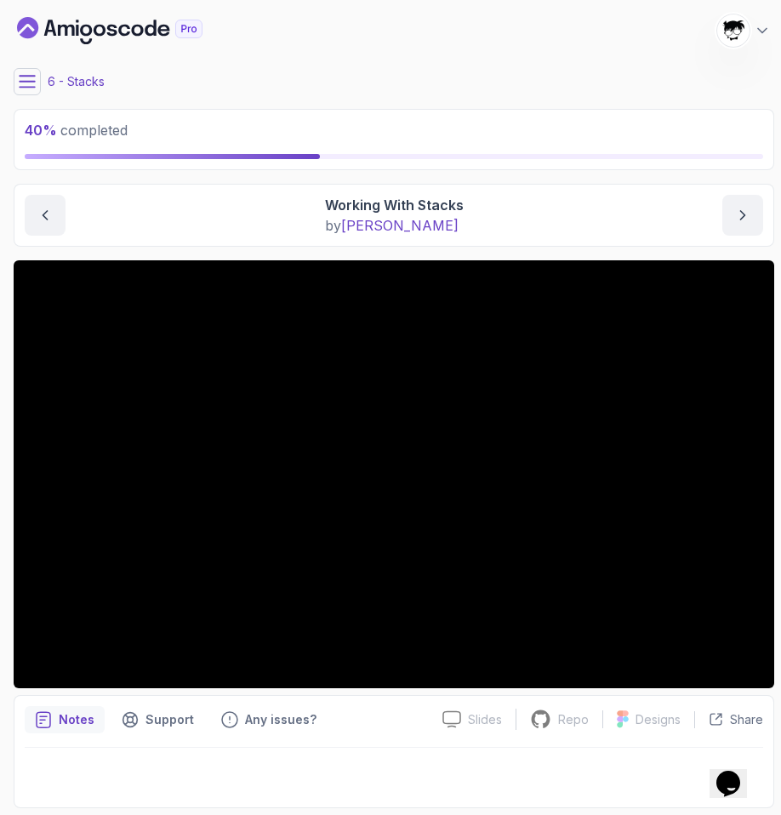
click at [23, 94] on main "My Courses Java Data Structures 705 Points [PERSON_NAME] [PERSON_NAME] Student …" at bounding box center [394, 408] width 761 height 802
click at [21, 77] on icon at bounding box center [27, 81] width 17 height 17
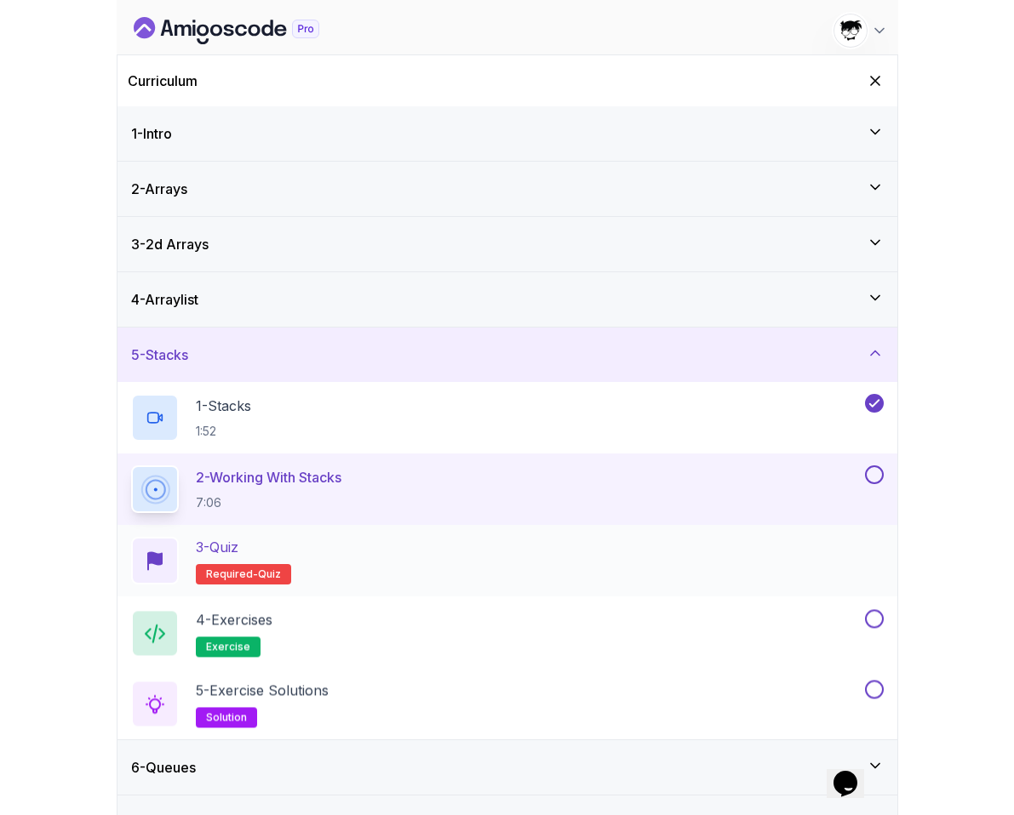
scroll to position [147, 0]
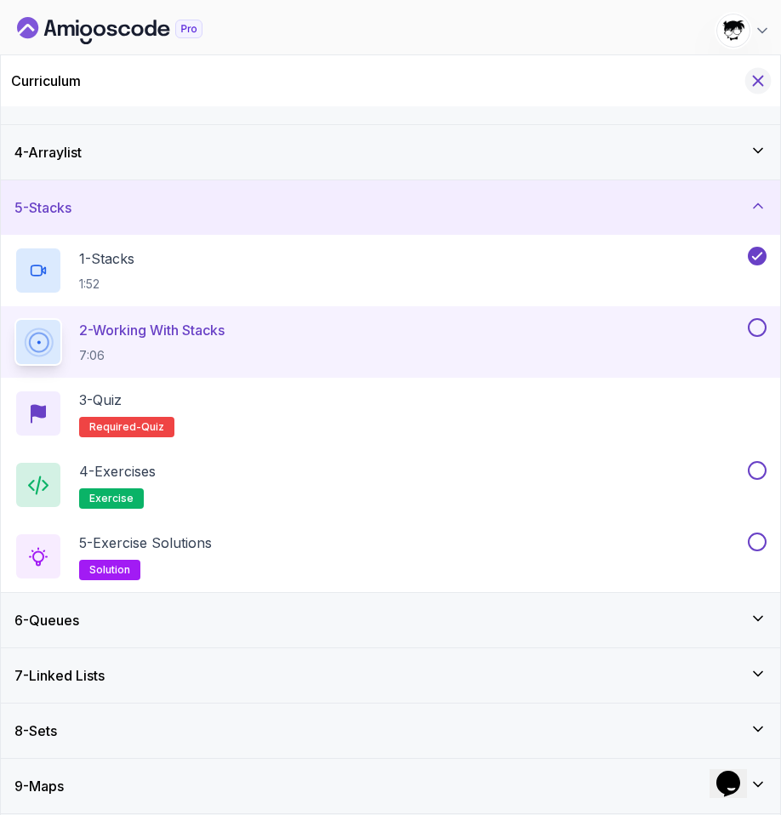
click at [729, 86] on icon "Hide Curriculum for mobile" at bounding box center [758, 80] width 19 height 19
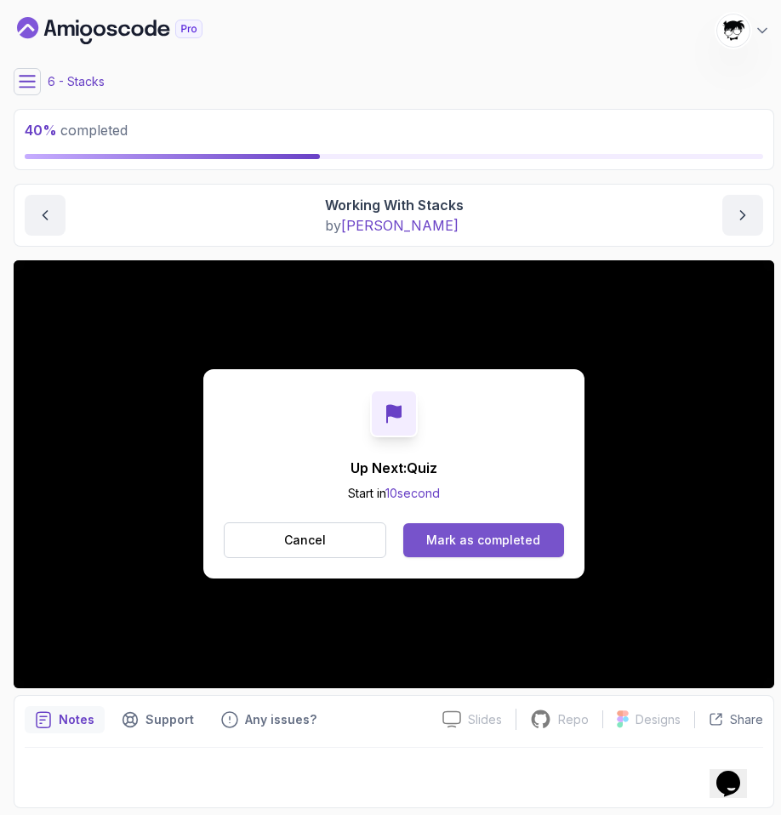
click at [503, 532] on div "Mark as completed" at bounding box center [483, 540] width 114 height 17
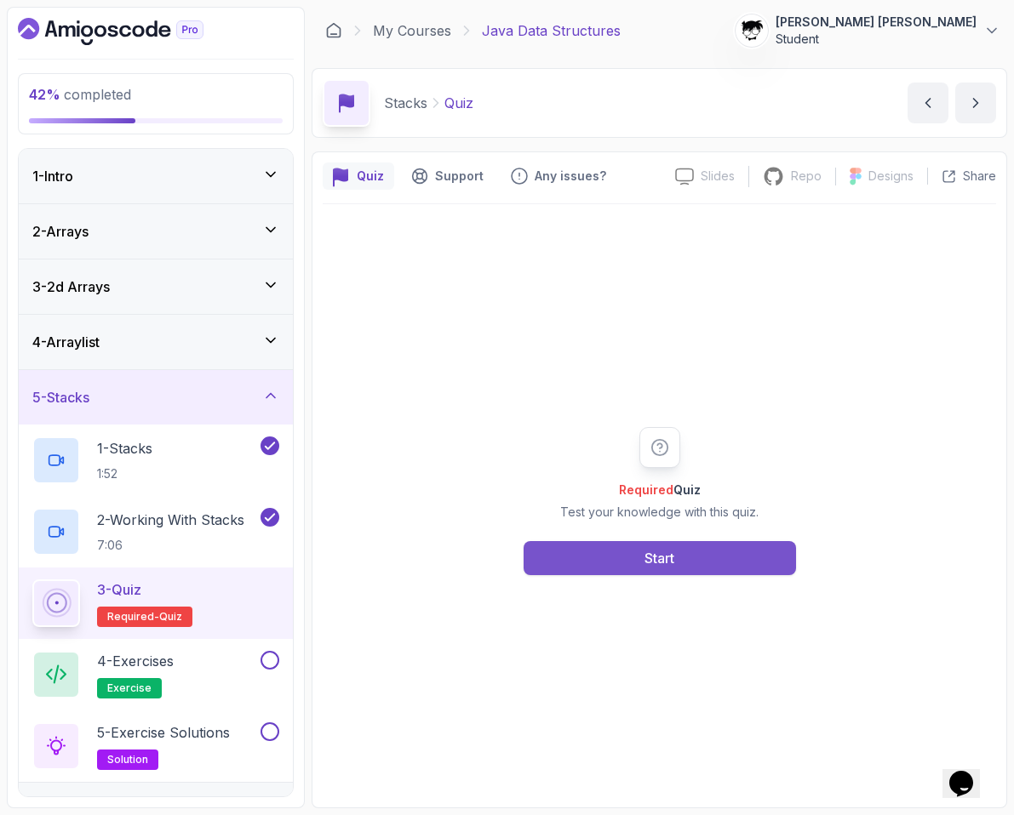
click at [728, 573] on button "Start" at bounding box center [659, 558] width 272 height 34
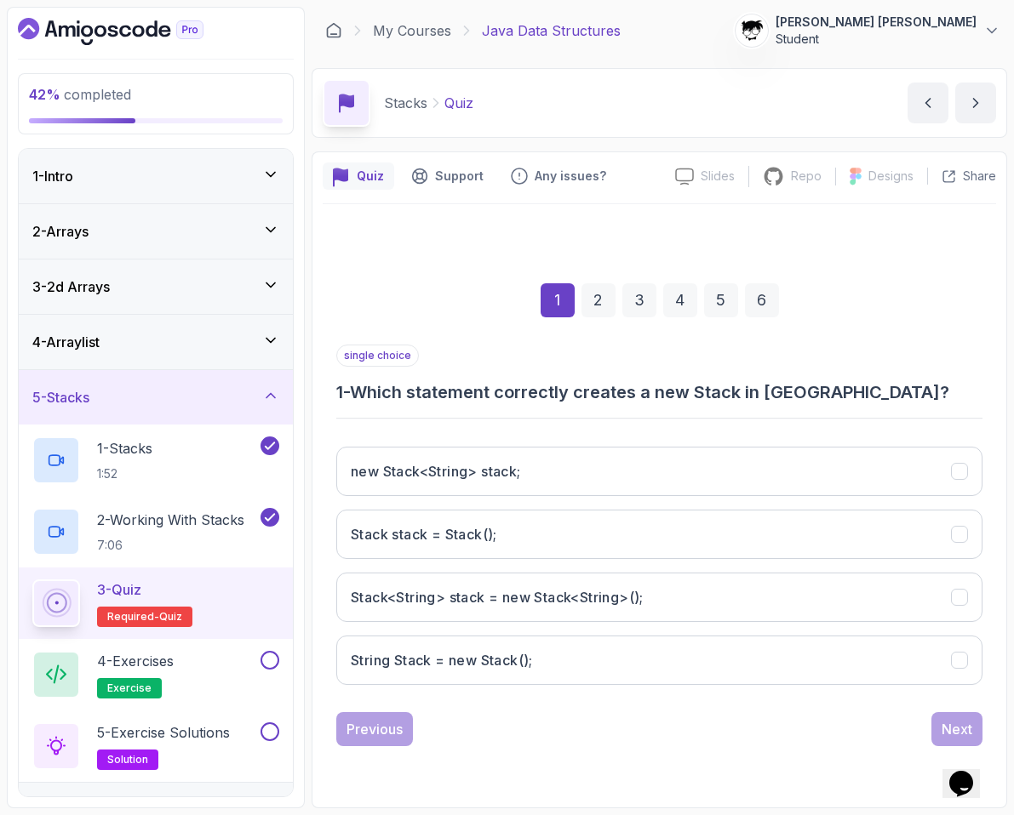
click at [728, 573] on button "Stack<String> stack = new Stack<String>();" at bounding box center [659, 597] width 646 height 49
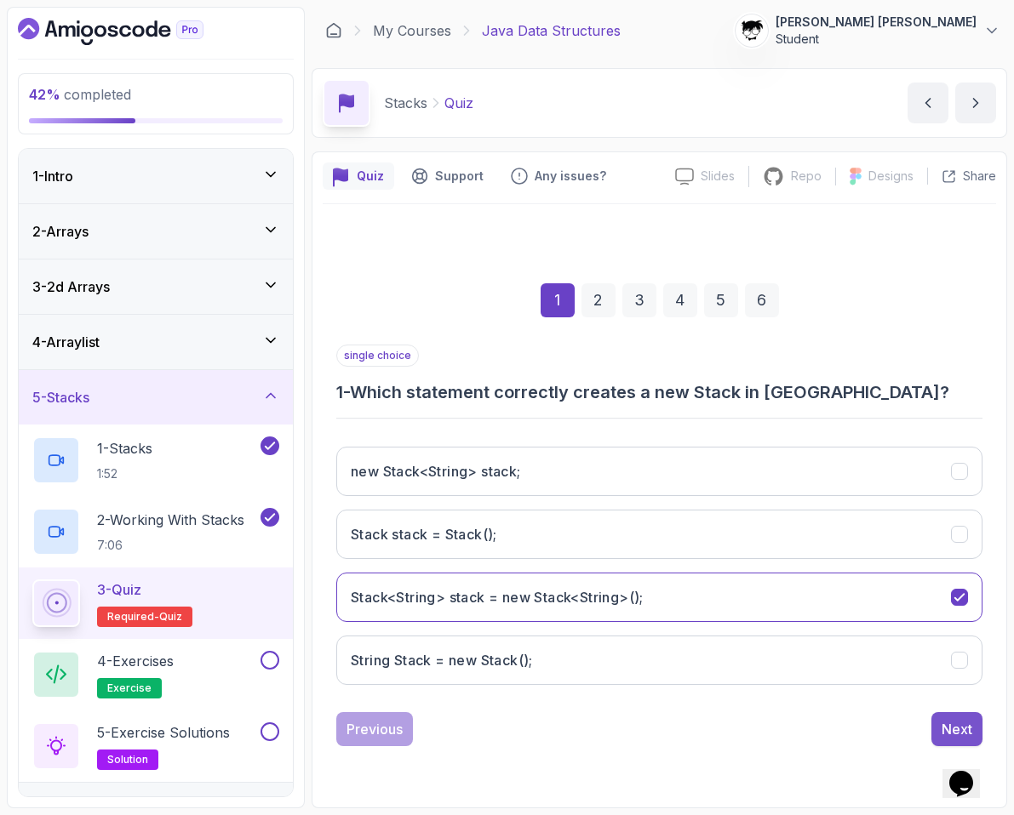
click at [729, 721] on div "Next" at bounding box center [956, 729] width 31 height 20
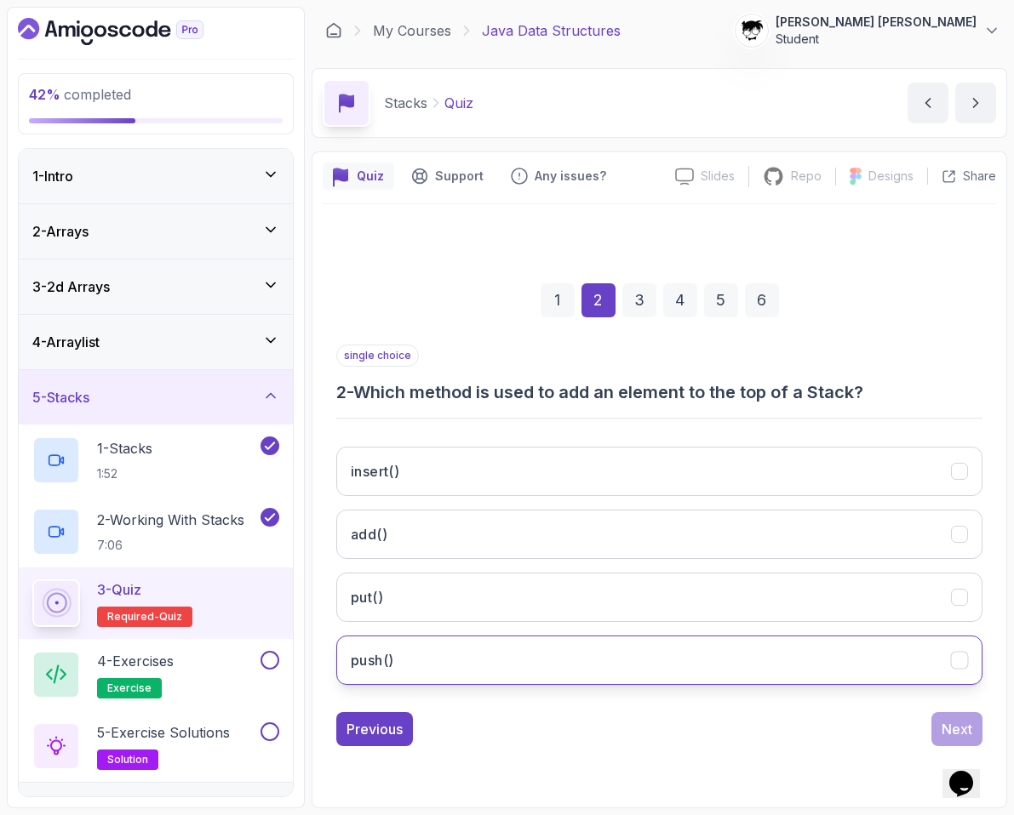
click at [462, 667] on button "push()" at bounding box center [659, 660] width 646 height 49
click at [729, 722] on div "Next" at bounding box center [956, 729] width 31 height 20
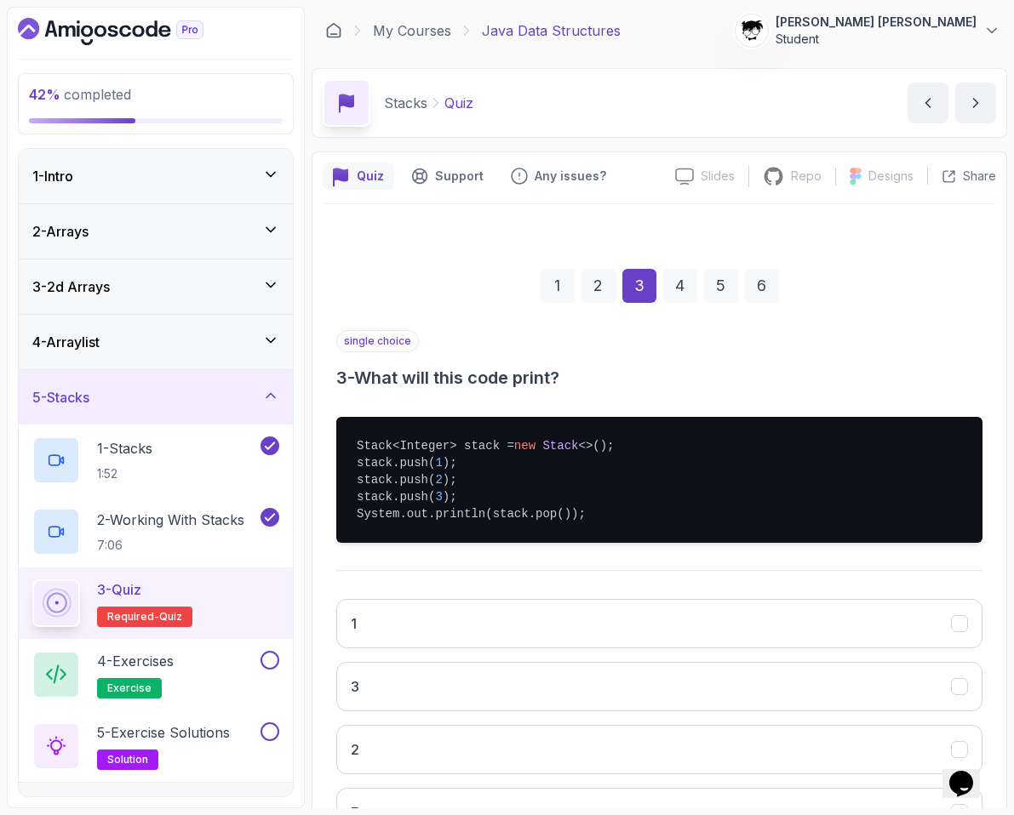
scroll to position [139, 0]
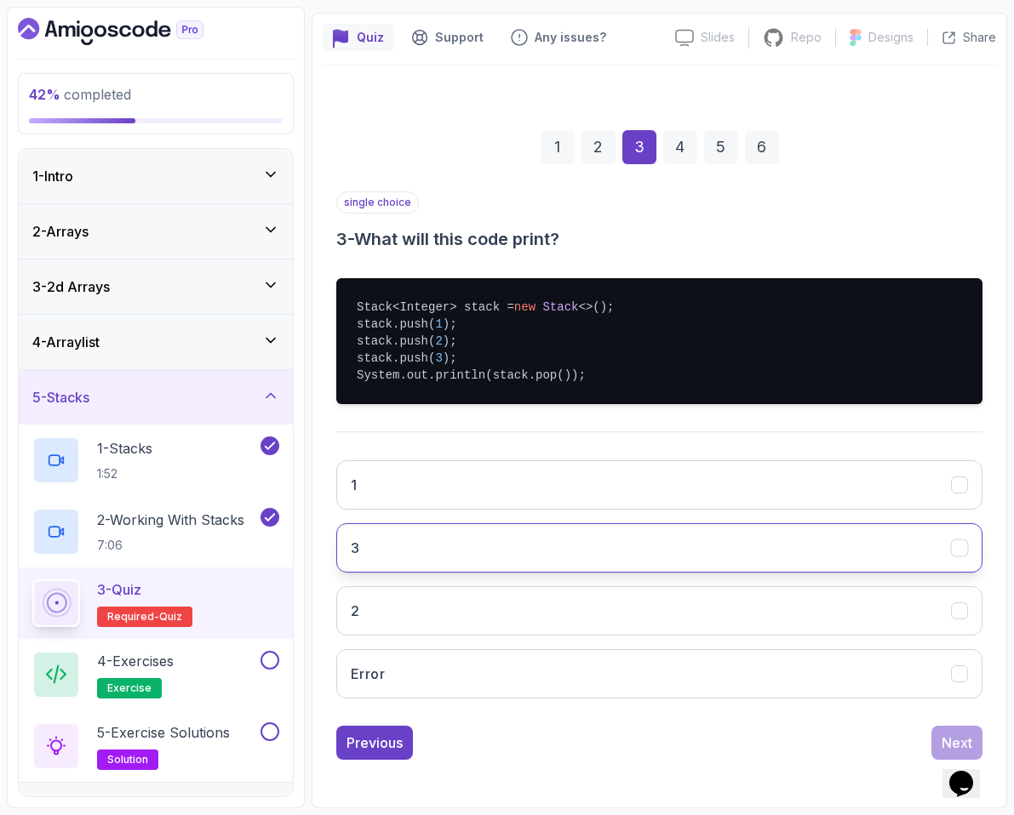
click at [477, 552] on button "3" at bounding box center [659, 547] width 646 height 49
click at [729, 745] on div "Next" at bounding box center [956, 743] width 31 height 20
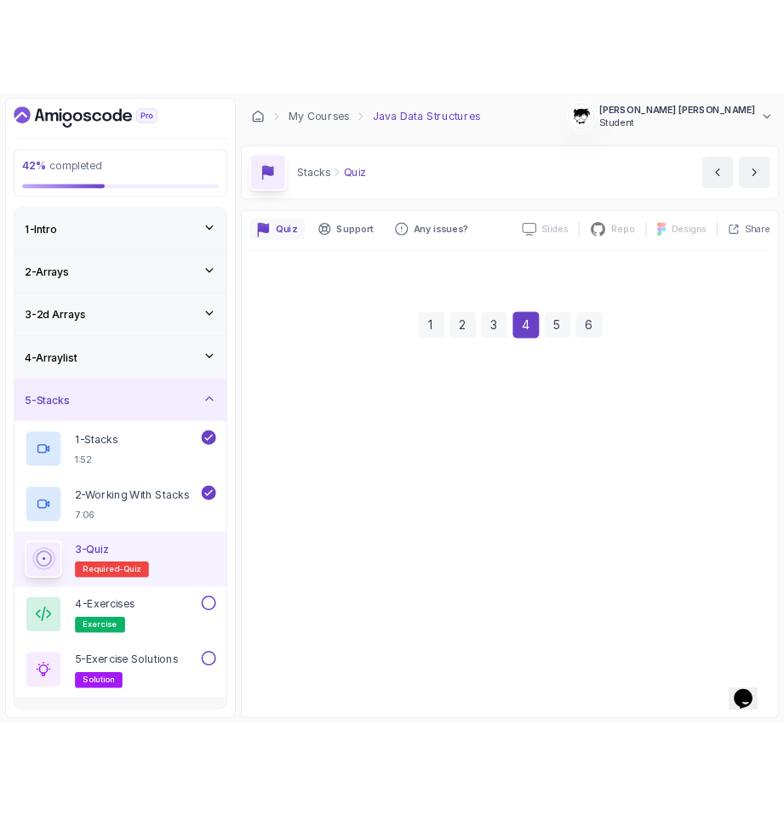
scroll to position [0, 0]
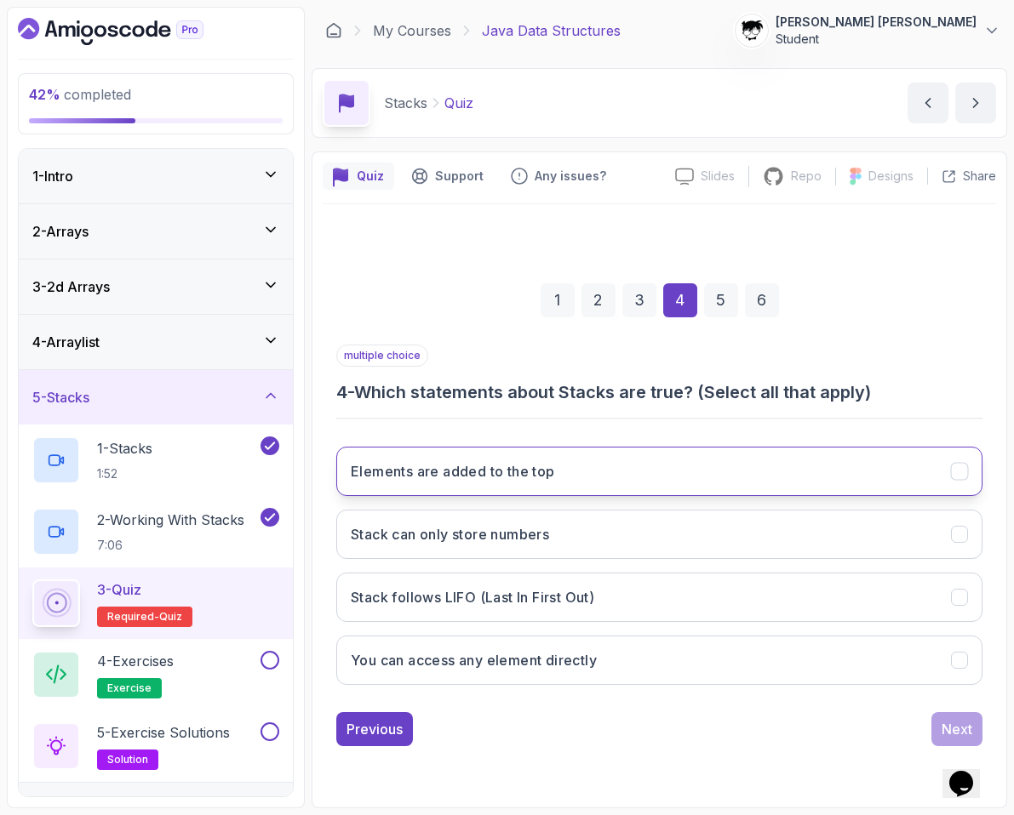
click at [438, 454] on button "Elements are added to the top" at bounding box center [659, 471] width 646 height 49
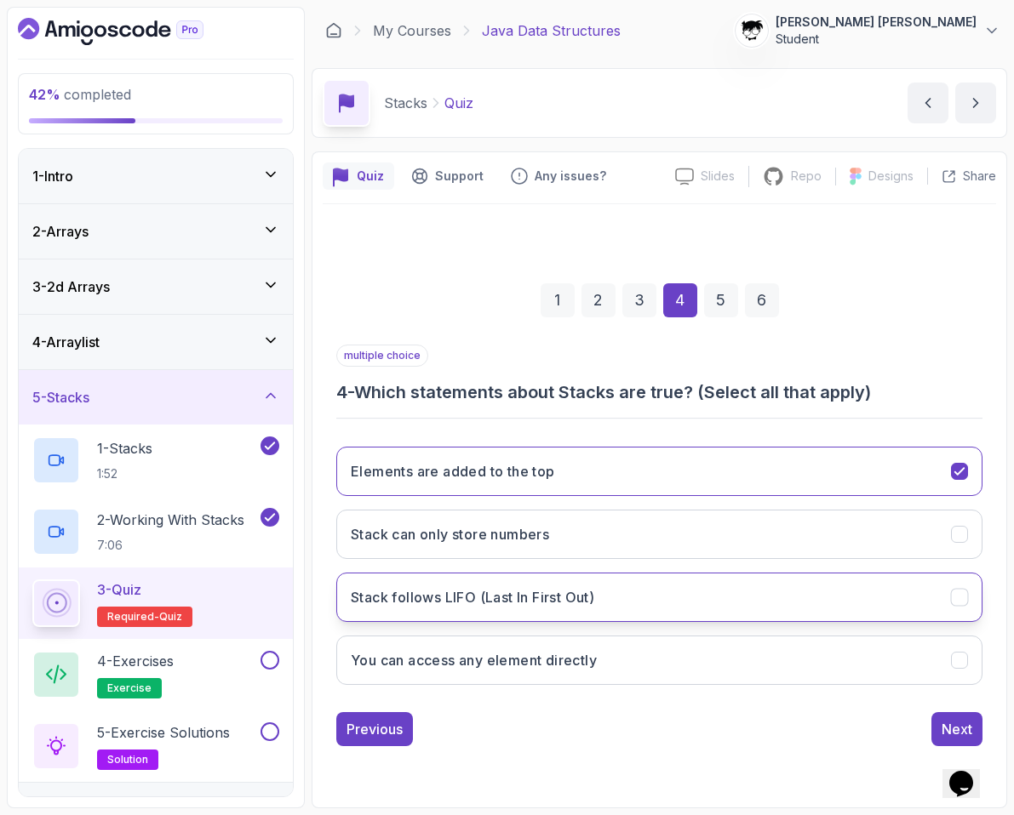
click at [422, 606] on h3 "Stack follows LIFO (Last In First Out)" at bounding box center [472, 597] width 243 height 20
click at [729, 733] on div "Next" at bounding box center [956, 729] width 31 height 20
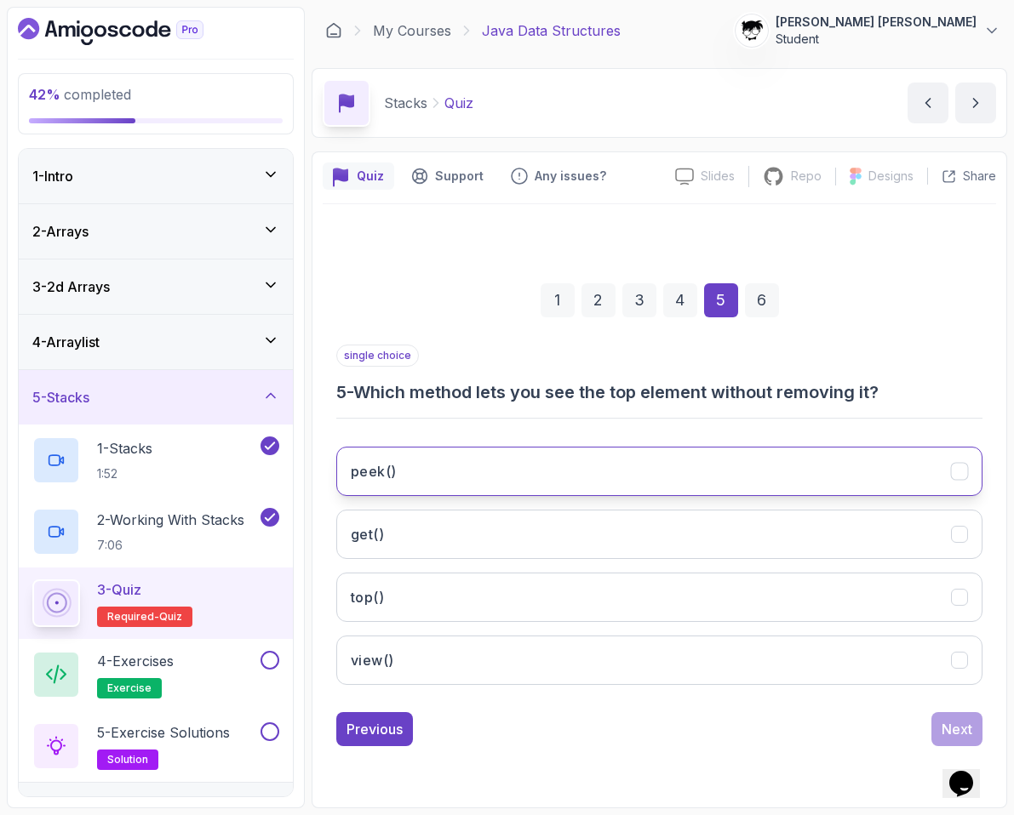
click at [431, 485] on button "peek()" at bounding box center [659, 471] width 646 height 49
click at [729, 723] on div "Next" at bounding box center [956, 729] width 31 height 20
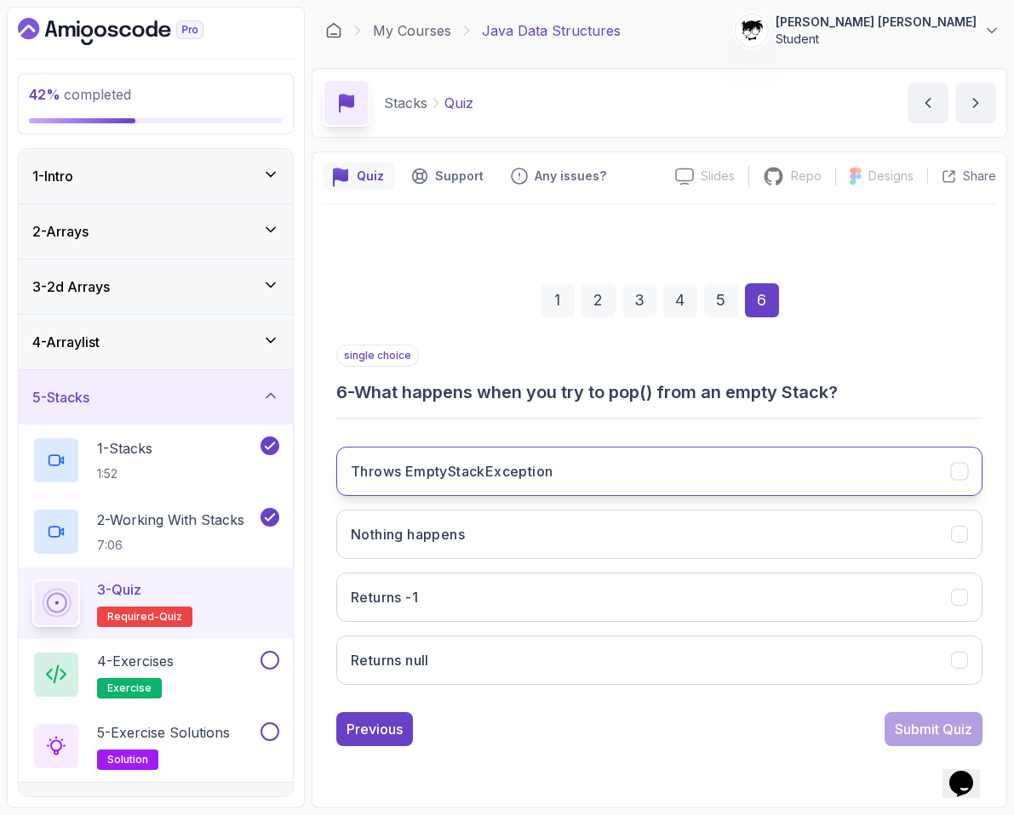
click at [387, 482] on button "Throws EmptyStackException" at bounding box center [659, 471] width 646 height 49
click at [729, 739] on button "Submit Quiz" at bounding box center [933, 729] width 98 height 34
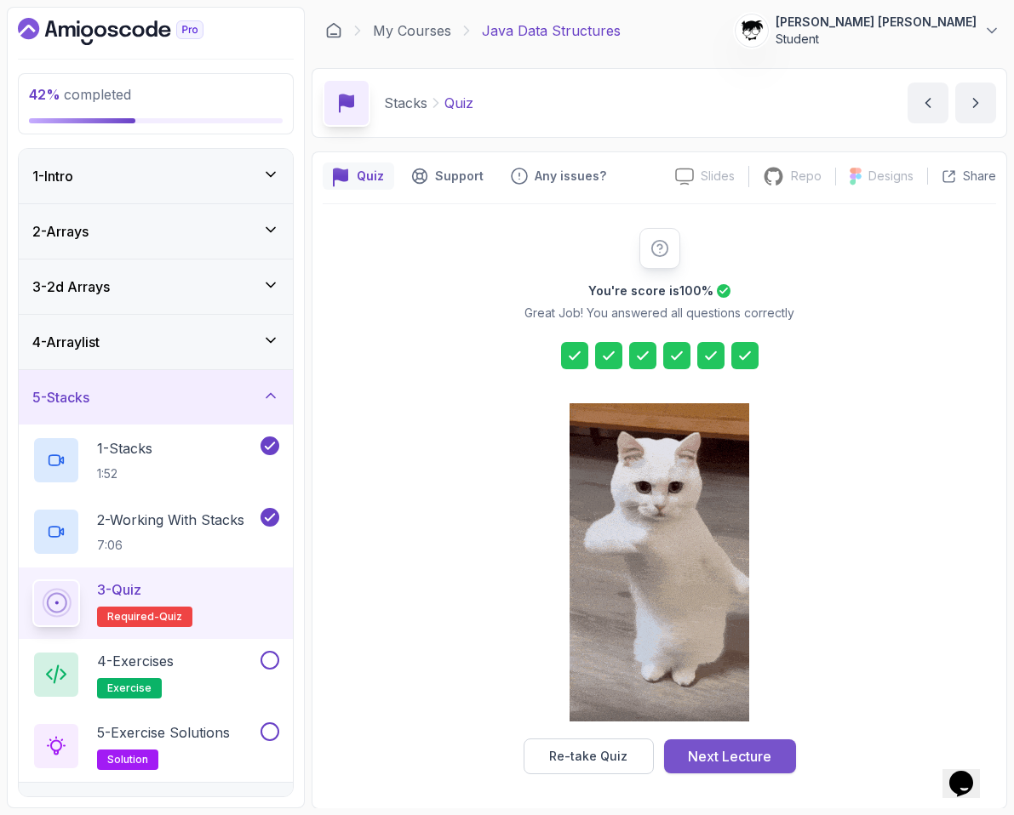
click at [729, 746] on button "Next Lecture" at bounding box center [730, 757] width 132 height 34
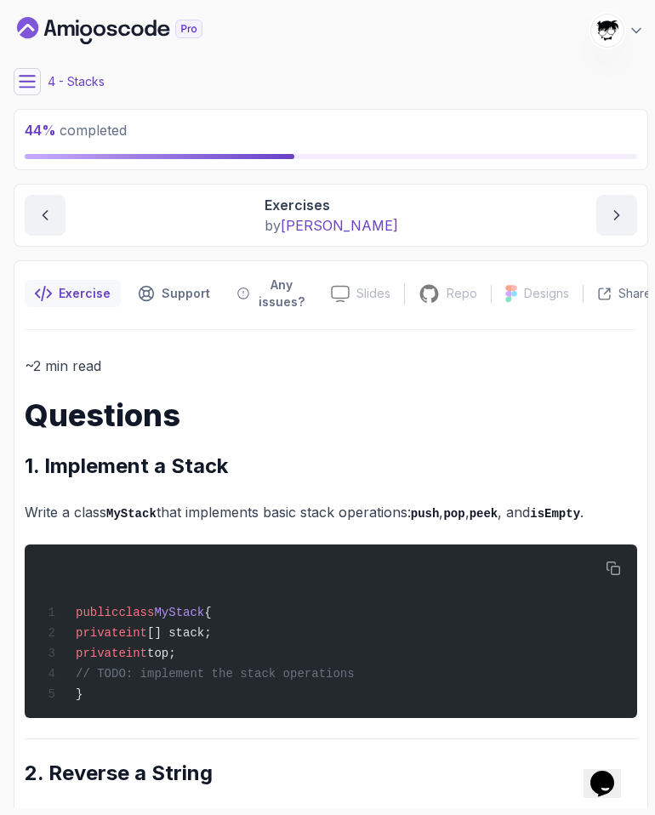
click at [23, 84] on icon at bounding box center [27, 81] width 17 height 17
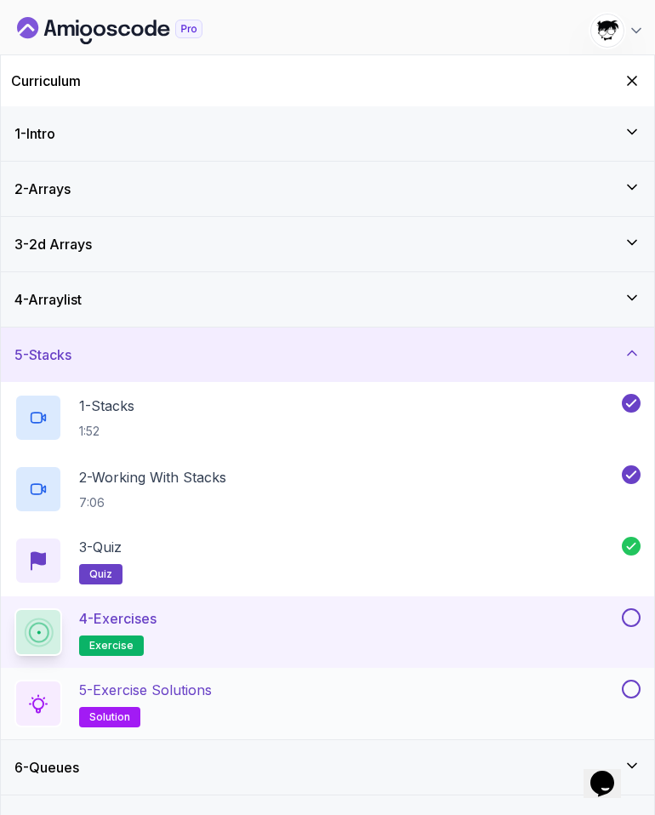
click at [260, 718] on div "5 - Exercise Solutions solution" at bounding box center [316, 704] width 604 height 48
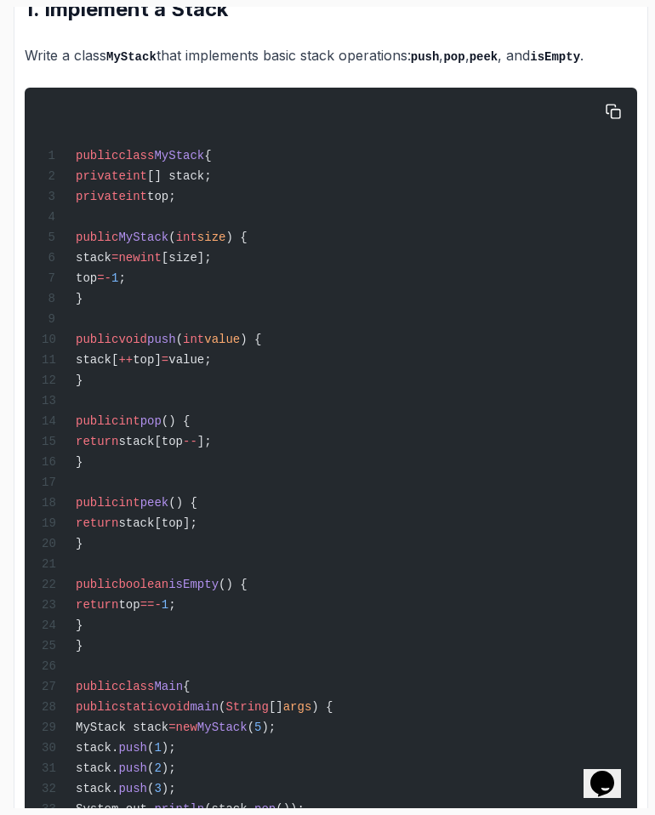
scroll to position [903, 0]
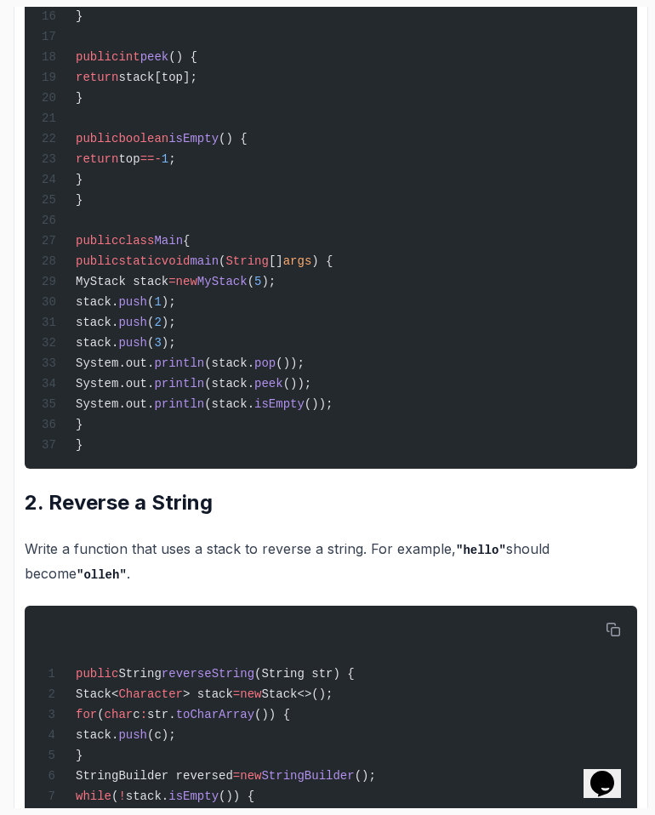
drag, startPoint x: 118, startPoint y: 300, endPoint x: 449, endPoint y: 451, distance: 363.7
click at [449, 451] on div "public class MyStack { private int [] stack; private int top; public MyStack ( …" at bounding box center [331, 55] width 586 height 807
click at [450, 451] on div "public class MyStack { private int [] stack; private int top; public MyStack ( …" at bounding box center [331, 55] width 586 height 807
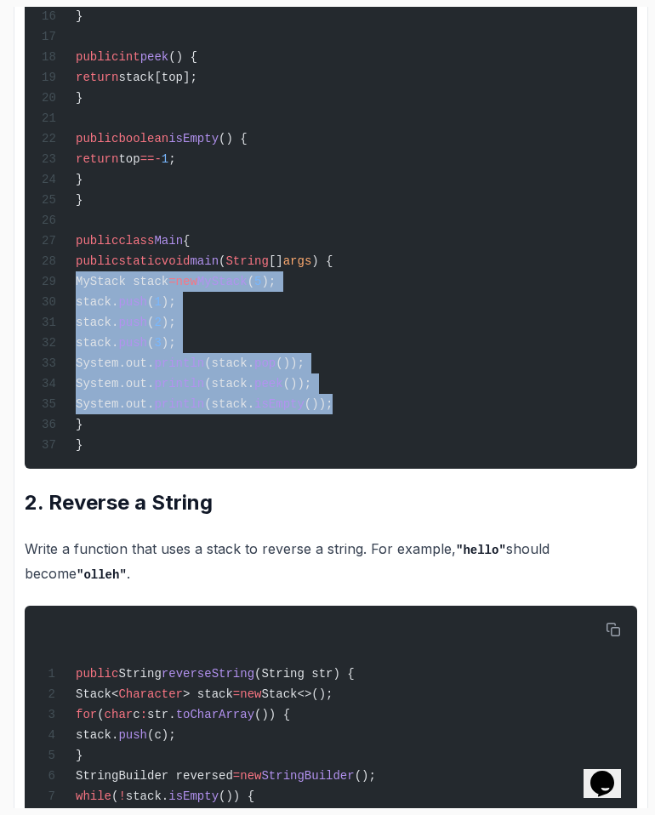
drag, startPoint x: 436, startPoint y: 440, endPoint x: 65, endPoint y: 299, distance: 397.1
click at [65, 299] on div "public class MyStack { private int [] stack; private int top; public MyStack ( …" at bounding box center [331, 55] width 586 height 807
copy code "MyStack stack = new MyStack ( 5 ); stack. push ( 1 ); stack. push ( 2 ); stack.…"
click at [66, 289] on span "MyStack stack = new MyStack ( 5 );" at bounding box center [159, 282] width 234 height 14
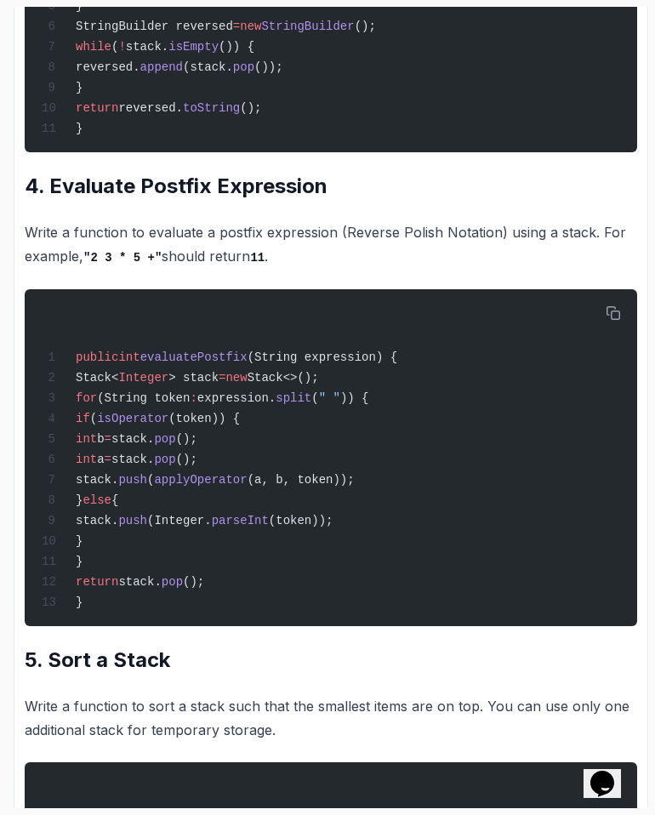
scroll to position [1661, 0]
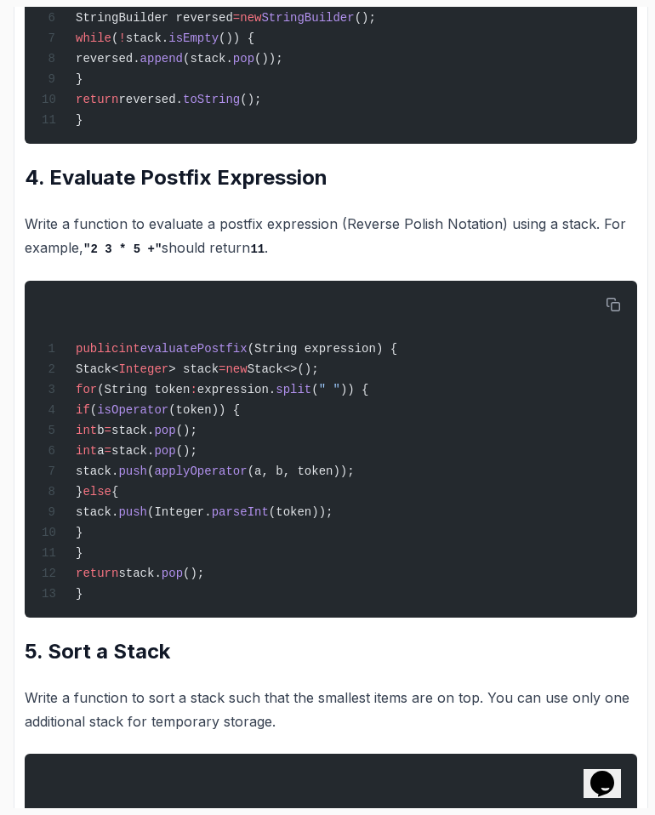
click at [127, 260] on p "Write a function to evaluate a postfix expression (Reverse Polish Notation) usi…" at bounding box center [331, 236] width 613 height 49
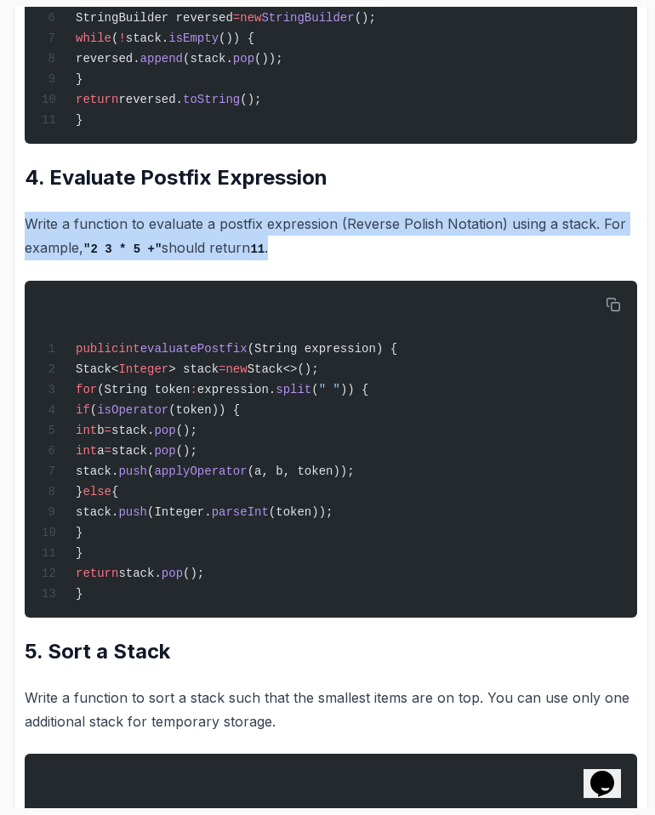
click at [127, 260] on p "Write a function to evaluate a postfix expression (Reverse Polish Notation) usi…" at bounding box center [331, 236] width 613 height 49
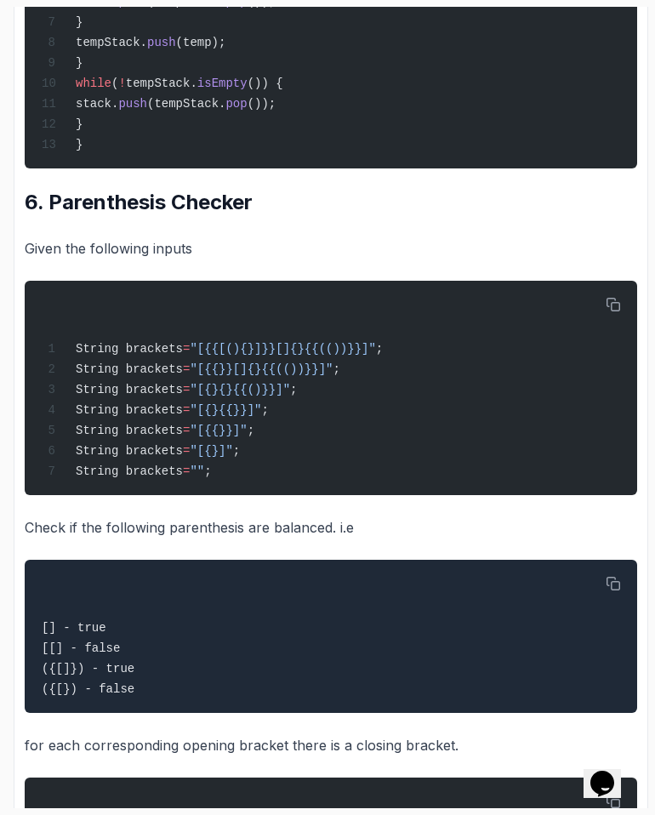
scroll to position [2623, 0]
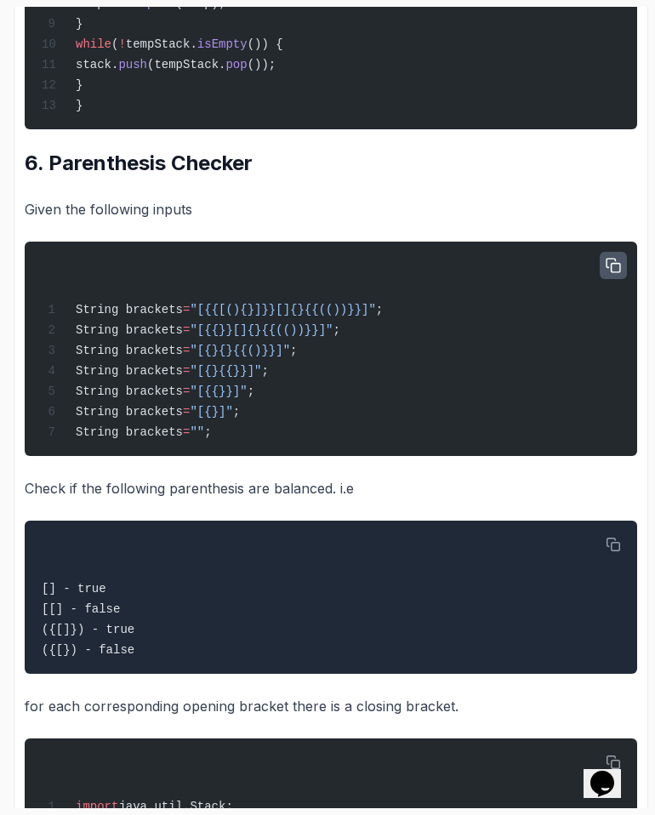
click at [616, 273] on icon "button" at bounding box center [613, 265] width 15 height 15
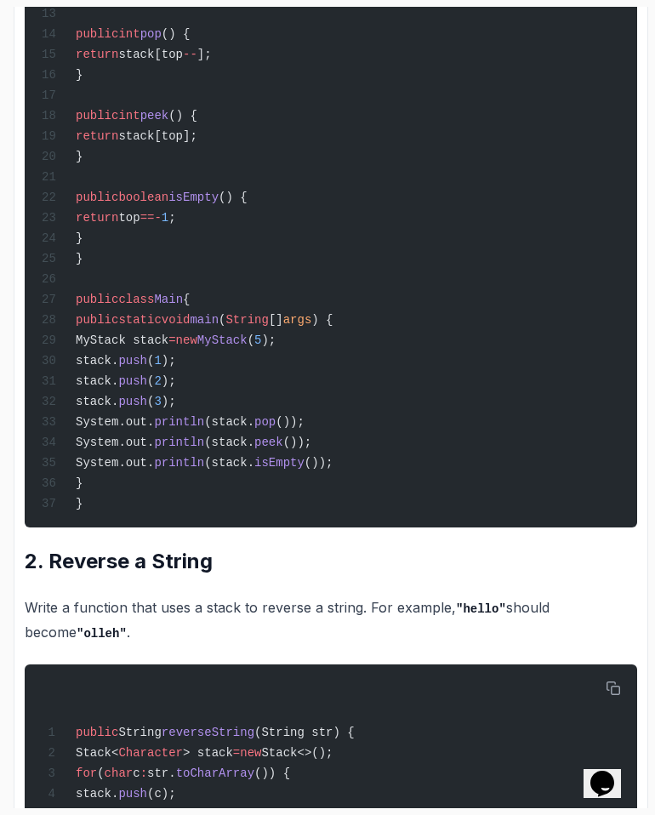
scroll to position [0, 0]
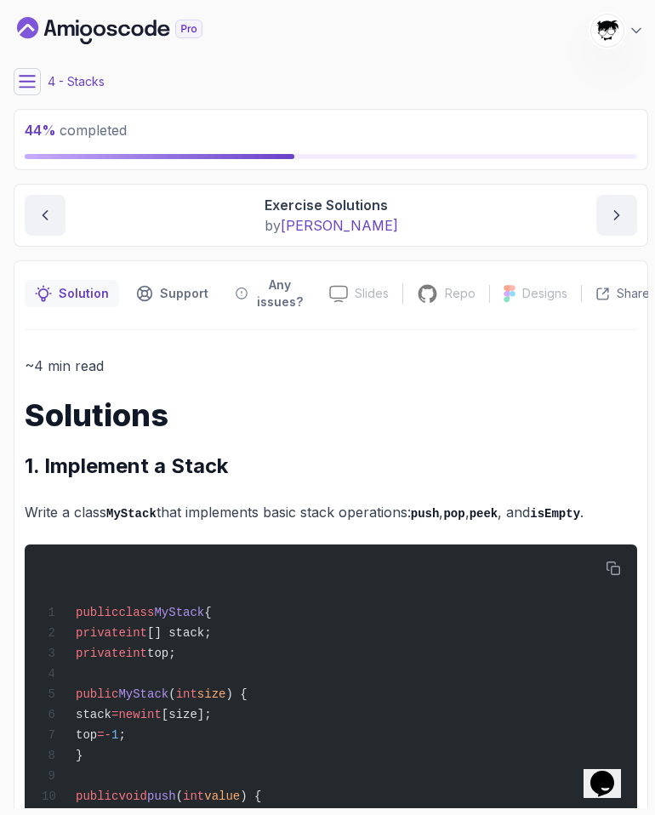
click at [26, 71] on button at bounding box center [27, 81] width 27 height 27
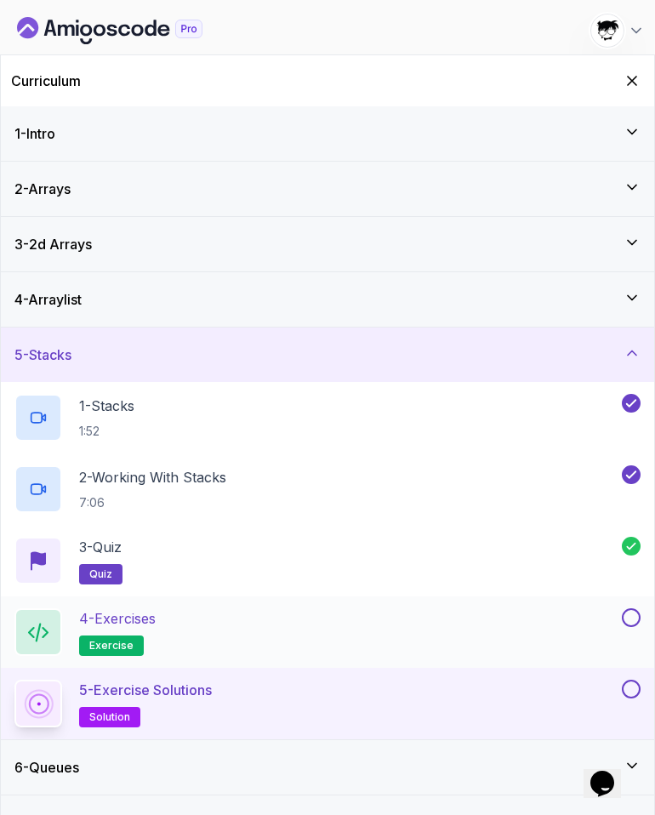
click at [627, 621] on button at bounding box center [631, 618] width 19 height 19
click at [632, 689] on button at bounding box center [631, 689] width 19 height 19
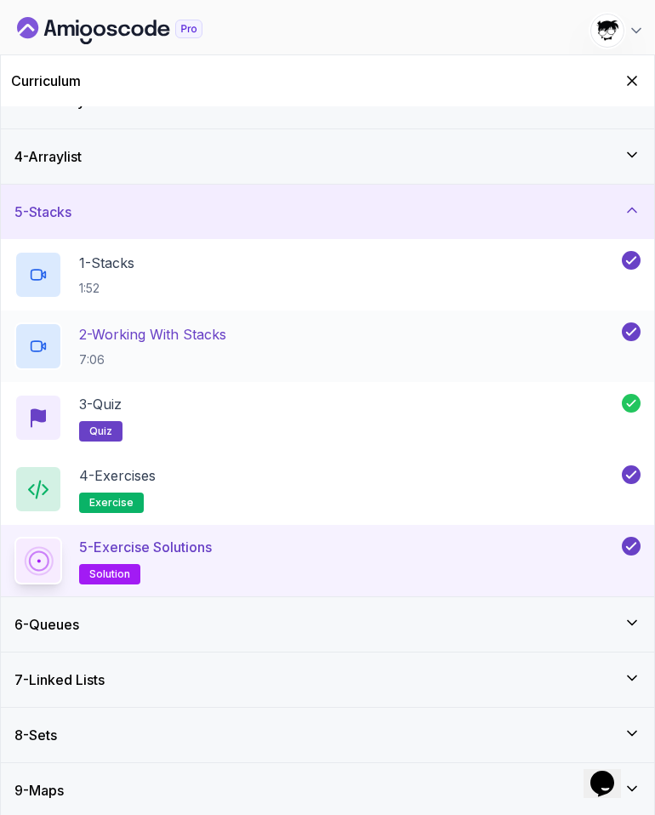
scroll to position [146, 0]
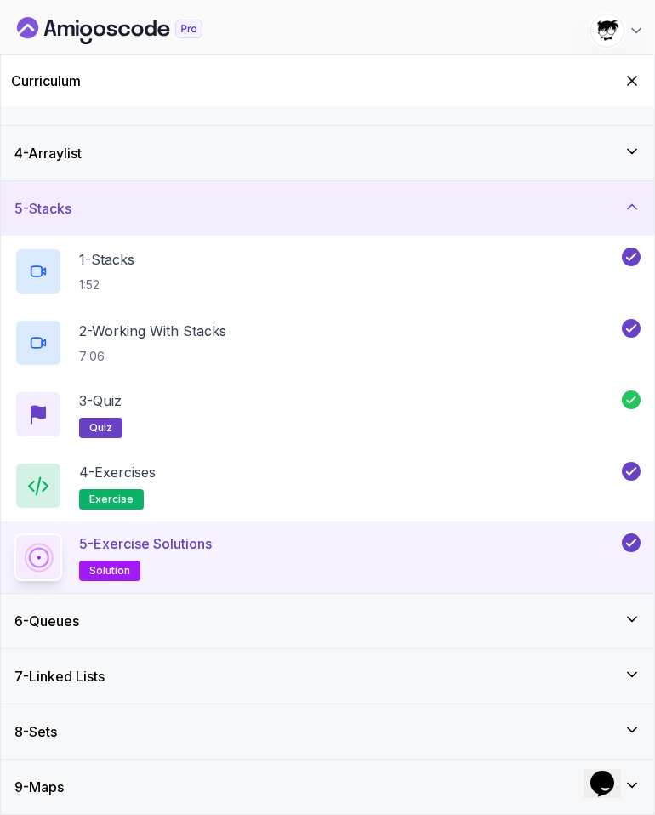
click at [167, 226] on div "5 - Stacks" at bounding box center [328, 208] width 654 height 54
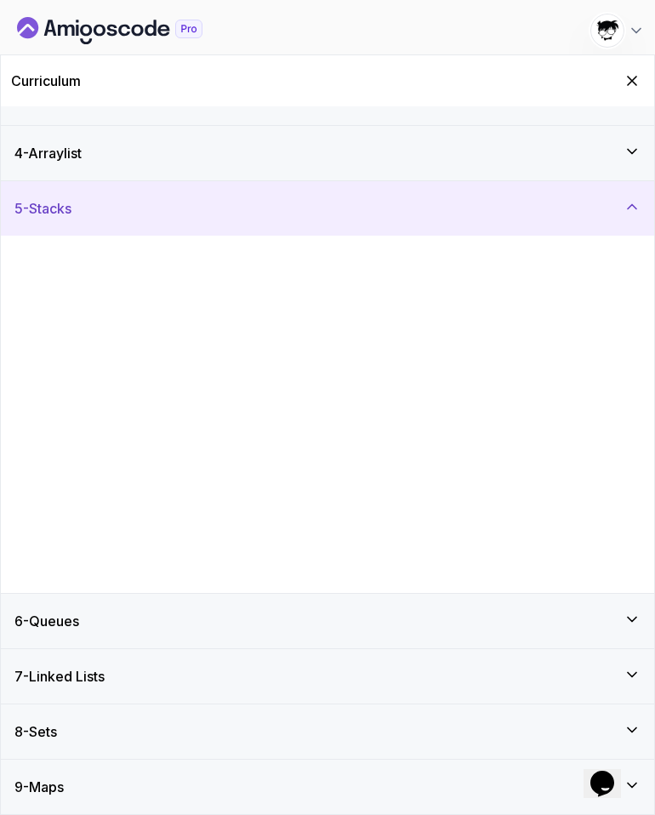
scroll to position [0, 0]
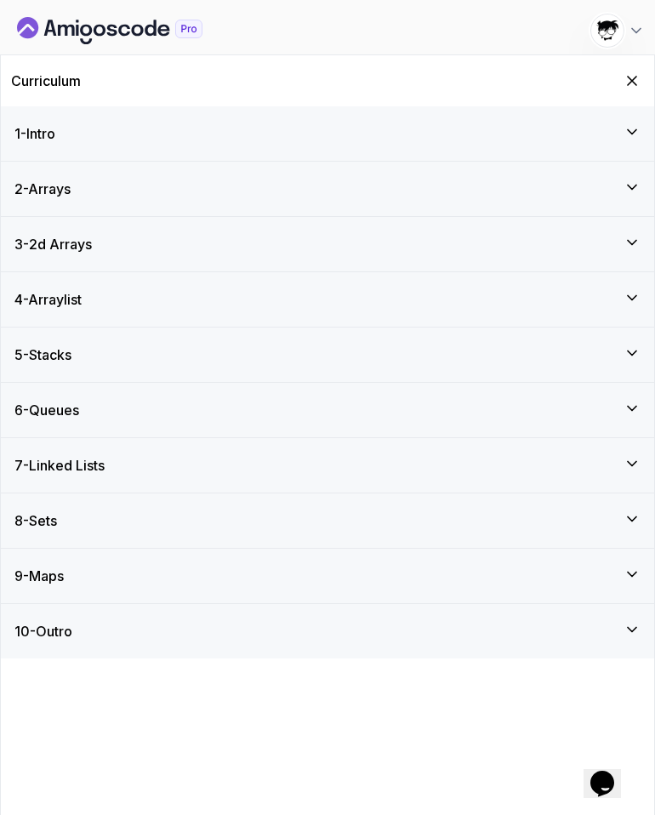
click at [127, 422] on div "6 - Queues" at bounding box center [328, 410] width 654 height 54
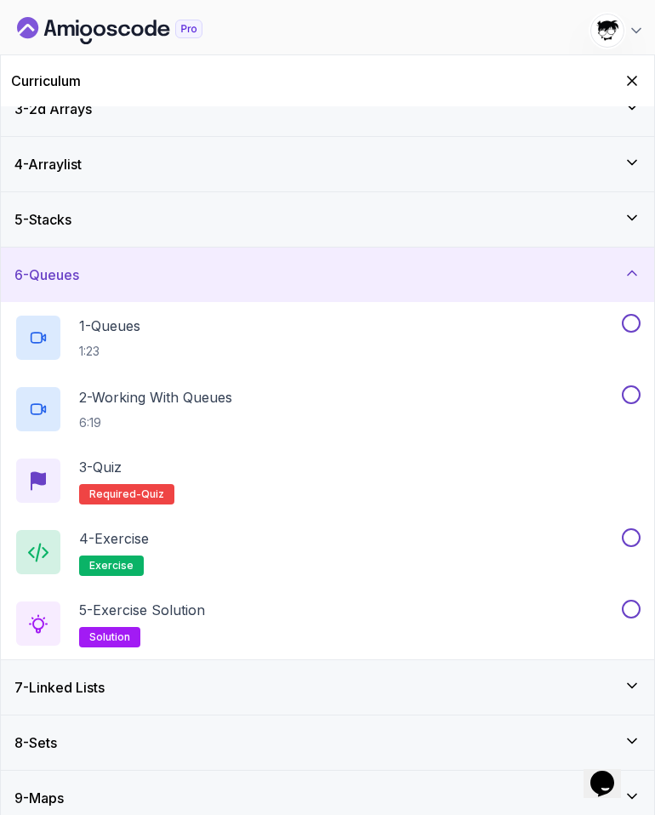
scroll to position [147, 0]
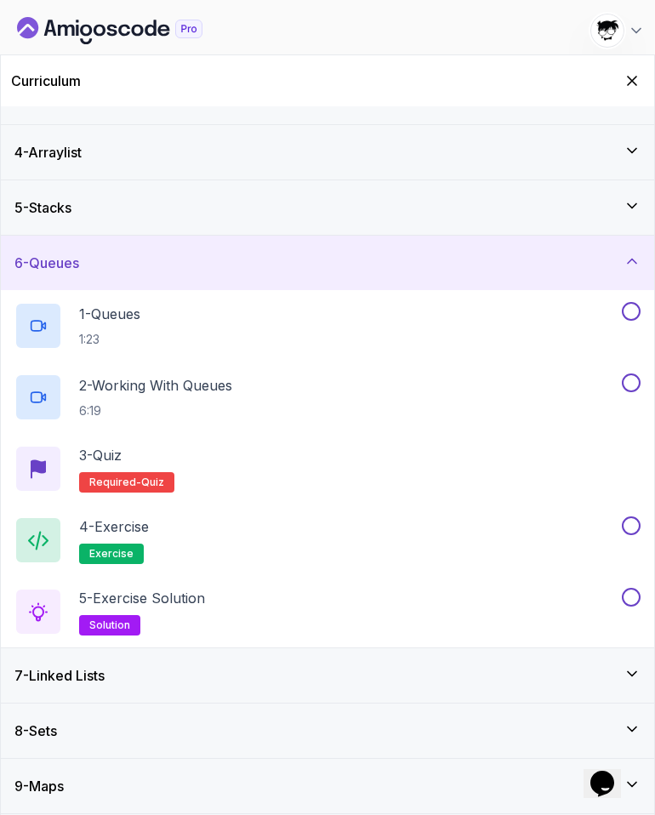
click at [94, 272] on div "6 - Queues" at bounding box center [327, 263] width 626 height 20
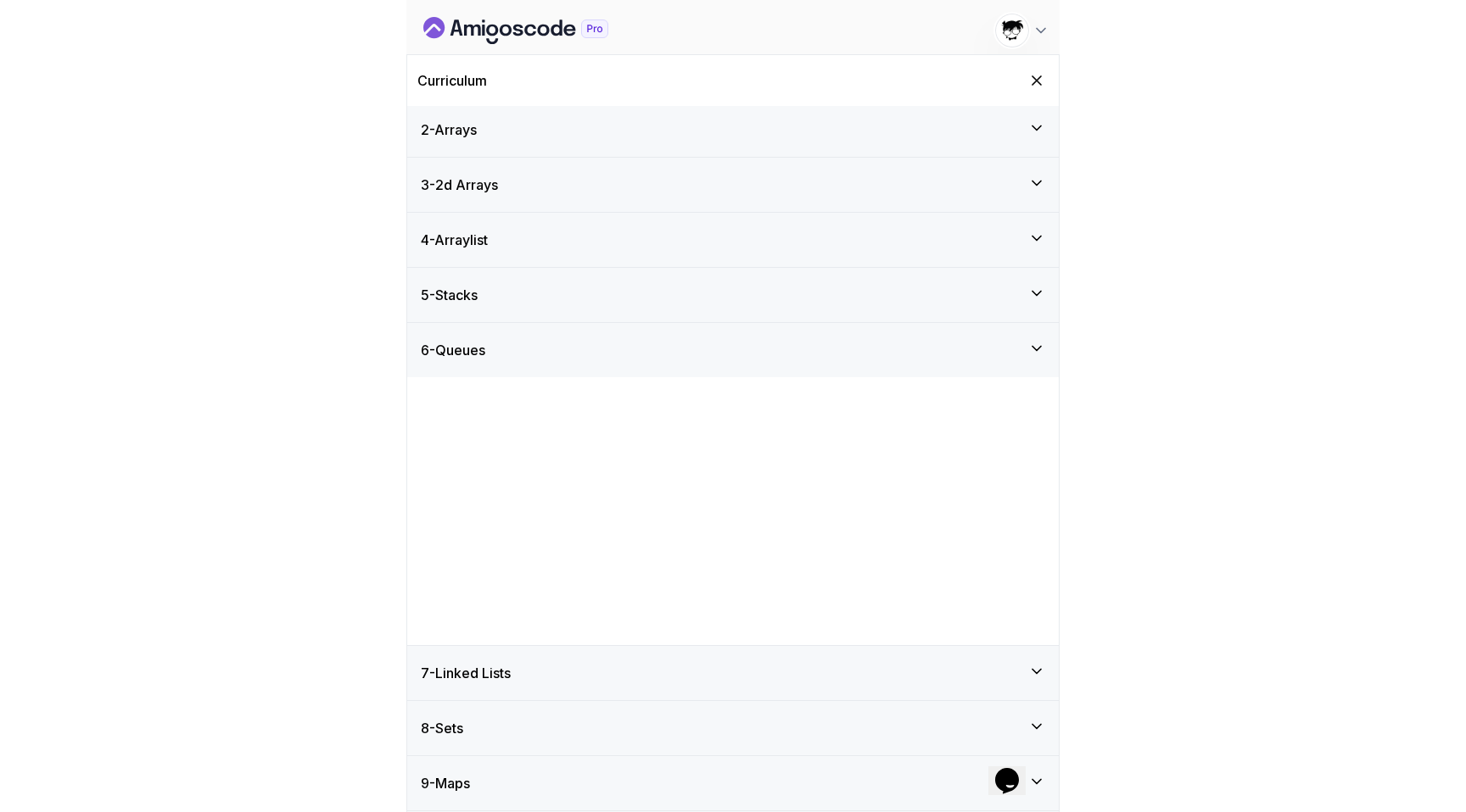
scroll to position [0, 0]
